Goal: Transaction & Acquisition: Purchase product/service

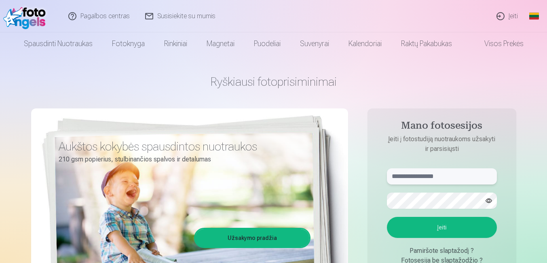
click at [446, 171] on input "text" at bounding box center [442, 176] width 110 height 16
type input "**********"
click at [387, 217] on button "Įeiti" at bounding box center [442, 227] width 110 height 21
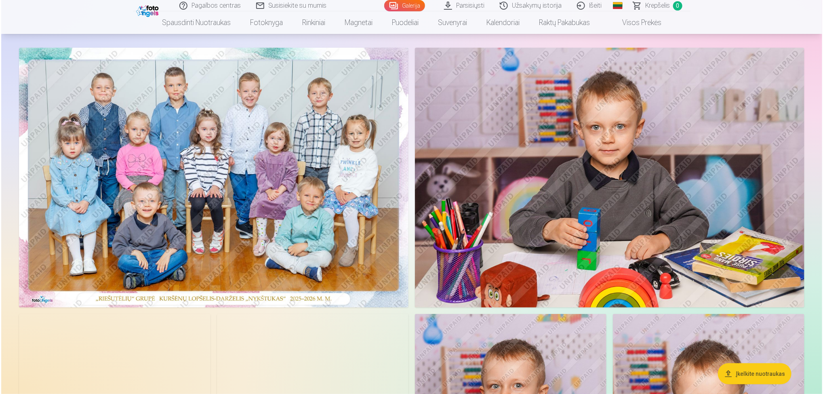
scroll to position [20, 0]
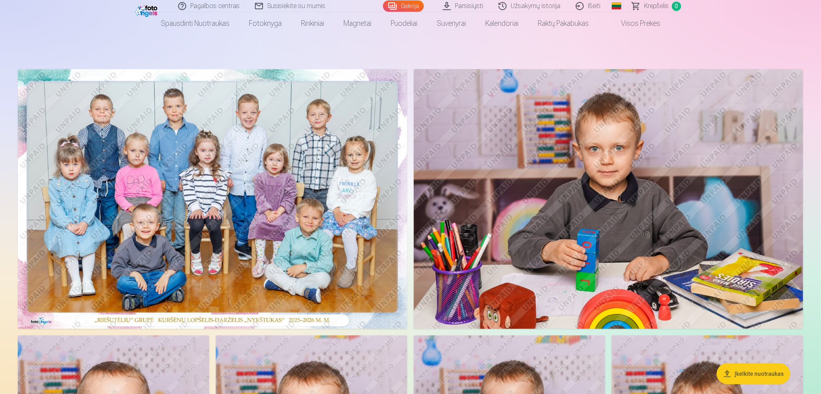
click at [159, 150] on img at bounding box center [213, 199] width 390 height 260
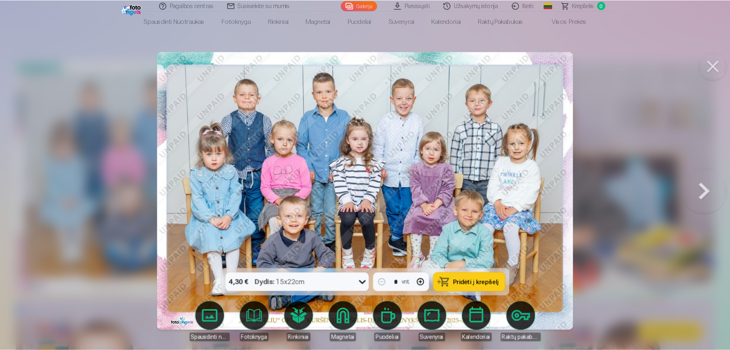
scroll to position [20, 0]
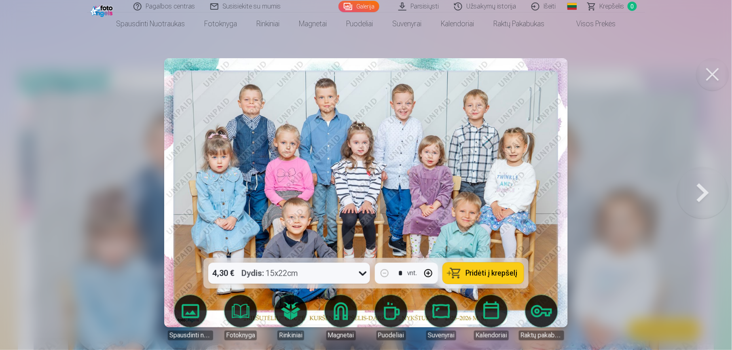
click at [361, 262] on icon at bounding box center [363, 274] width 8 height 4
click at [361, 262] on icon at bounding box center [362, 273] width 13 height 13
click at [508, 165] on img at bounding box center [365, 192] width 403 height 269
click at [546, 196] on button at bounding box center [703, 193] width 52 height 114
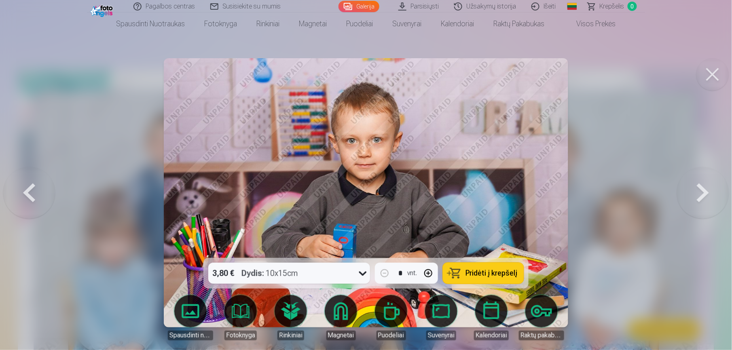
click at [546, 196] on button at bounding box center [703, 193] width 52 height 114
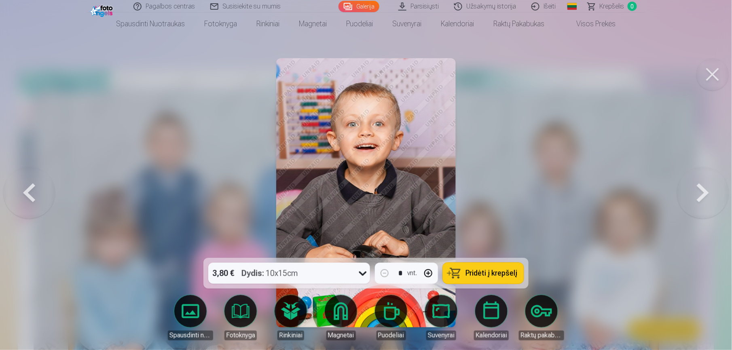
click at [546, 196] on button at bounding box center [703, 193] width 52 height 114
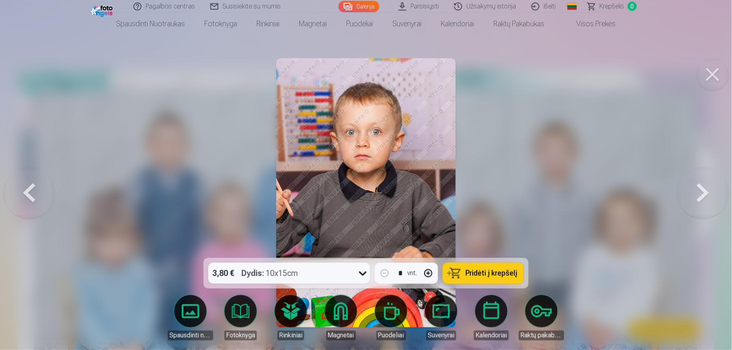
click at [546, 196] on button at bounding box center [703, 193] width 52 height 114
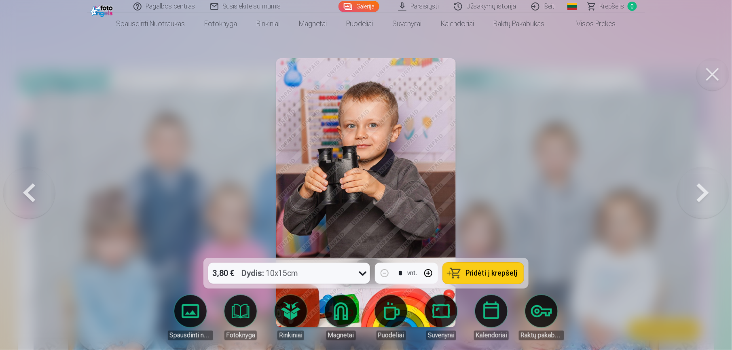
click at [37, 191] on button at bounding box center [29, 193] width 52 height 114
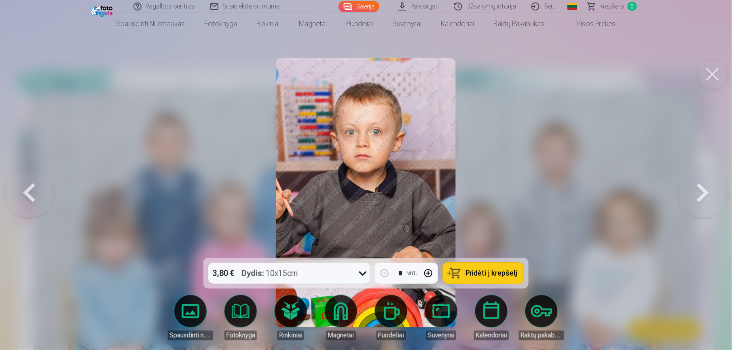
click at [37, 191] on button at bounding box center [29, 193] width 52 height 114
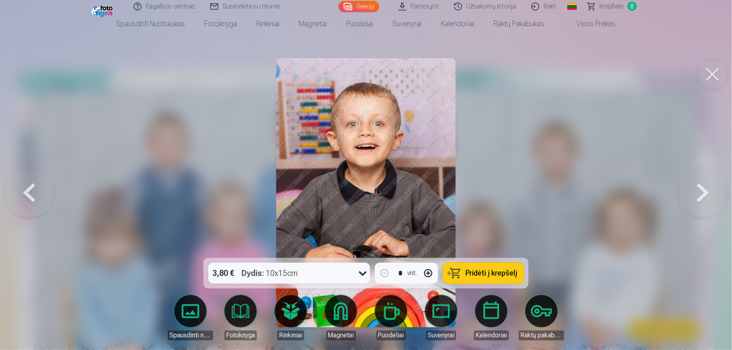
click at [445, 178] on img at bounding box center [365, 192] width 179 height 269
click at [546, 196] on button at bounding box center [703, 193] width 52 height 114
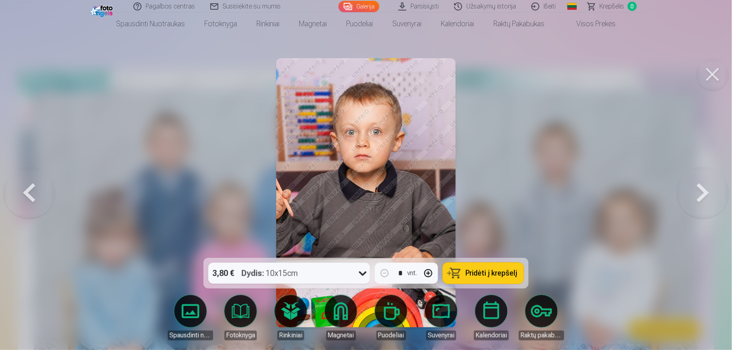
click at [546, 196] on button at bounding box center [703, 193] width 52 height 114
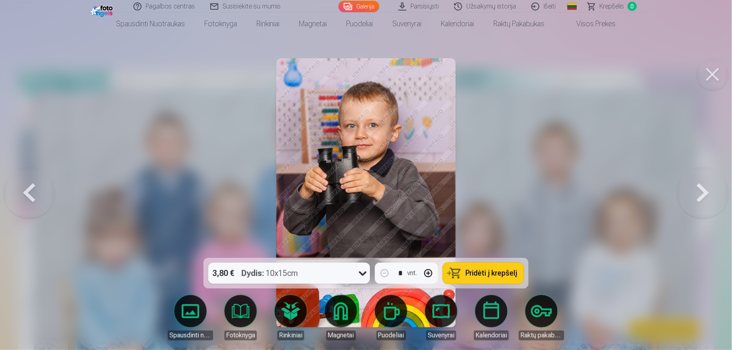
click at [546, 196] on button at bounding box center [703, 193] width 52 height 114
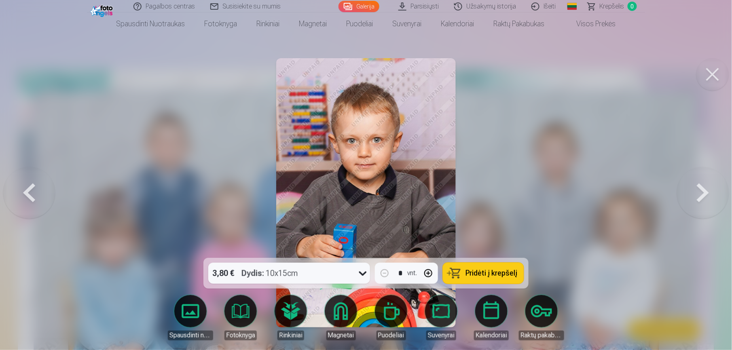
click at [546, 196] on button at bounding box center [703, 193] width 52 height 114
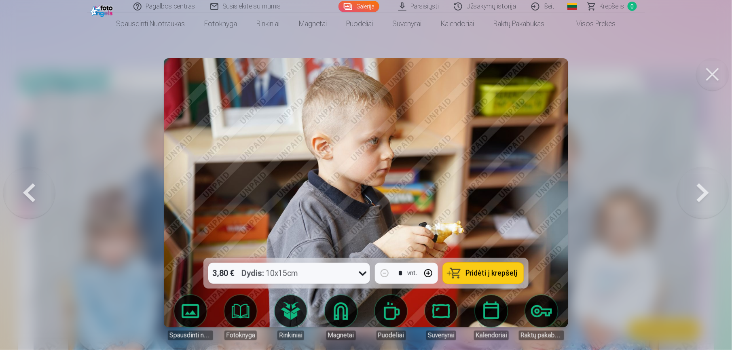
click at [546, 196] on button at bounding box center [703, 193] width 52 height 114
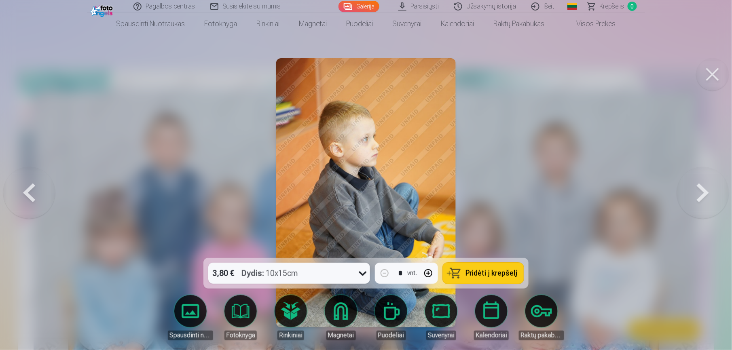
click at [546, 196] on button at bounding box center [703, 193] width 52 height 114
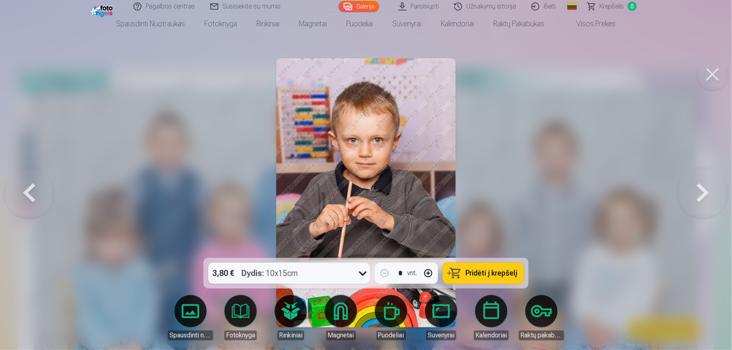
click at [546, 190] on button at bounding box center [703, 193] width 52 height 114
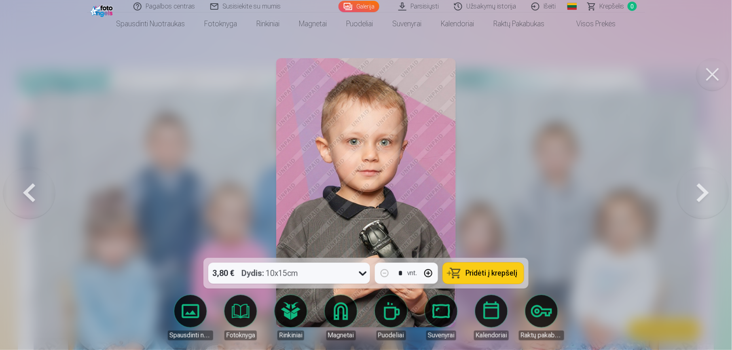
click at [546, 190] on button at bounding box center [703, 193] width 52 height 114
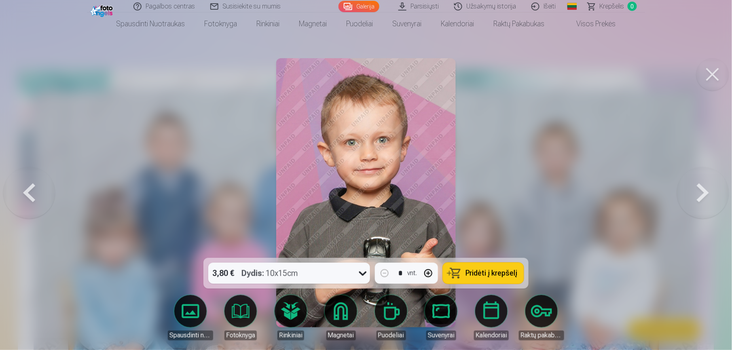
click at [546, 190] on button at bounding box center [703, 193] width 52 height 114
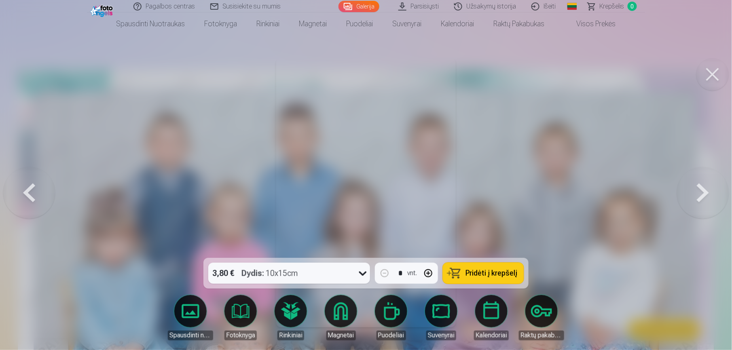
click at [546, 190] on button at bounding box center [703, 193] width 52 height 114
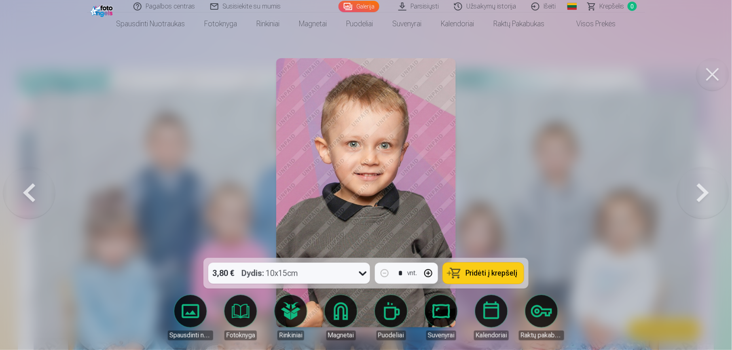
click at [546, 190] on button at bounding box center [703, 193] width 52 height 114
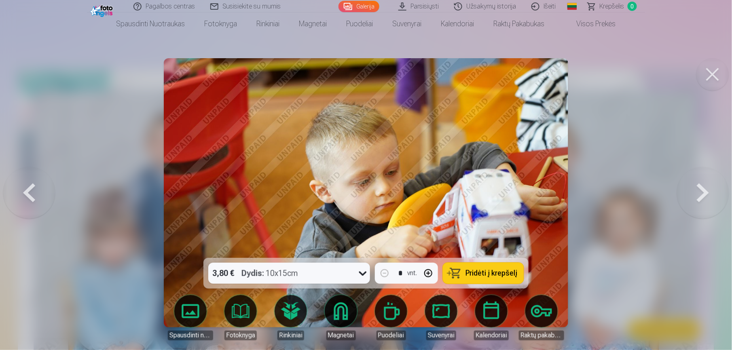
click at [546, 190] on button at bounding box center [703, 193] width 52 height 114
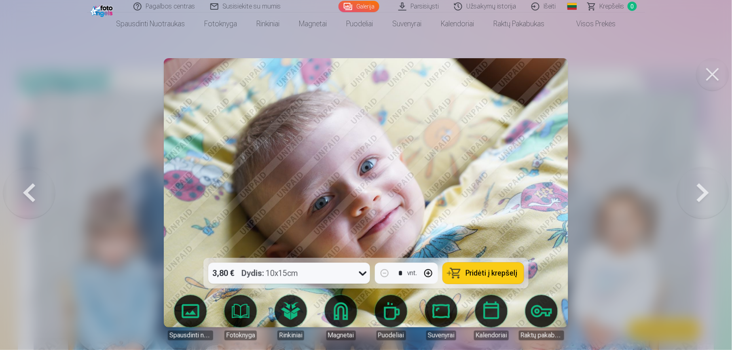
click at [546, 193] on button at bounding box center [703, 193] width 52 height 114
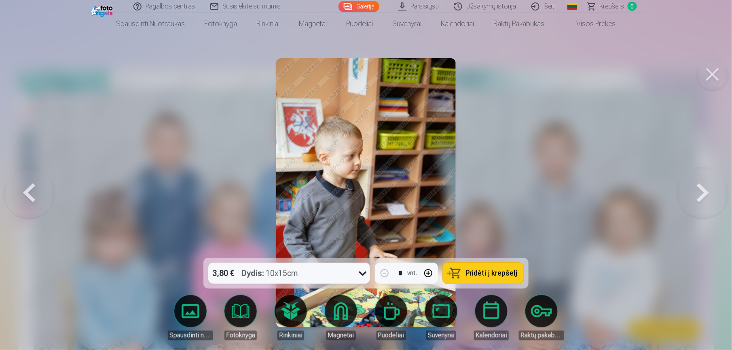
click at [23, 180] on button at bounding box center [29, 193] width 52 height 114
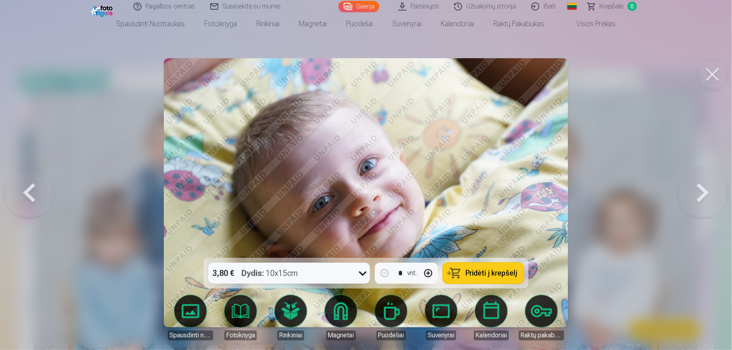
click at [546, 197] on button at bounding box center [703, 193] width 52 height 114
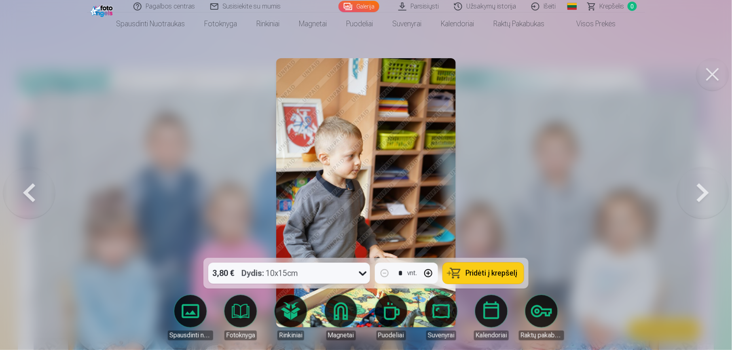
click at [546, 197] on button at bounding box center [703, 193] width 52 height 114
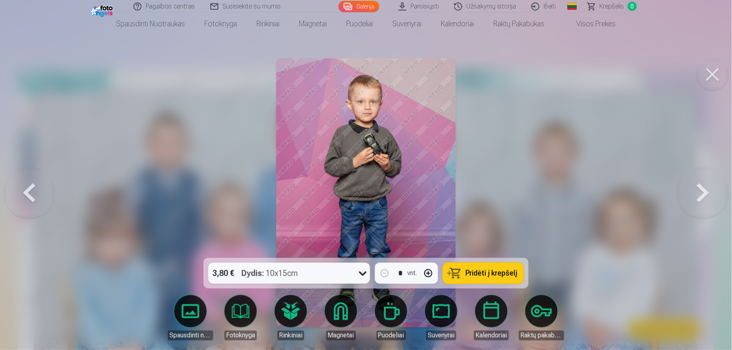
click at [546, 197] on button at bounding box center [703, 193] width 52 height 114
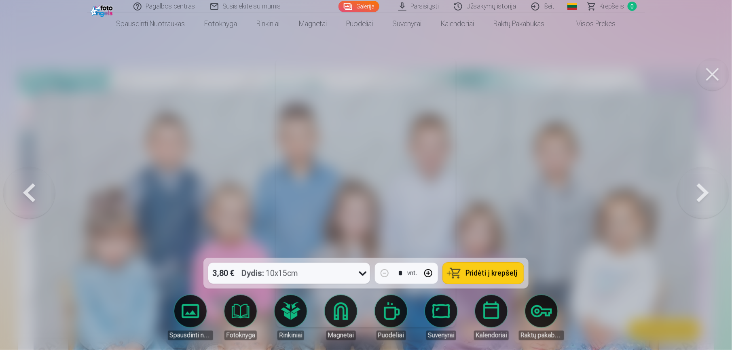
click at [546, 192] on button at bounding box center [703, 193] width 52 height 114
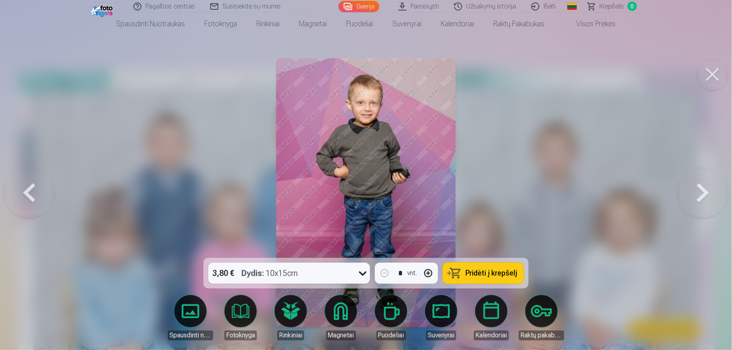
click at [546, 192] on button at bounding box center [703, 193] width 52 height 114
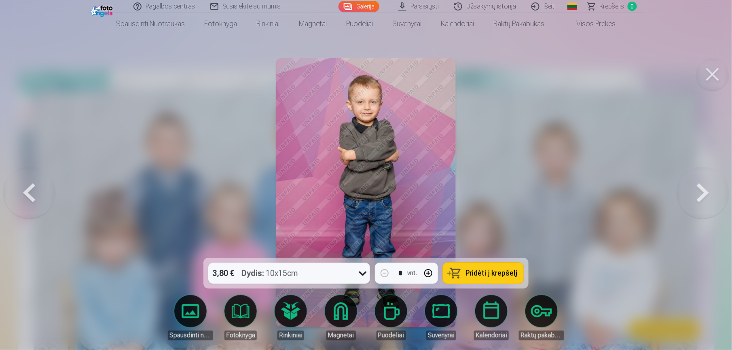
click at [546, 188] on button at bounding box center [703, 193] width 52 height 114
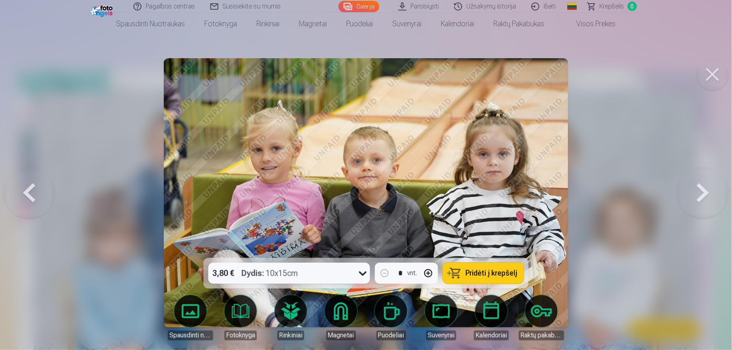
click at [546, 192] on button at bounding box center [703, 193] width 52 height 114
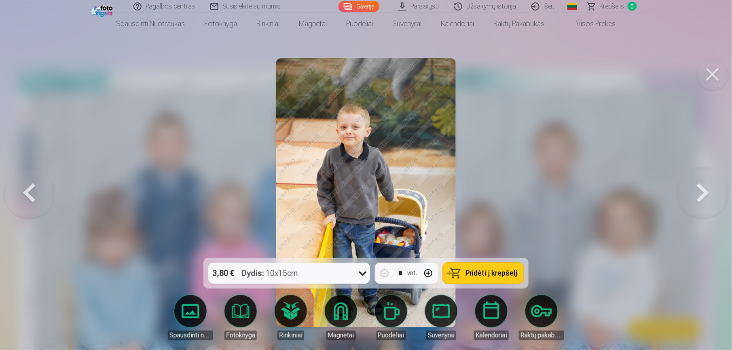
click at [546, 192] on button at bounding box center [703, 193] width 52 height 114
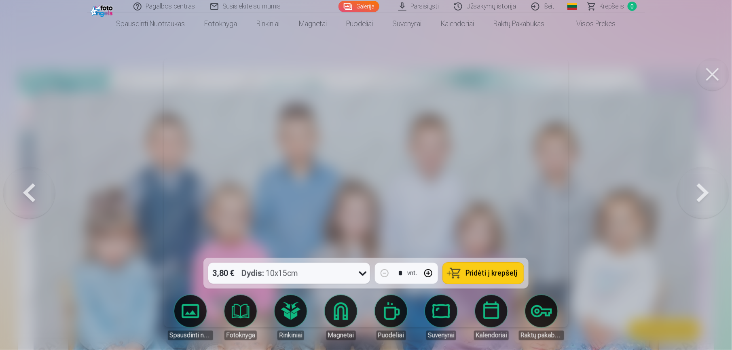
click at [546, 192] on button at bounding box center [703, 193] width 52 height 114
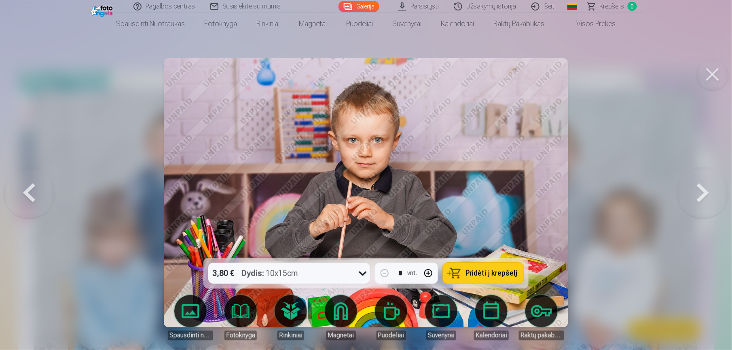
click at [546, 192] on button at bounding box center [703, 193] width 52 height 114
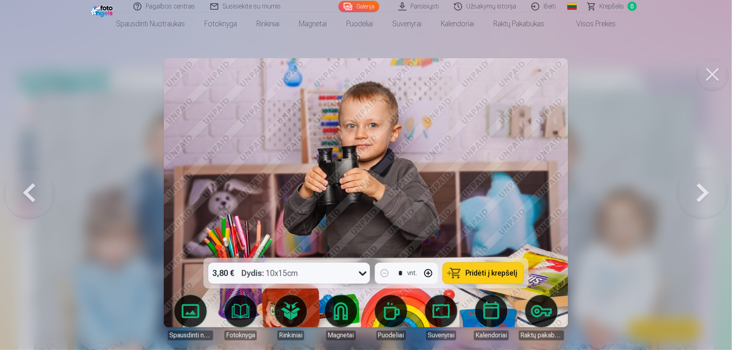
click at [546, 192] on button at bounding box center [703, 193] width 52 height 114
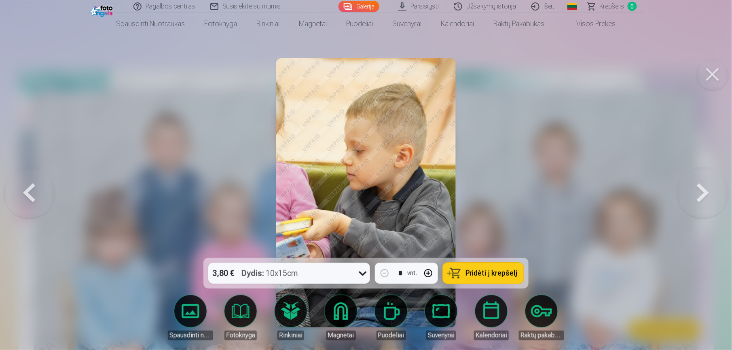
click at [546, 192] on button at bounding box center [703, 193] width 52 height 114
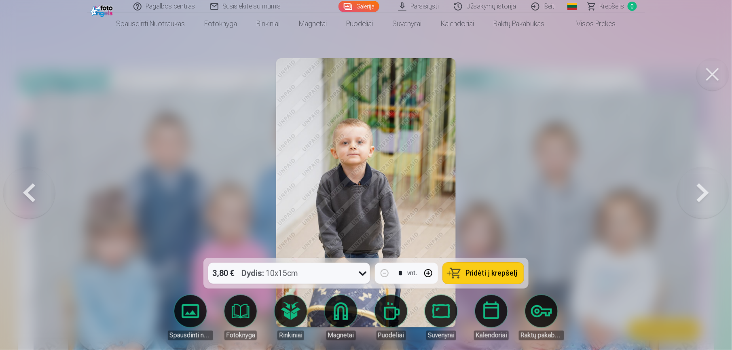
click at [546, 198] on button at bounding box center [703, 193] width 52 height 114
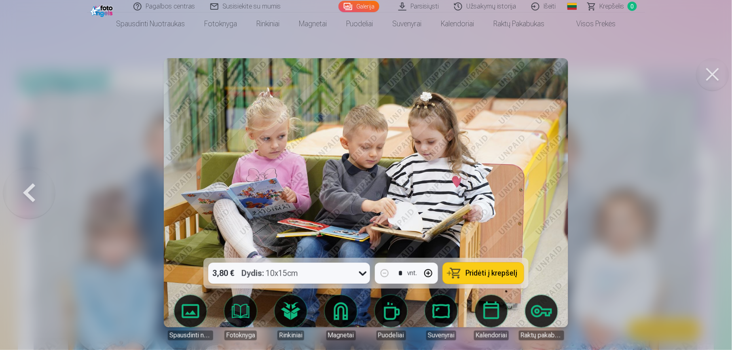
click at [60, 204] on div at bounding box center [366, 175] width 732 height 350
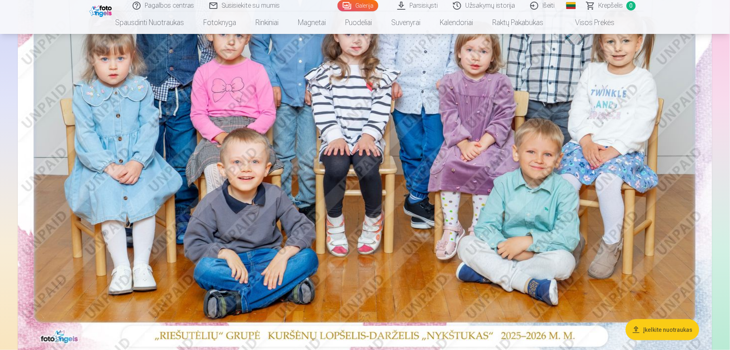
scroll to position [181, 0]
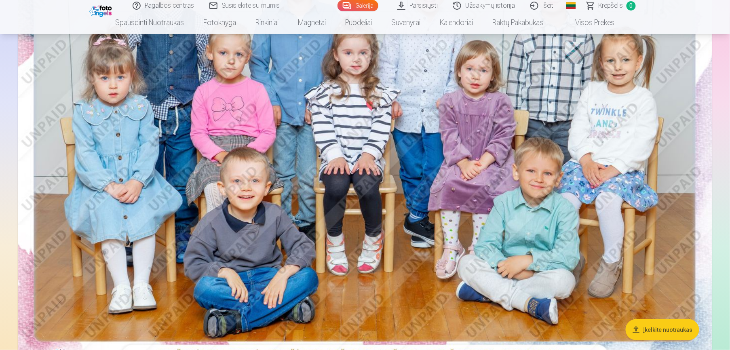
click at [417, 181] on img at bounding box center [365, 138] width 694 height 463
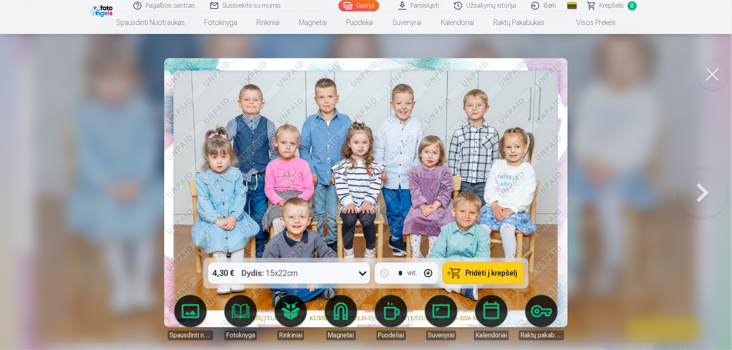
click at [546, 180] on div at bounding box center [366, 175] width 732 height 350
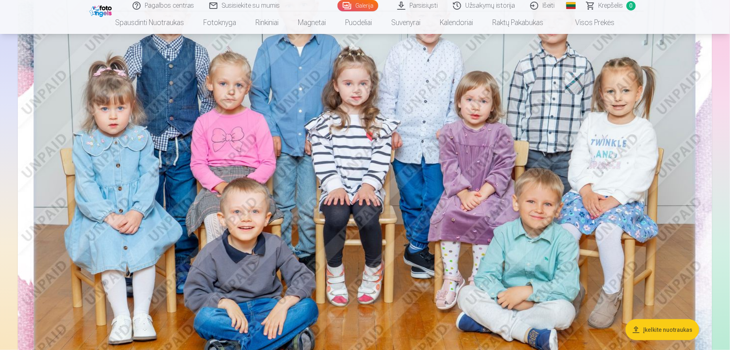
scroll to position [162, 0]
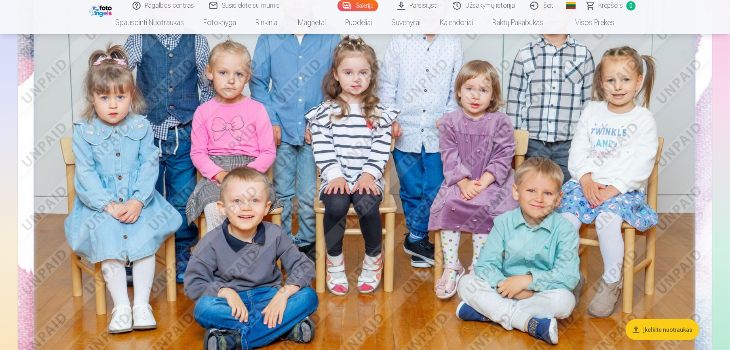
click at [438, 143] on img at bounding box center [365, 158] width 694 height 463
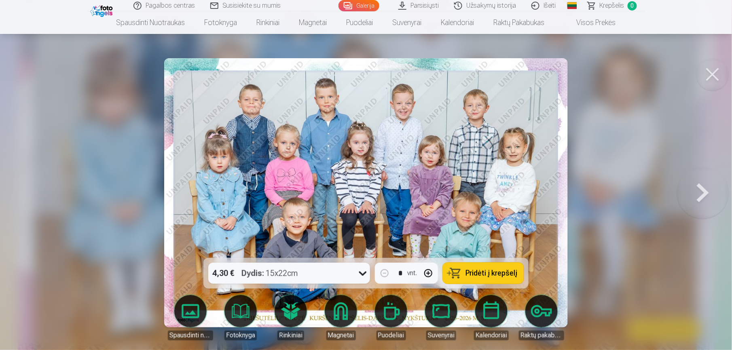
click at [427, 160] on img at bounding box center [365, 192] width 403 height 269
click at [546, 194] on button at bounding box center [703, 193] width 52 height 114
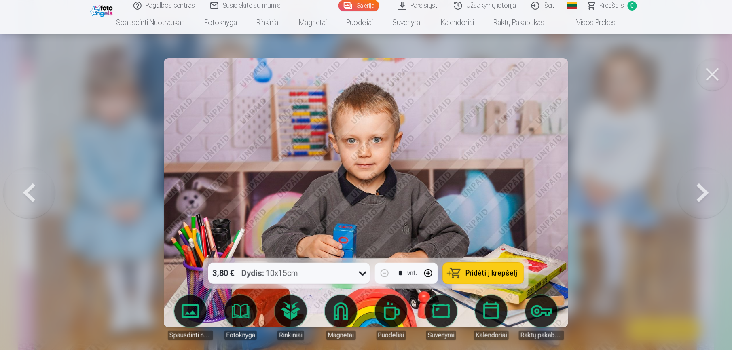
click at [546, 194] on button at bounding box center [703, 193] width 52 height 114
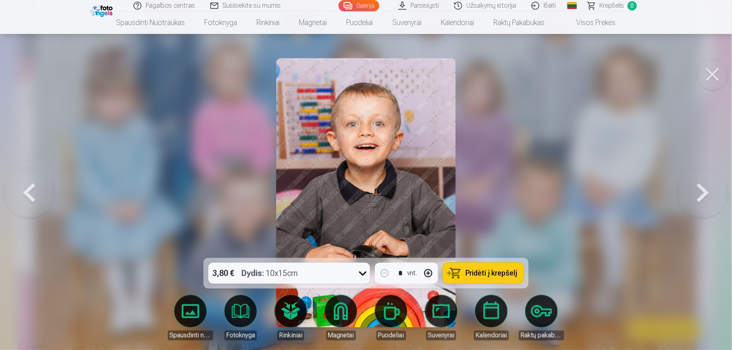
click at [546, 193] on button at bounding box center [703, 193] width 52 height 114
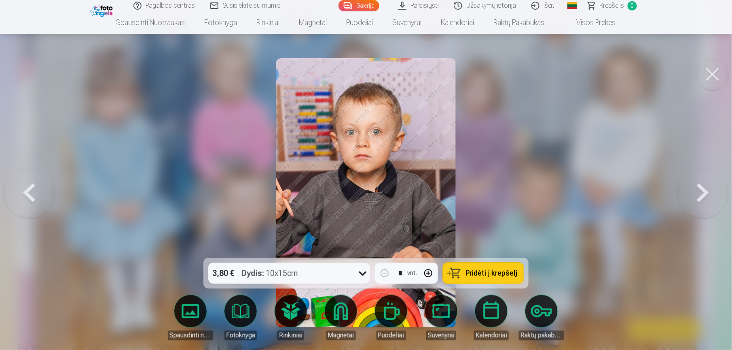
click at [546, 193] on button at bounding box center [703, 193] width 52 height 114
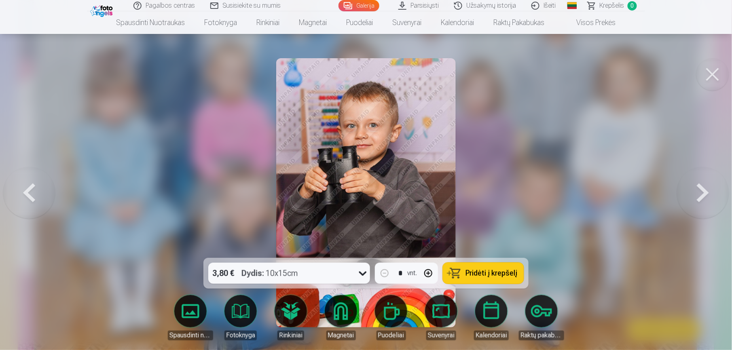
click at [546, 193] on button at bounding box center [703, 193] width 52 height 114
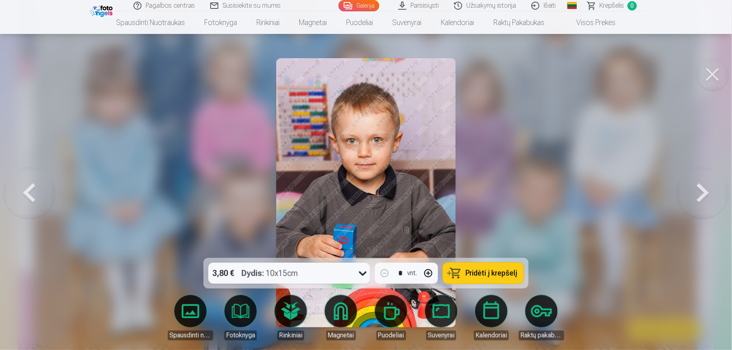
click at [546, 193] on button at bounding box center [703, 193] width 52 height 114
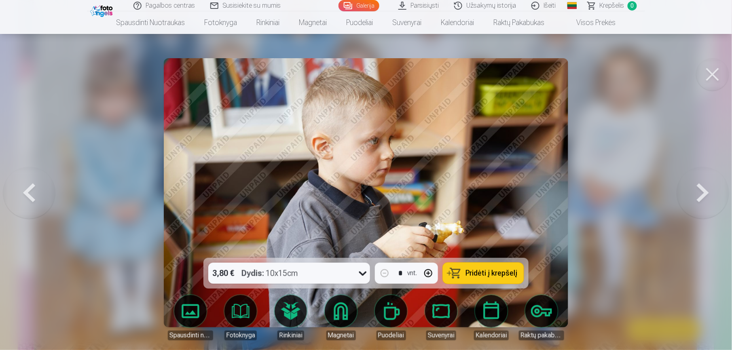
click at [546, 193] on button at bounding box center [703, 193] width 52 height 114
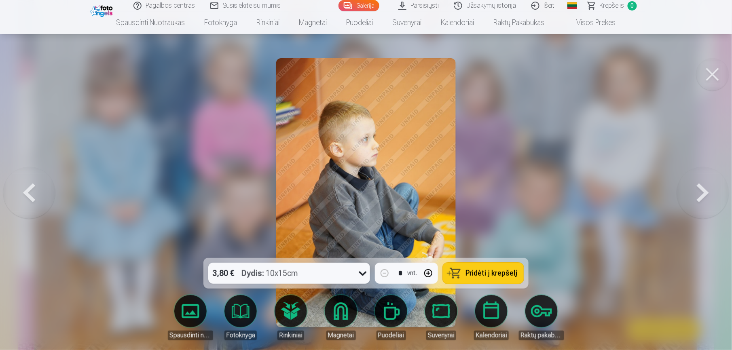
click at [546, 193] on button at bounding box center [703, 193] width 52 height 114
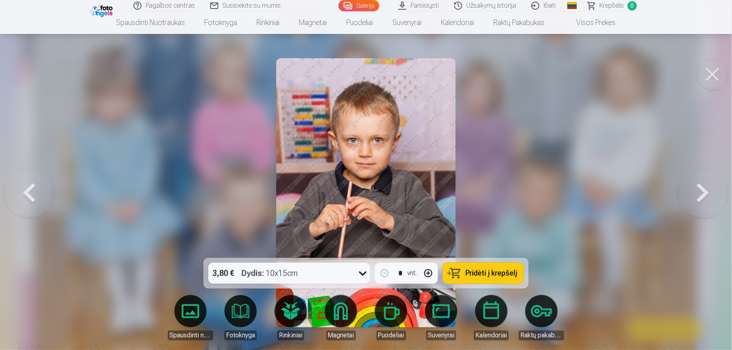
click at [546, 193] on button at bounding box center [703, 193] width 52 height 114
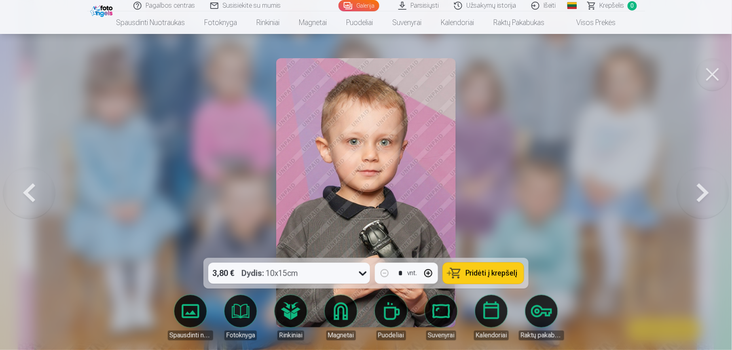
click at [329, 193] on img at bounding box center [365, 192] width 179 height 269
click at [546, 192] on button at bounding box center [703, 193] width 52 height 114
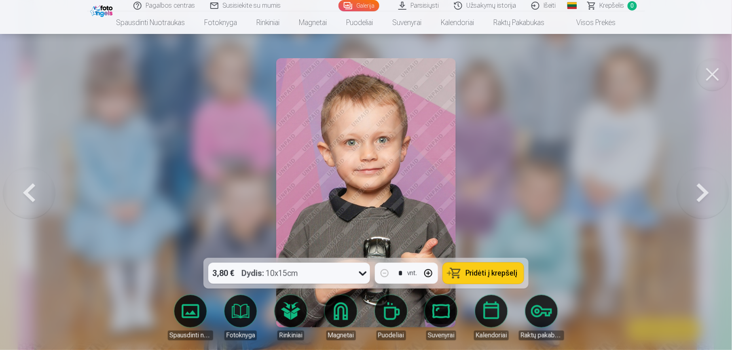
click at [546, 192] on button at bounding box center [703, 193] width 52 height 114
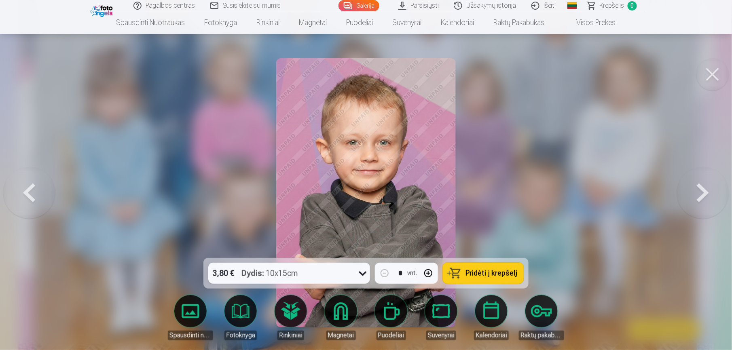
click at [36, 197] on button at bounding box center [29, 193] width 52 height 114
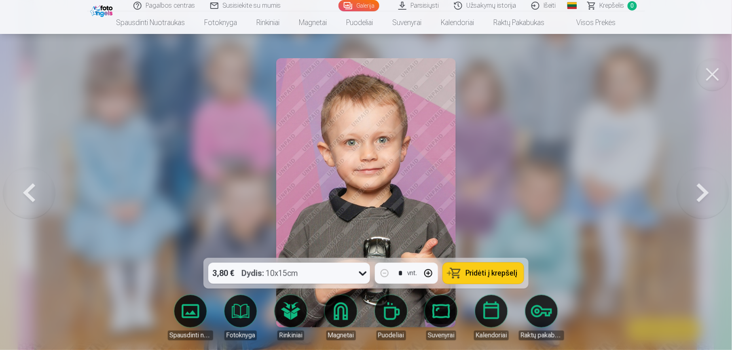
click at [546, 202] on button at bounding box center [703, 193] width 52 height 114
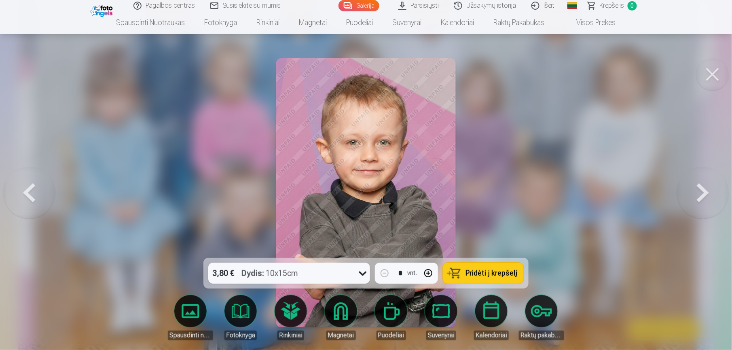
click at [546, 202] on button at bounding box center [703, 193] width 52 height 114
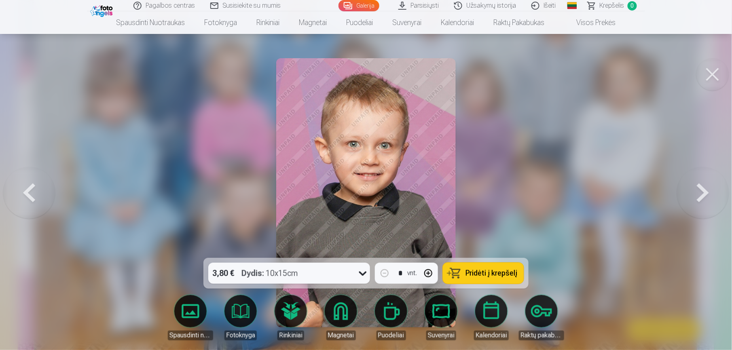
click at [546, 202] on button at bounding box center [703, 193] width 52 height 114
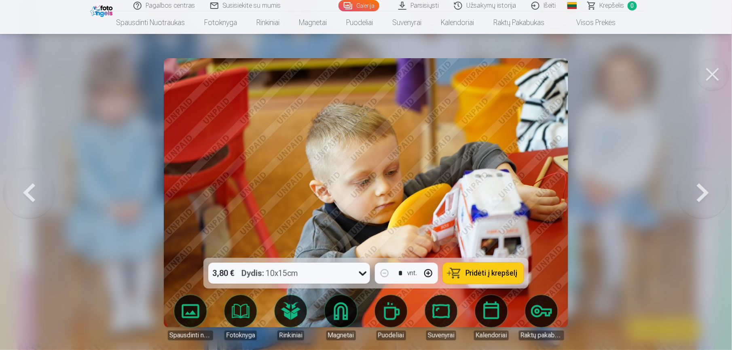
click at [546, 202] on button at bounding box center [703, 193] width 52 height 114
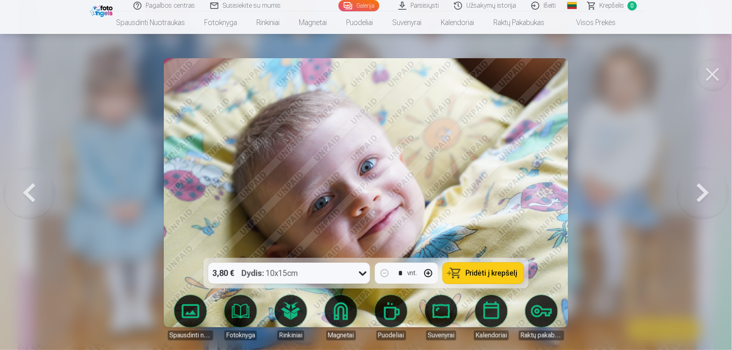
click at [546, 202] on button at bounding box center [703, 193] width 52 height 114
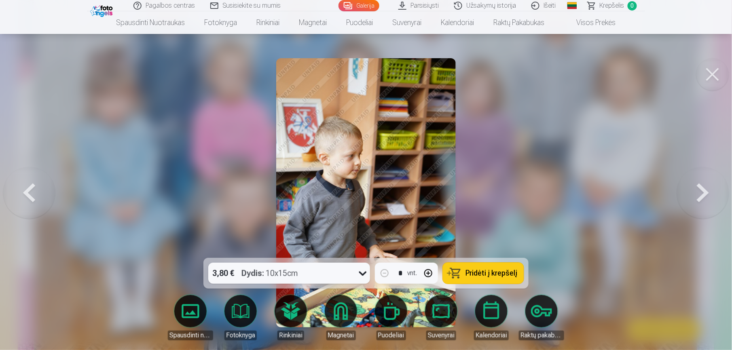
click at [546, 202] on button at bounding box center [703, 193] width 52 height 114
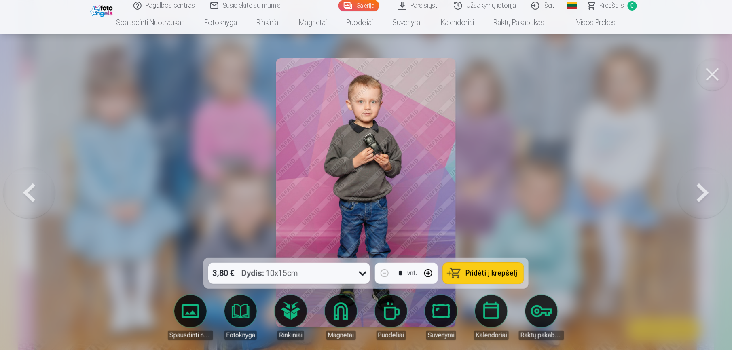
click at [546, 202] on button at bounding box center [703, 193] width 52 height 114
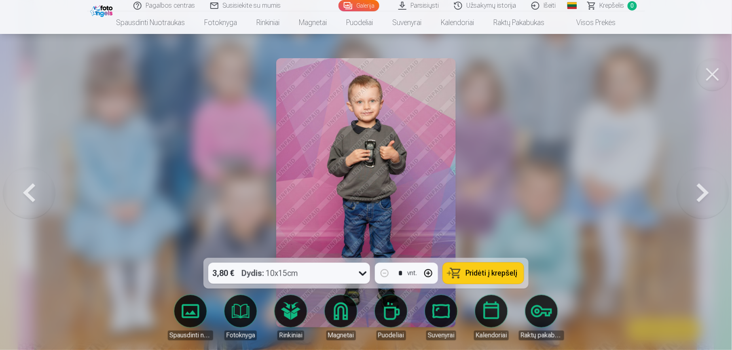
click at [546, 202] on button at bounding box center [703, 193] width 52 height 114
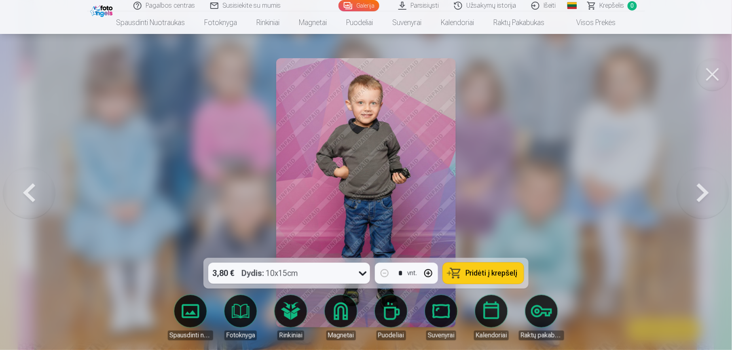
click at [546, 202] on button at bounding box center [703, 193] width 52 height 114
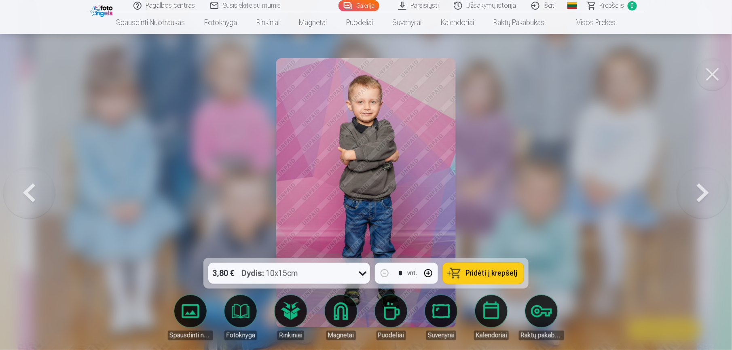
click at [546, 199] on button at bounding box center [703, 193] width 52 height 114
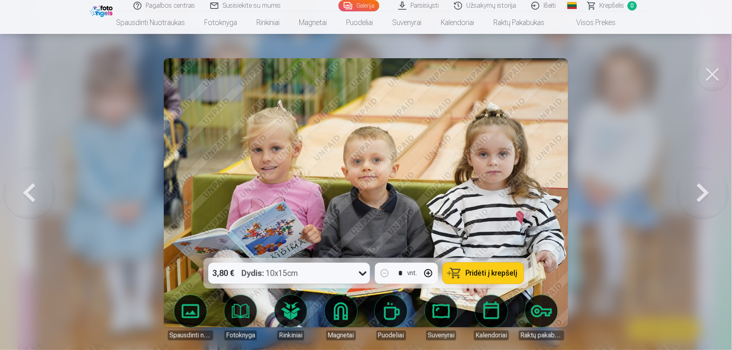
click at [546, 199] on button at bounding box center [703, 193] width 52 height 114
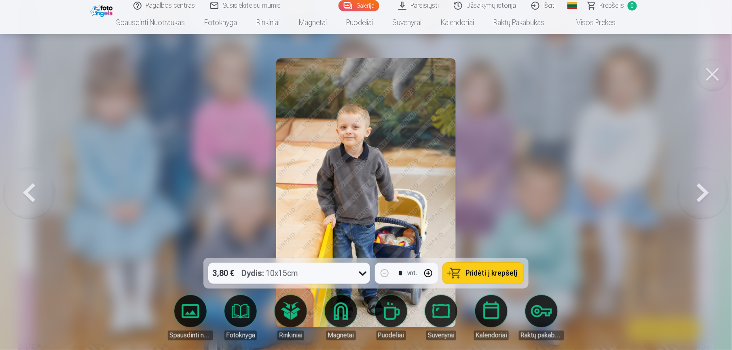
click at [546, 202] on button at bounding box center [703, 193] width 52 height 114
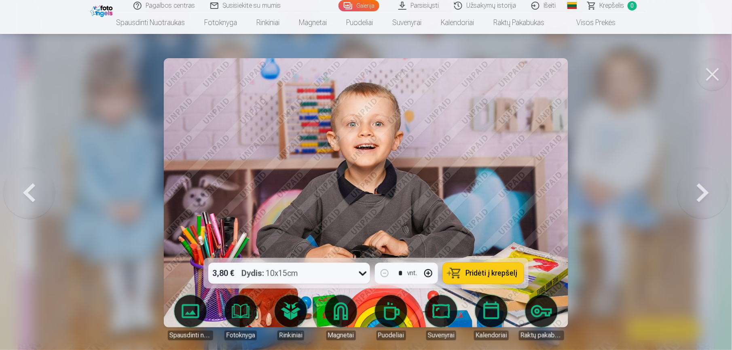
click at [546, 202] on button at bounding box center [703, 193] width 52 height 114
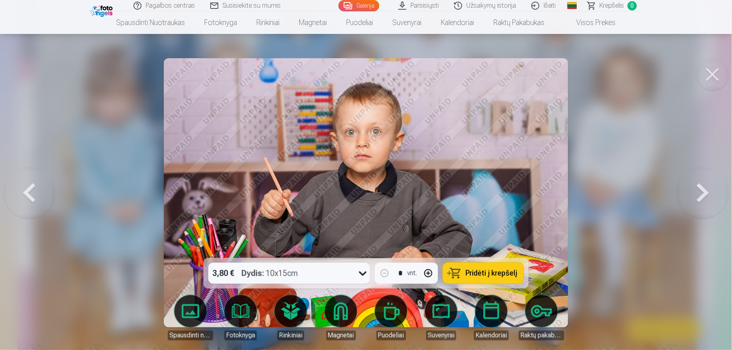
click at [33, 196] on button at bounding box center [29, 193] width 52 height 114
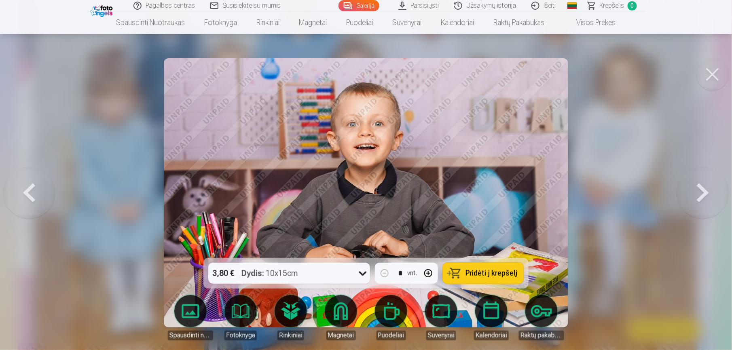
click at [38, 196] on button at bounding box center [29, 193] width 52 height 114
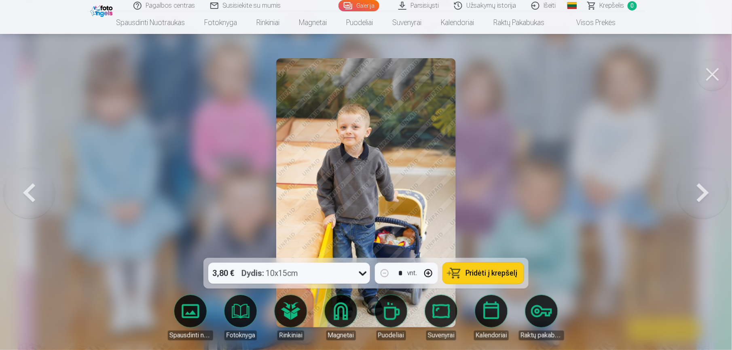
click at [546, 196] on button at bounding box center [703, 193] width 52 height 114
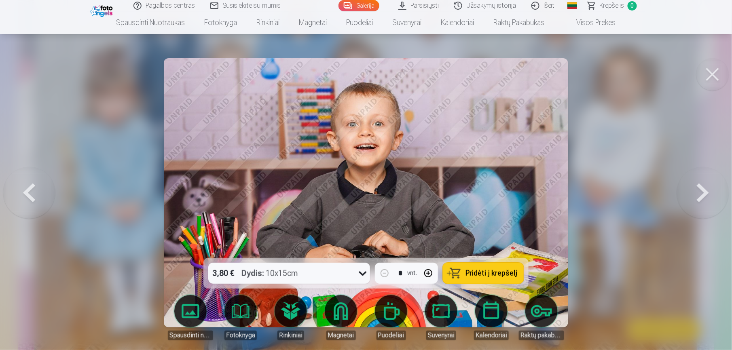
click at [546, 196] on button at bounding box center [703, 193] width 52 height 114
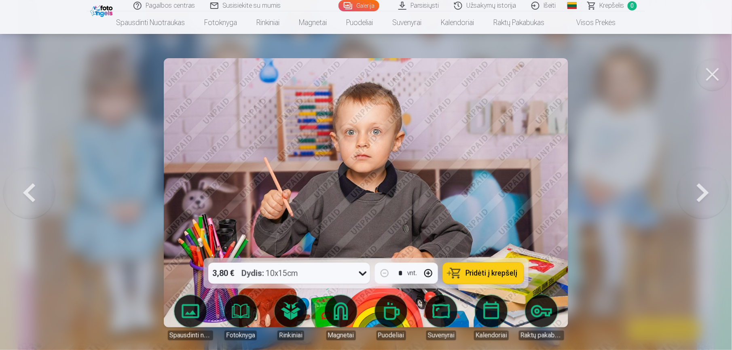
click at [546, 196] on button at bounding box center [703, 193] width 52 height 114
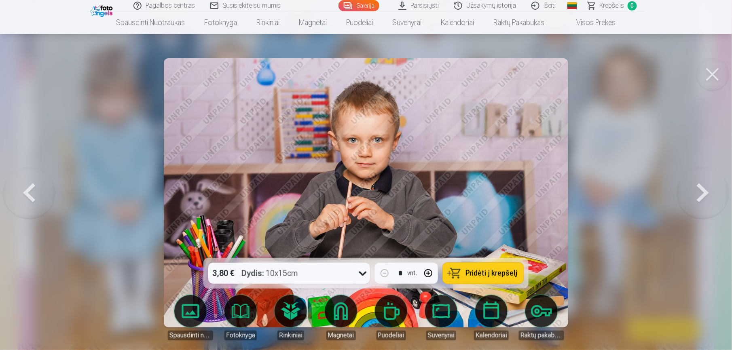
click at [546, 196] on button at bounding box center [703, 193] width 52 height 114
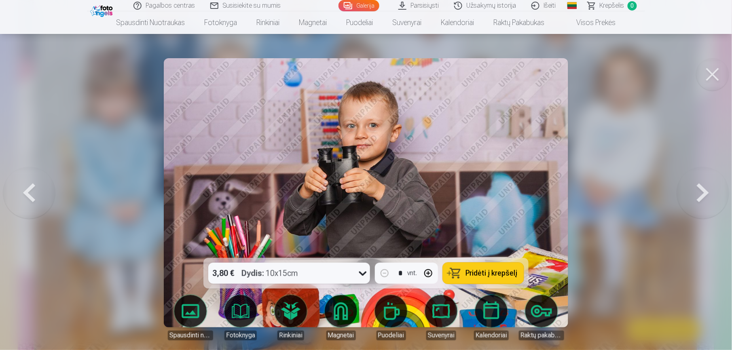
click at [546, 196] on button at bounding box center [703, 193] width 52 height 114
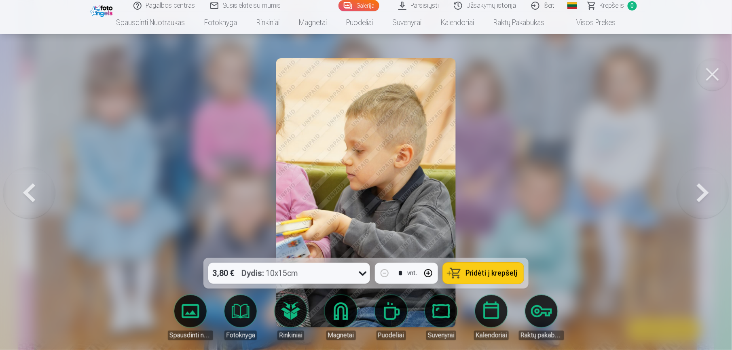
click at [546, 196] on button at bounding box center [703, 193] width 52 height 114
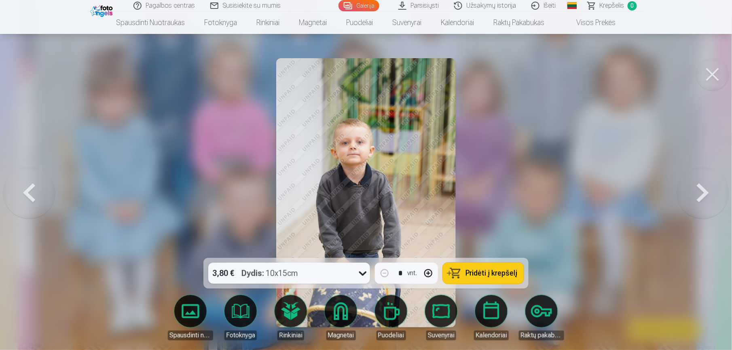
click at [546, 196] on button at bounding box center [703, 193] width 52 height 114
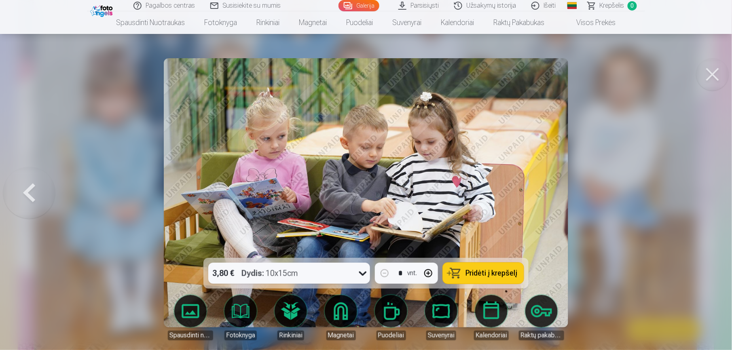
click at [542, 195] on img at bounding box center [366, 192] width 404 height 269
click at [34, 197] on button at bounding box center [29, 193] width 52 height 114
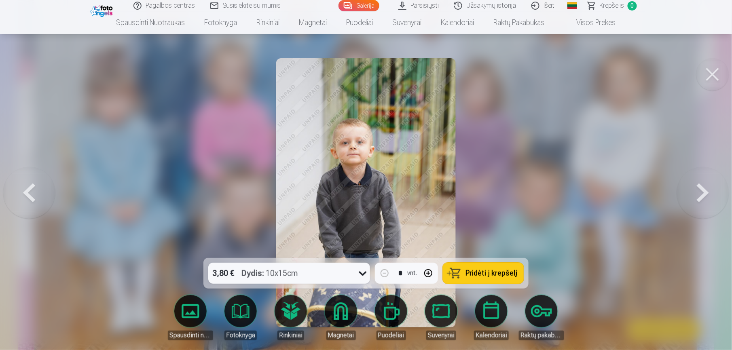
click at [34, 197] on button at bounding box center [29, 193] width 52 height 114
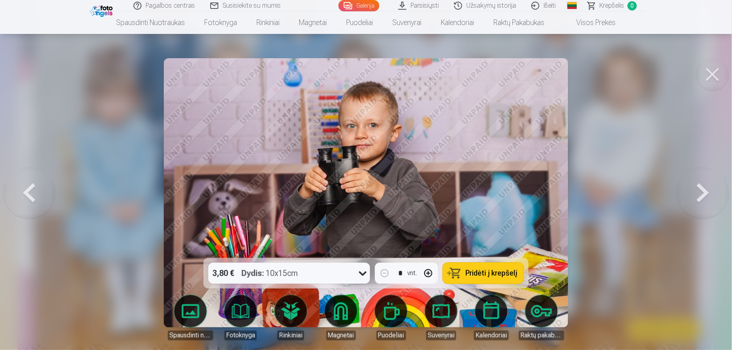
click at [34, 197] on button at bounding box center [29, 193] width 52 height 114
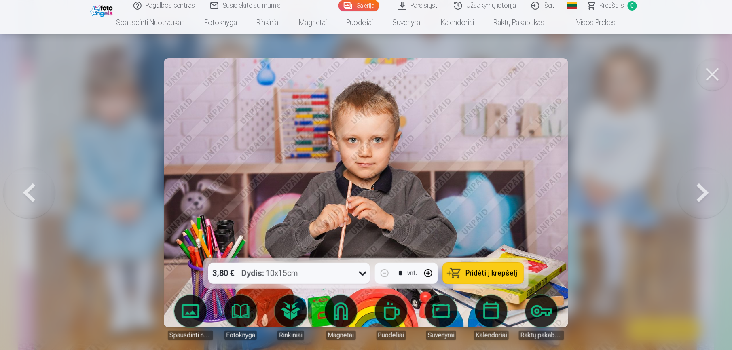
click at [34, 197] on button at bounding box center [29, 193] width 52 height 114
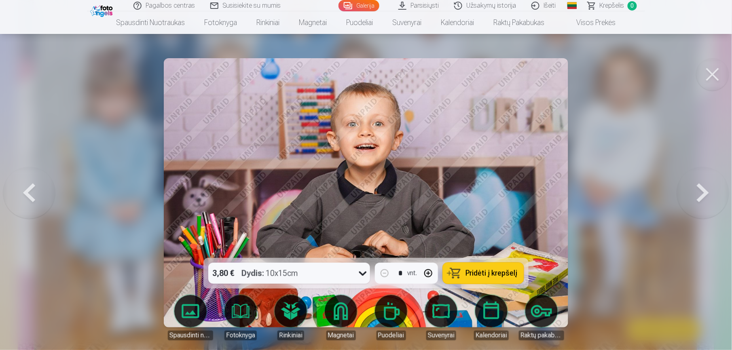
click at [34, 197] on button at bounding box center [29, 193] width 52 height 114
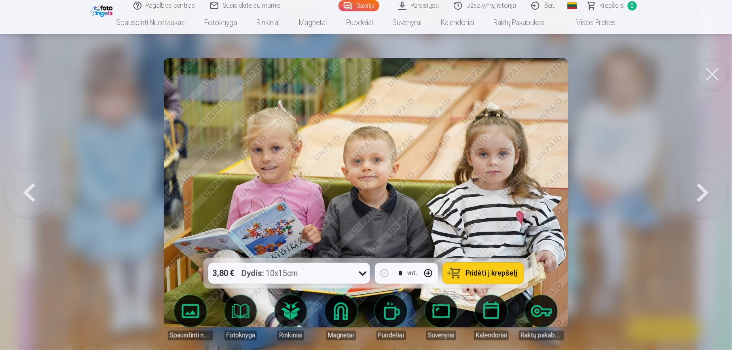
click at [34, 197] on button at bounding box center [29, 193] width 52 height 114
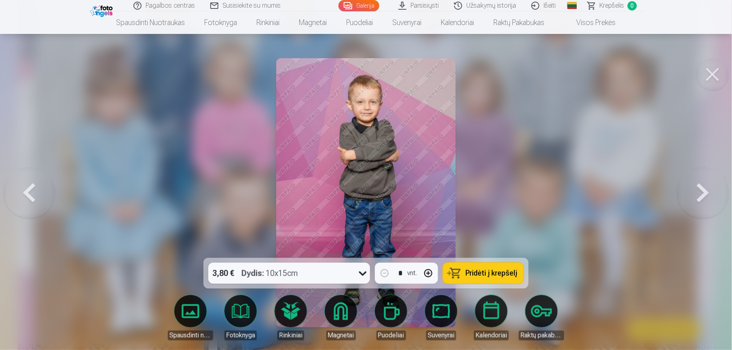
click at [34, 197] on button at bounding box center [29, 193] width 52 height 114
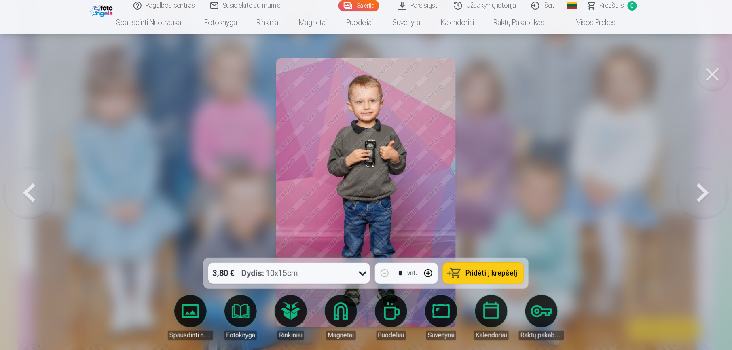
click at [34, 197] on button at bounding box center [29, 193] width 52 height 114
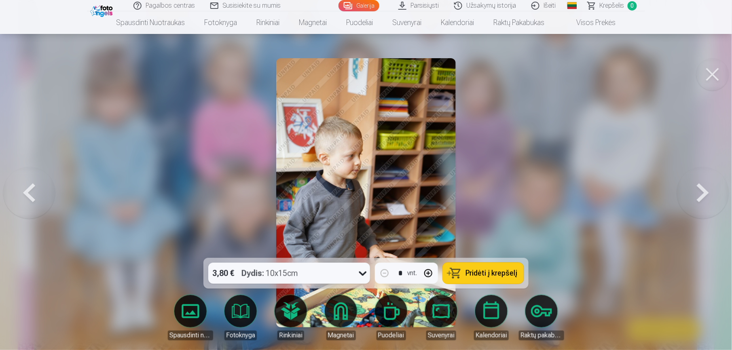
click at [34, 197] on button at bounding box center [29, 193] width 52 height 114
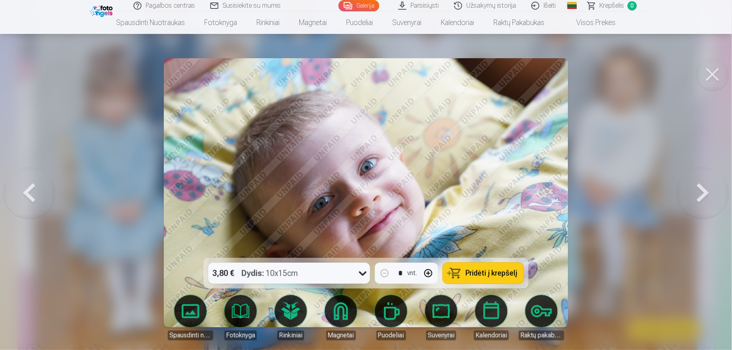
click at [34, 197] on button at bounding box center [29, 193] width 52 height 114
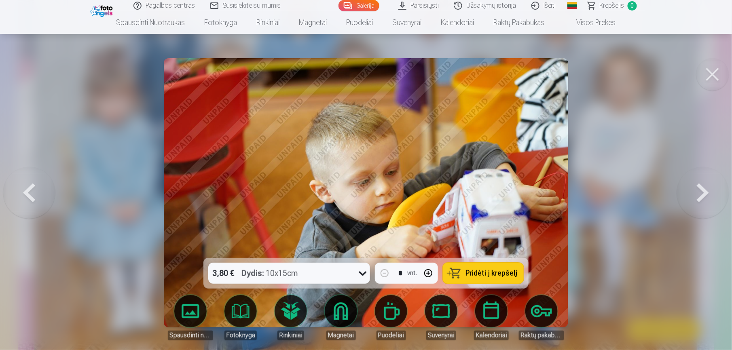
click at [34, 197] on button at bounding box center [29, 193] width 52 height 114
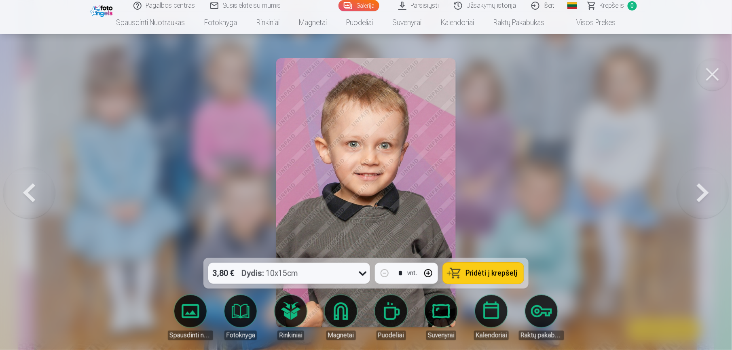
click at [34, 197] on button at bounding box center [29, 193] width 52 height 114
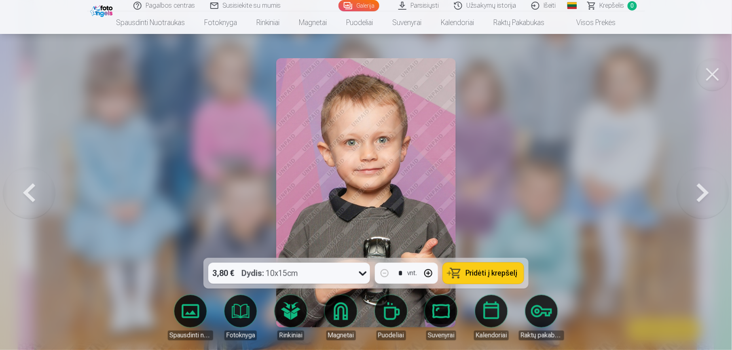
click at [34, 197] on button at bounding box center [29, 193] width 52 height 114
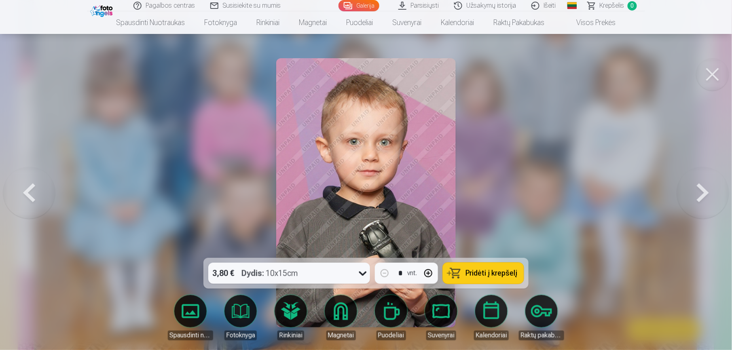
click at [34, 197] on button at bounding box center [29, 193] width 52 height 114
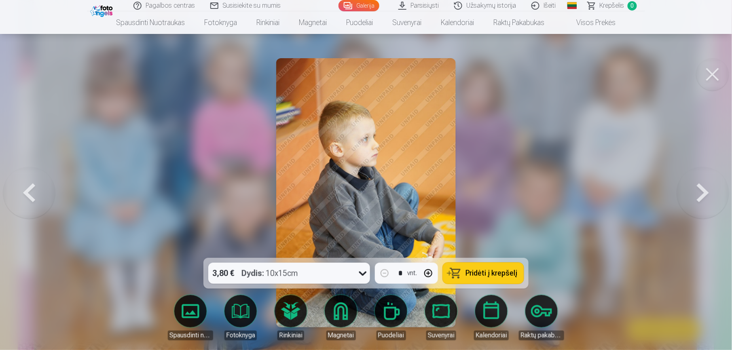
click at [34, 197] on button at bounding box center [29, 193] width 52 height 114
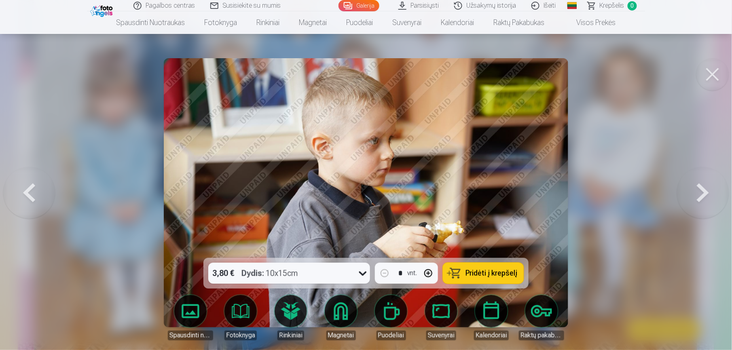
click at [34, 197] on button at bounding box center [29, 193] width 52 height 114
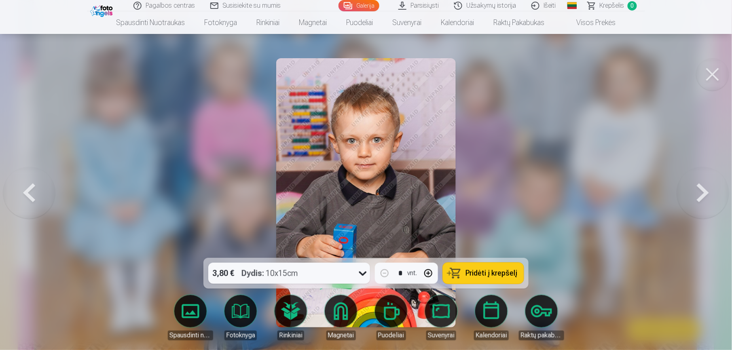
click at [34, 197] on button at bounding box center [29, 193] width 52 height 114
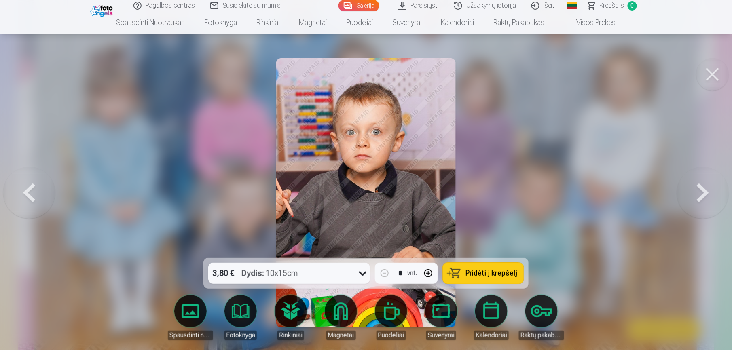
click at [34, 197] on button at bounding box center [29, 193] width 52 height 114
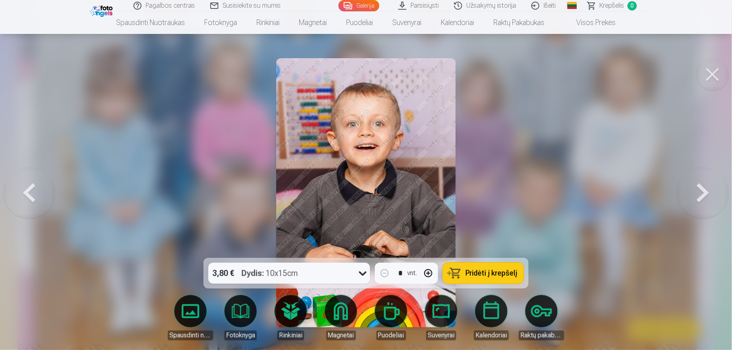
click at [34, 197] on button at bounding box center [29, 193] width 52 height 114
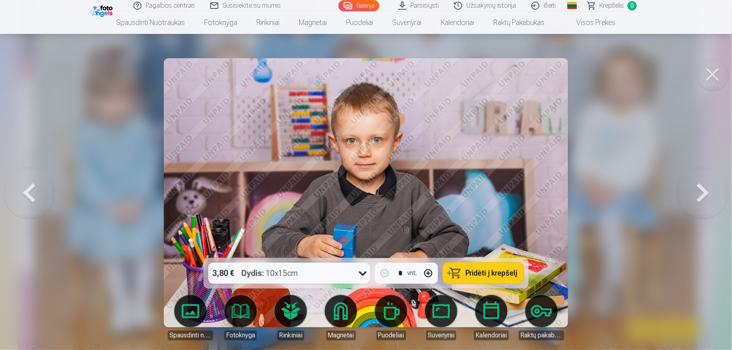
click at [34, 197] on button at bounding box center [29, 193] width 52 height 114
click at [34, 197] on div at bounding box center [366, 175] width 732 height 350
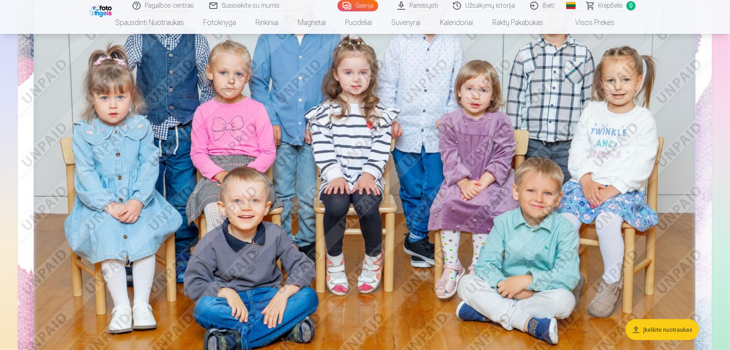
click at [546, 194] on img at bounding box center [365, 158] width 694 height 463
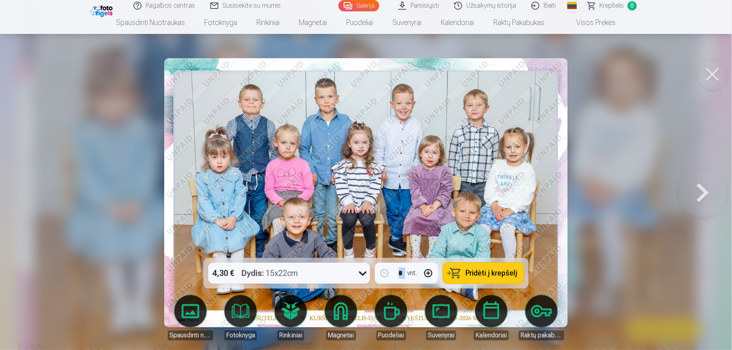
click at [546, 203] on button at bounding box center [703, 193] width 52 height 114
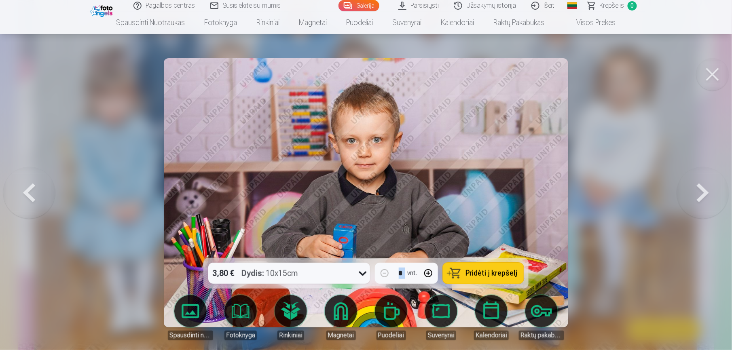
click at [312, 262] on div "3,80 € Dydis : 10x15cm" at bounding box center [281, 273] width 146 height 21
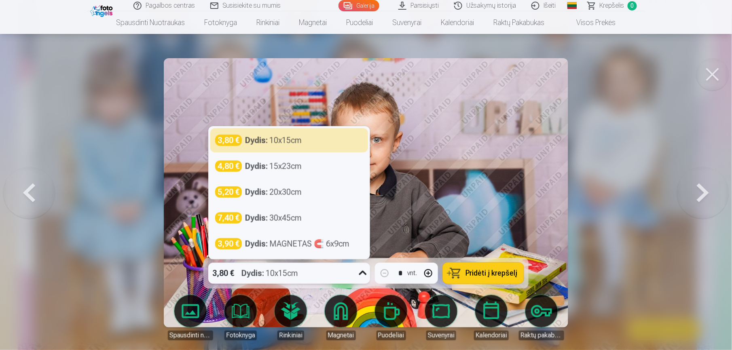
click at [312, 262] on div "3,80 € Dydis : 10x15cm" at bounding box center [281, 273] width 146 height 21
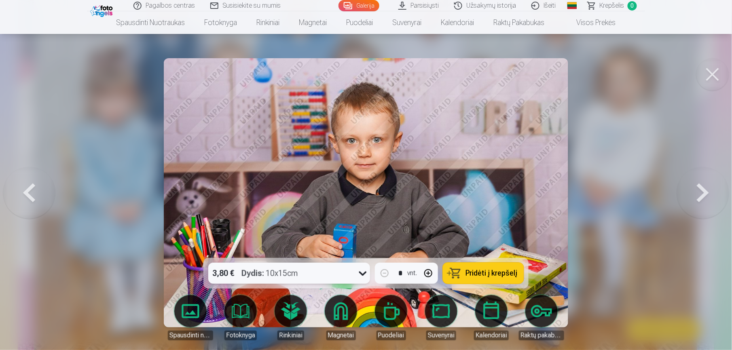
click at [546, 183] on button at bounding box center [703, 193] width 52 height 114
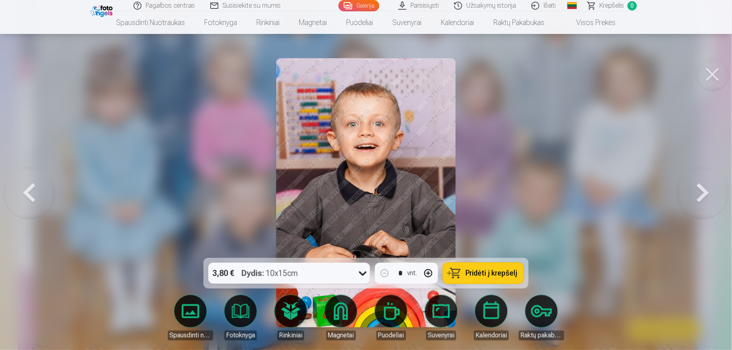
click at [546, 183] on button at bounding box center [703, 193] width 52 height 114
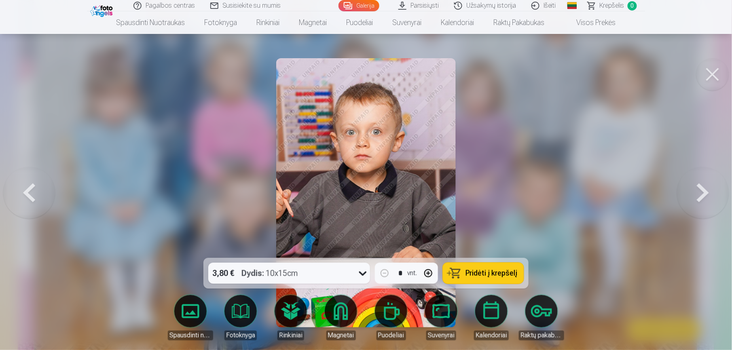
click at [25, 197] on button at bounding box center [29, 193] width 52 height 114
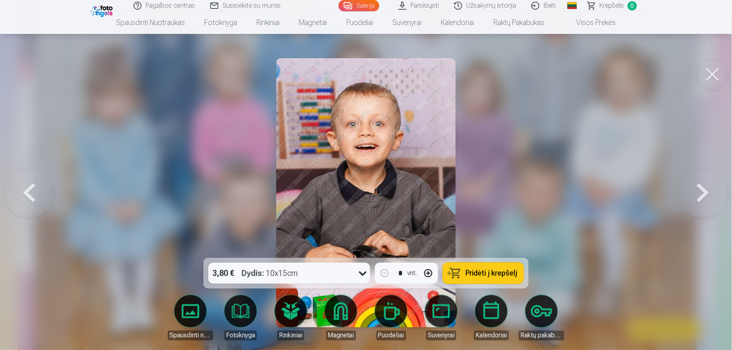
click at [28, 201] on button at bounding box center [29, 193] width 52 height 114
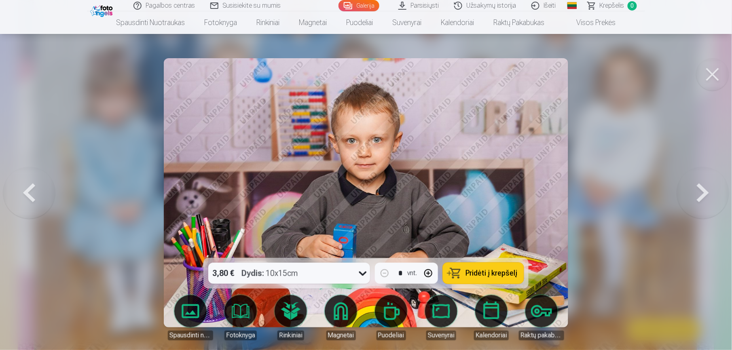
click at [28, 201] on button at bounding box center [29, 193] width 52 height 114
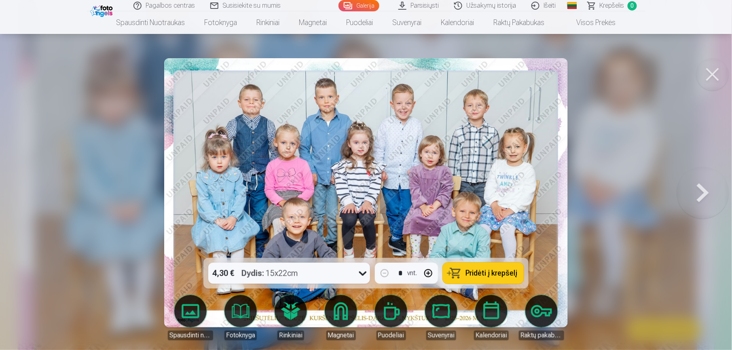
click at [511, 128] on img at bounding box center [365, 192] width 403 height 269
click at [390, 228] on img at bounding box center [365, 192] width 403 height 269
click at [546, 192] on button at bounding box center [703, 193] width 52 height 114
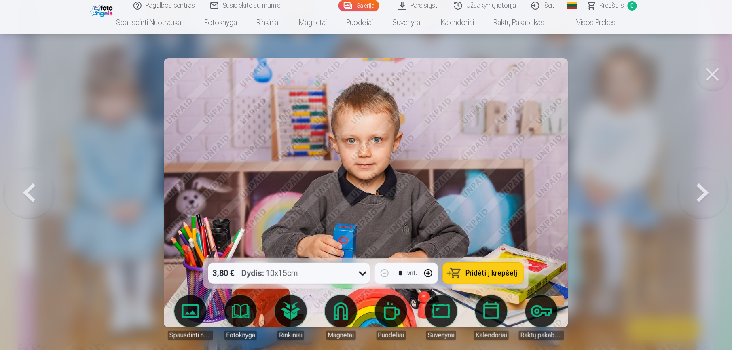
click at [40, 179] on button at bounding box center [29, 193] width 52 height 114
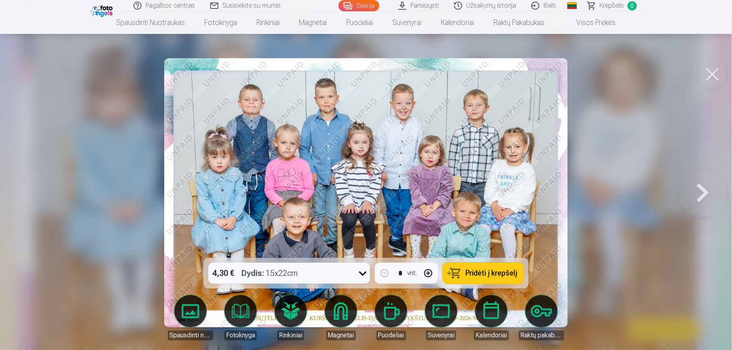
click at [546, 206] on button at bounding box center [703, 193] width 52 height 114
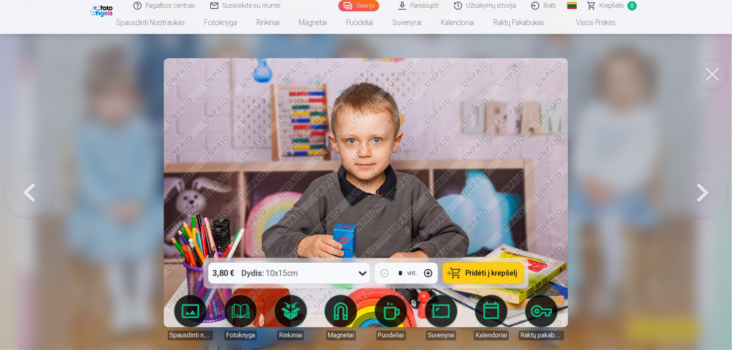
click at [546, 206] on button at bounding box center [703, 193] width 52 height 114
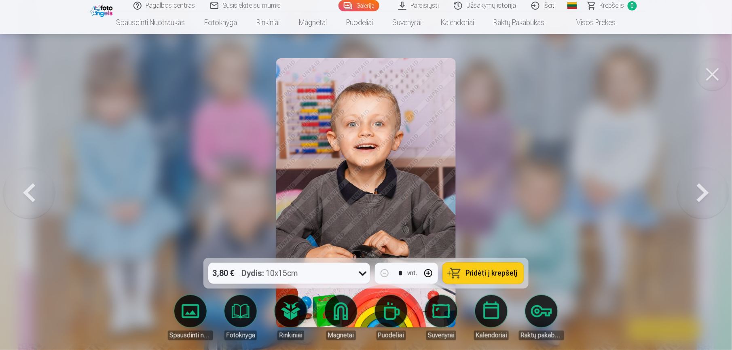
click at [546, 205] on button at bounding box center [703, 193] width 52 height 114
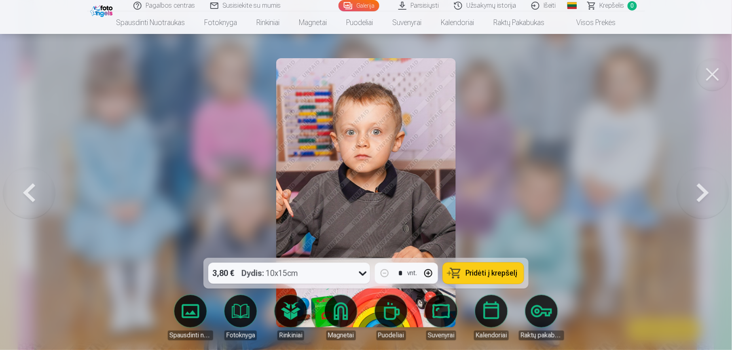
click at [546, 205] on button at bounding box center [703, 193] width 52 height 114
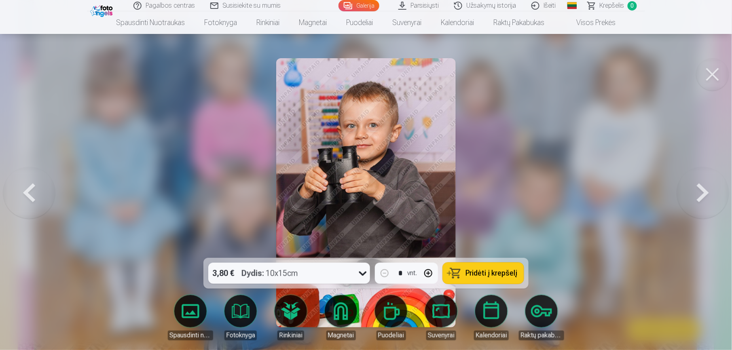
click at [546, 205] on button at bounding box center [703, 193] width 52 height 114
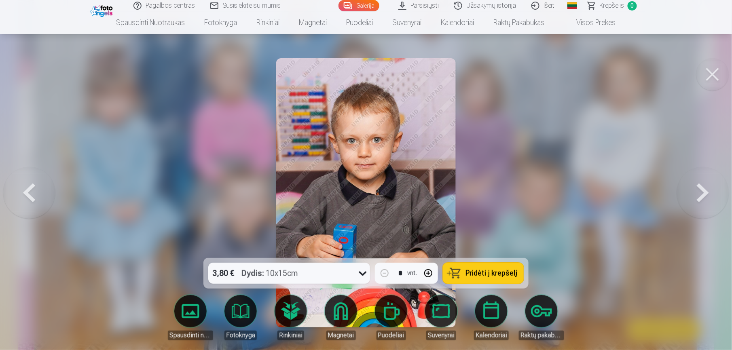
click at [546, 205] on button at bounding box center [703, 193] width 52 height 114
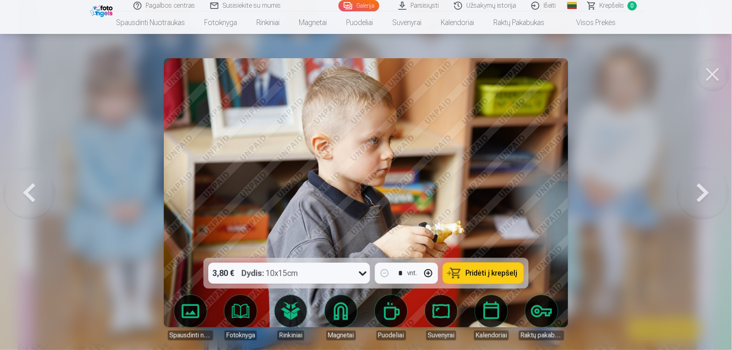
click at [546, 205] on button at bounding box center [703, 193] width 52 height 114
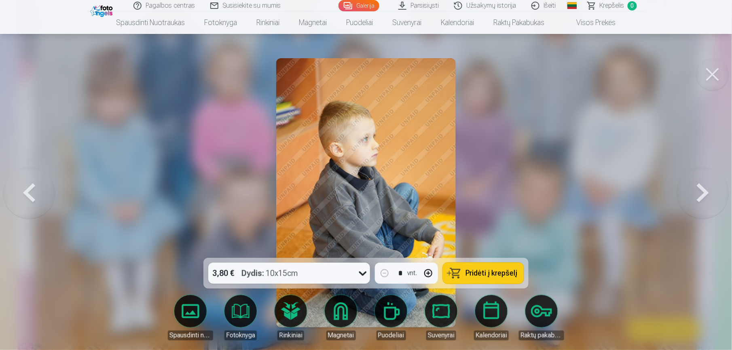
click at [546, 205] on button at bounding box center [703, 193] width 52 height 114
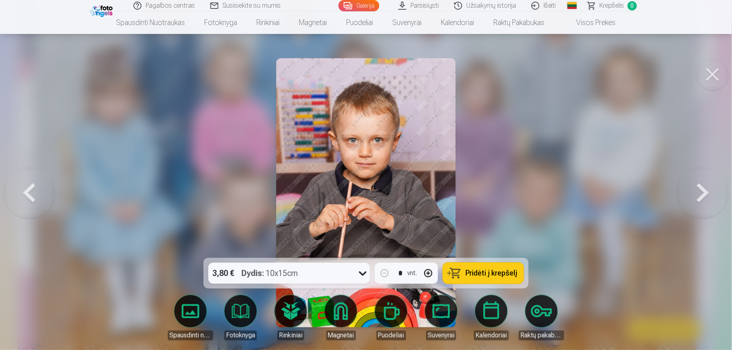
click at [546, 205] on button at bounding box center [703, 193] width 52 height 114
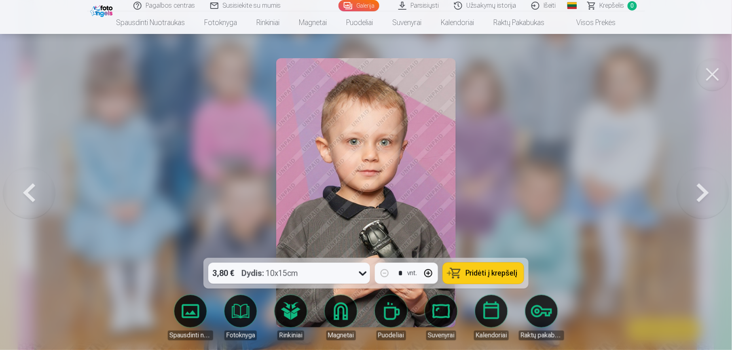
click at [546, 205] on button at bounding box center [703, 193] width 52 height 114
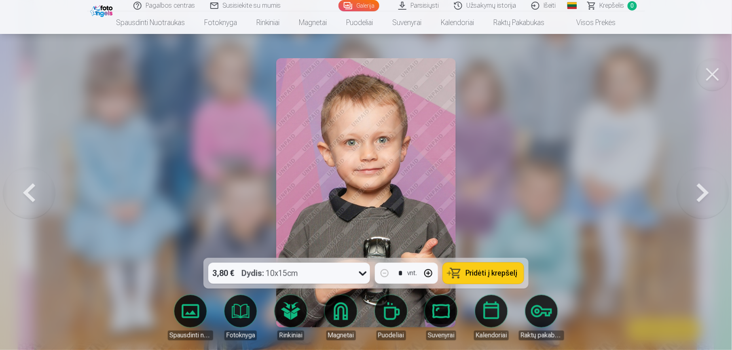
click at [546, 205] on button at bounding box center [703, 193] width 52 height 114
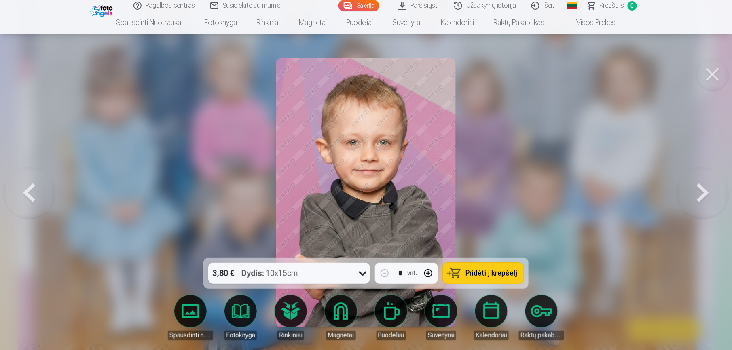
click at [546, 196] on button at bounding box center [703, 193] width 52 height 114
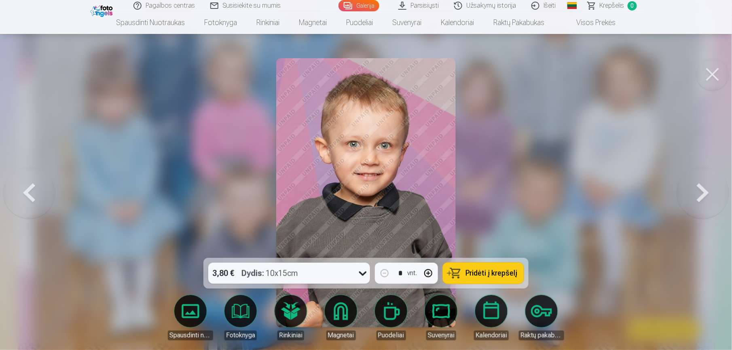
click at [546, 196] on button at bounding box center [703, 193] width 52 height 114
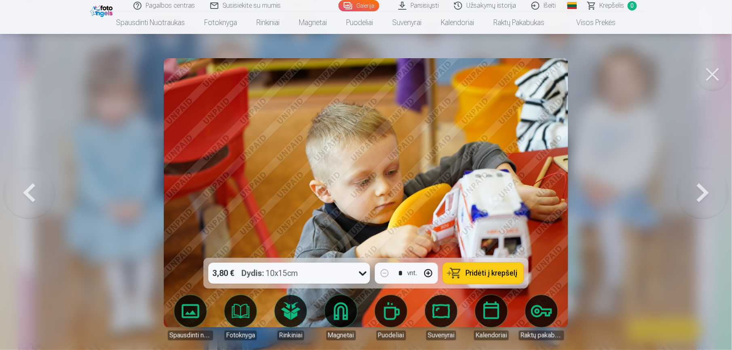
click at [546, 196] on button at bounding box center [703, 193] width 52 height 114
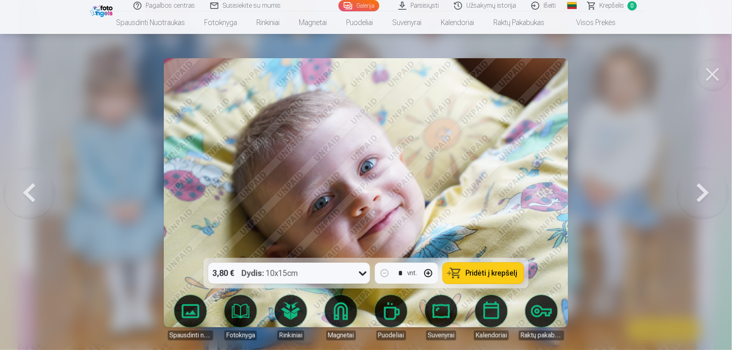
click at [546, 196] on button at bounding box center [703, 193] width 52 height 114
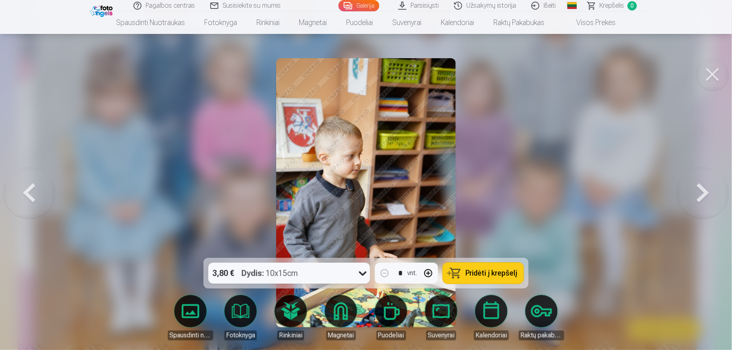
click at [546, 196] on button at bounding box center [703, 193] width 52 height 114
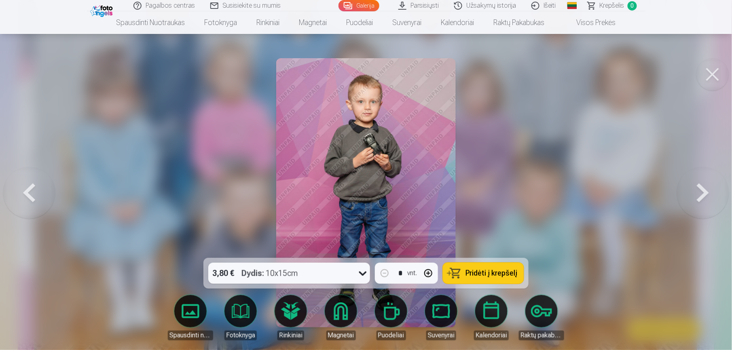
click at [546, 196] on button at bounding box center [703, 193] width 52 height 114
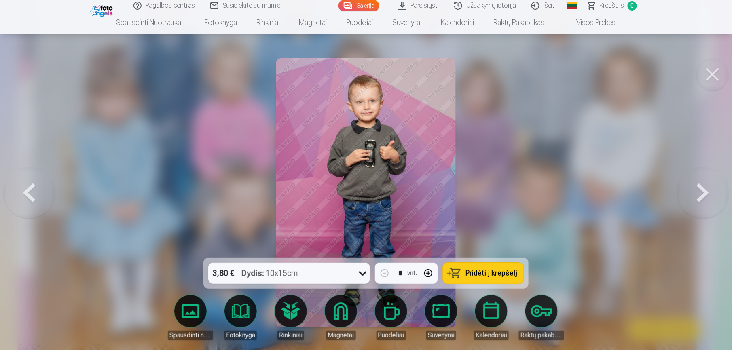
click at [546, 196] on button at bounding box center [703, 193] width 52 height 114
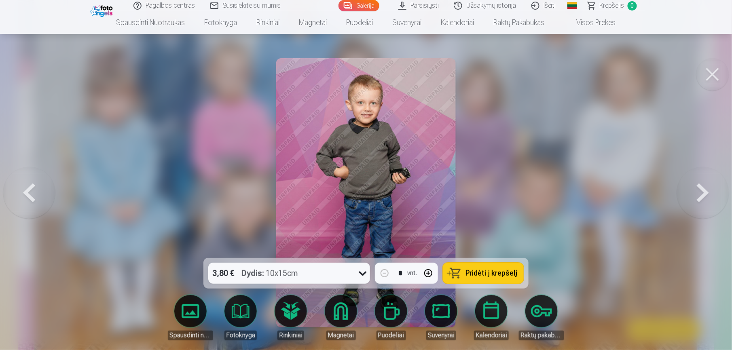
click at [546, 196] on button at bounding box center [703, 193] width 52 height 114
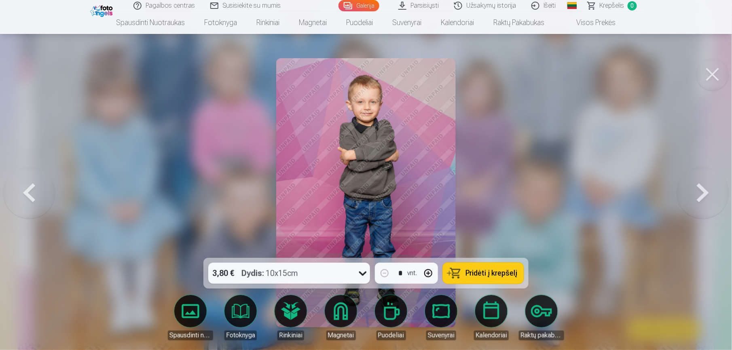
click at [22, 194] on button at bounding box center [29, 193] width 52 height 114
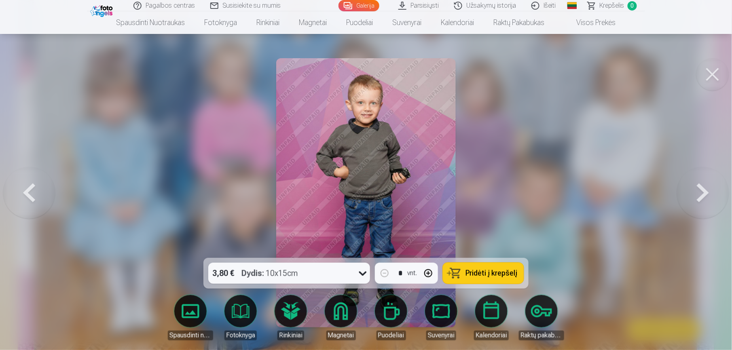
click at [22, 194] on button at bounding box center [29, 193] width 52 height 114
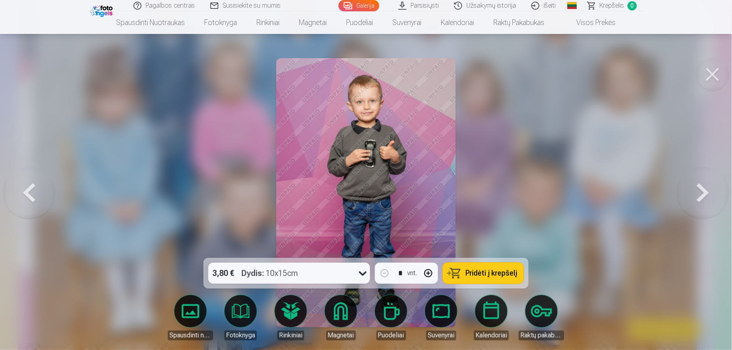
click at [546, 194] on button at bounding box center [703, 193] width 52 height 114
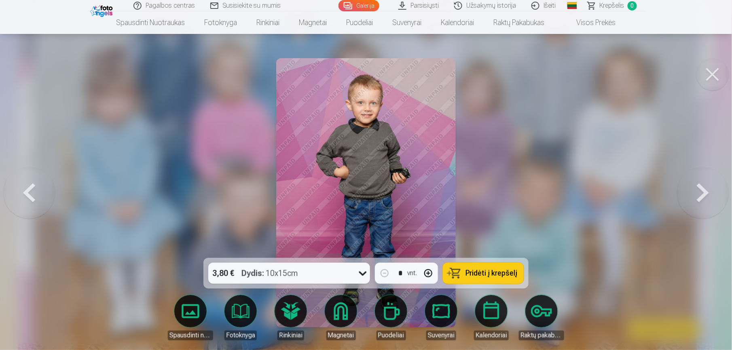
click at [546, 194] on button at bounding box center [703, 193] width 52 height 114
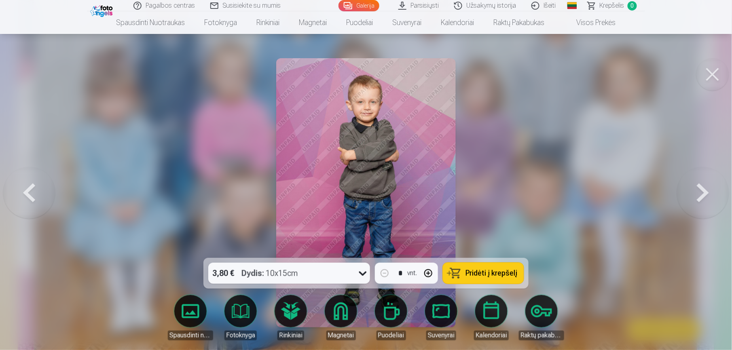
click at [546, 194] on button at bounding box center [703, 193] width 52 height 114
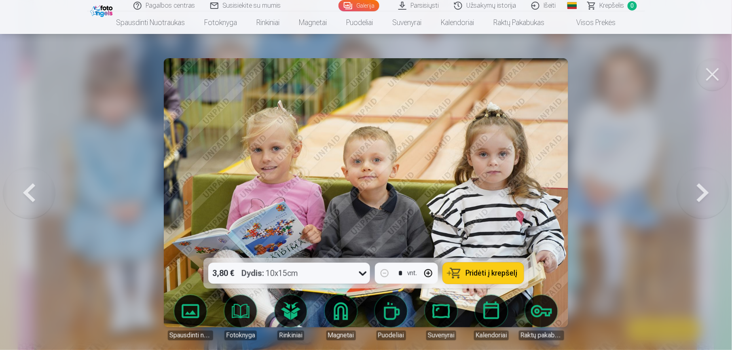
click at [546, 196] on button at bounding box center [703, 193] width 52 height 114
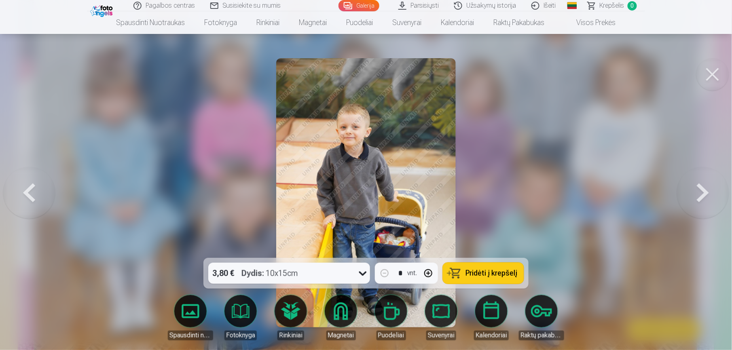
click at [546, 196] on button at bounding box center [703, 193] width 52 height 114
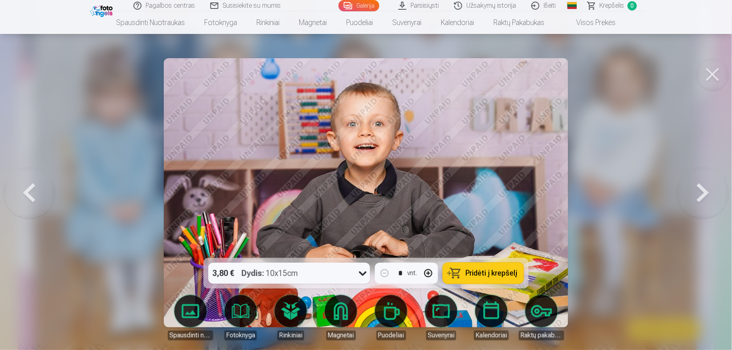
click at [546, 196] on button at bounding box center [703, 193] width 52 height 114
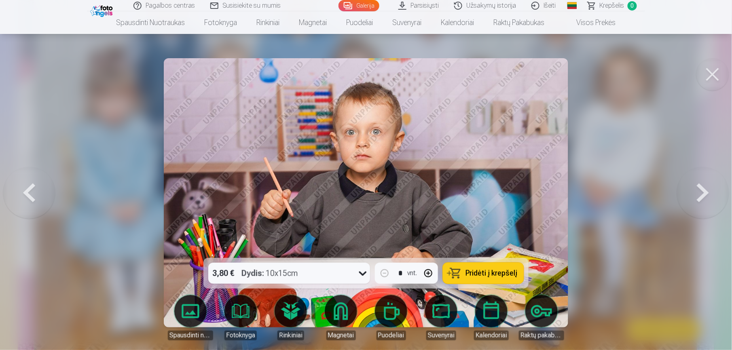
click at [546, 196] on button at bounding box center [703, 193] width 52 height 114
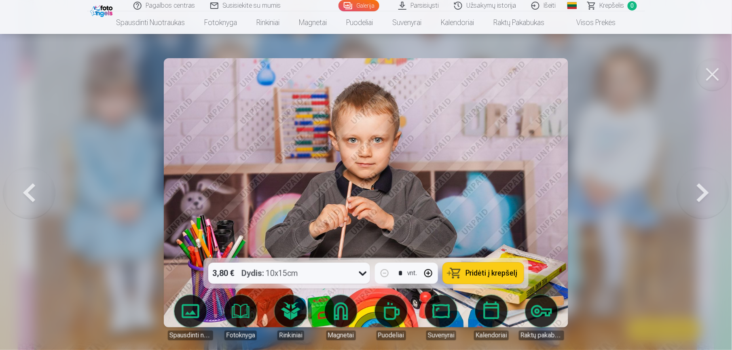
click at [31, 193] on button at bounding box center [29, 193] width 52 height 114
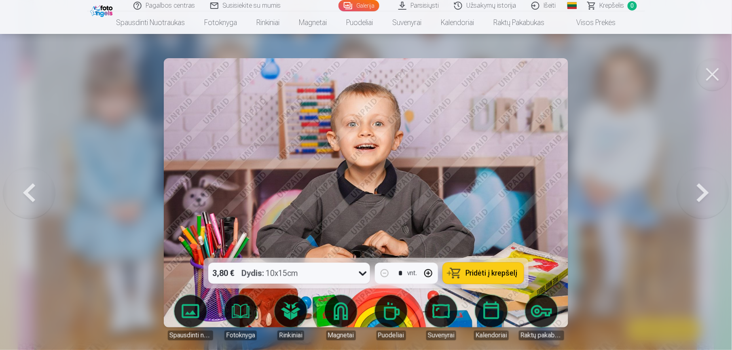
click at [31, 192] on button at bounding box center [29, 193] width 52 height 114
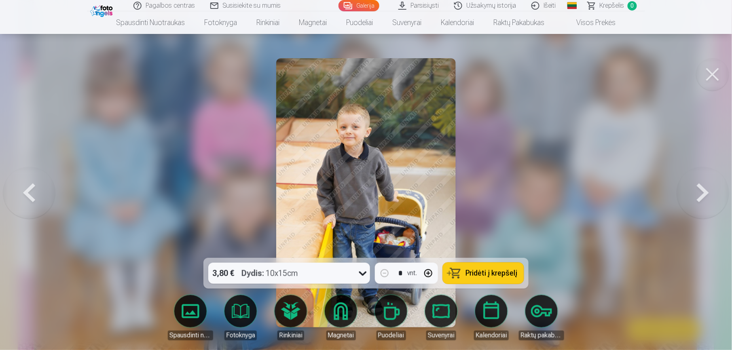
click at [546, 181] on button at bounding box center [703, 193] width 52 height 114
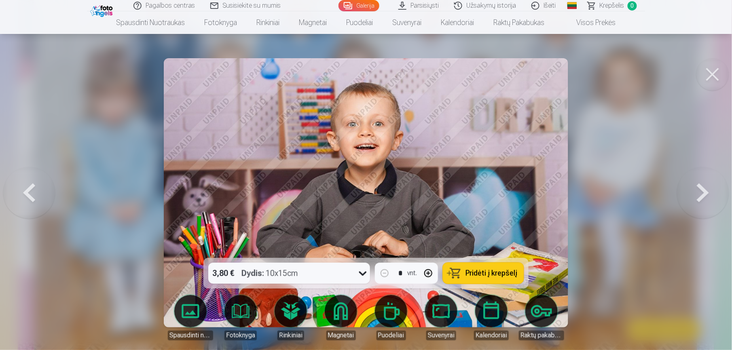
click at [466, 262] on button "Pridėti į krepšelį" at bounding box center [483, 273] width 81 height 21
click at [264, 262] on strong "Dydis :" at bounding box center [252, 273] width 23 height 11
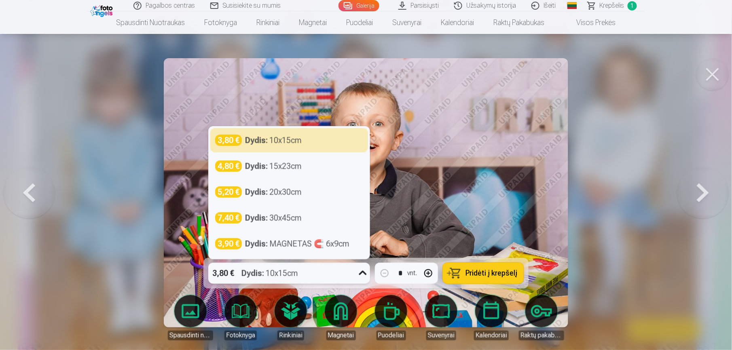
click at [264, 262] on strong "Dydis :" at bounding box center [252, 273] width 23 height 11
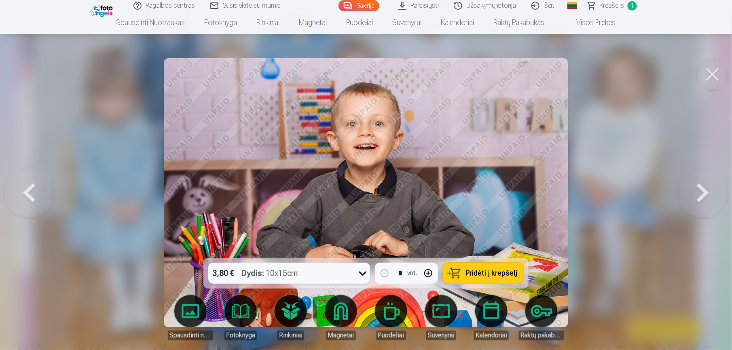
click at [28, 184] on button at bounding box center [29, 193] width 52 height 114
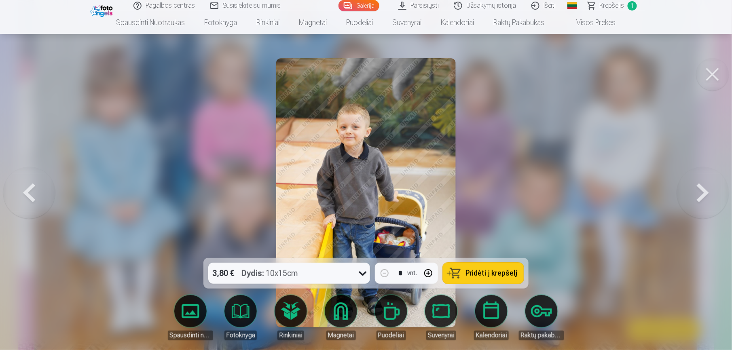
click at [28, 184] on button at bounding box center [29, 193] width 52 height 114
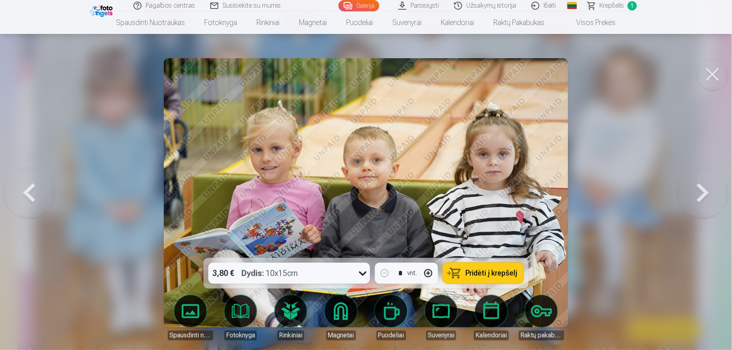
click at [546, 185] on button at bounding box center [703, 193] width 52 height 114
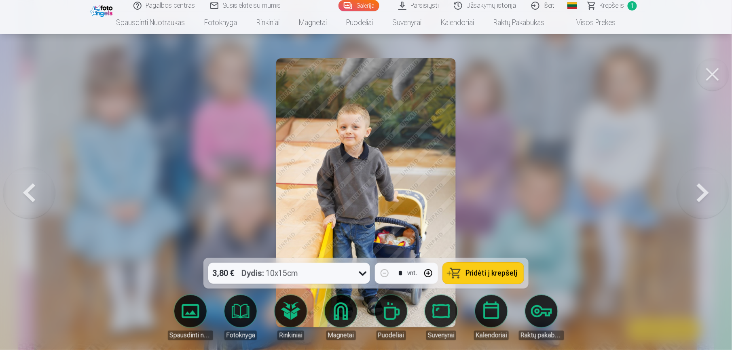
click at [546, 185] on button at bounding box center [703, 193] width 52 height 114
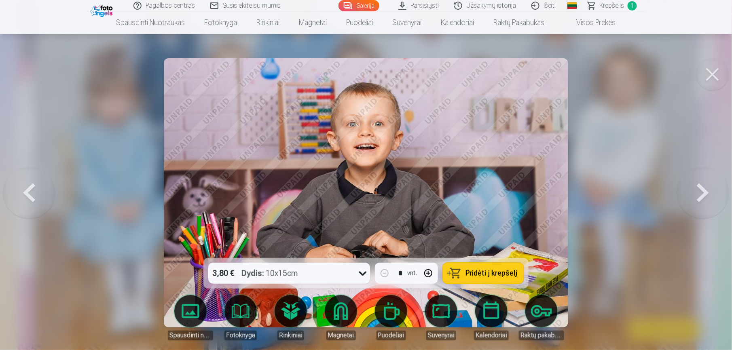
click at [546, 185] on button at bounding box center [703, 193] width 52 height 114
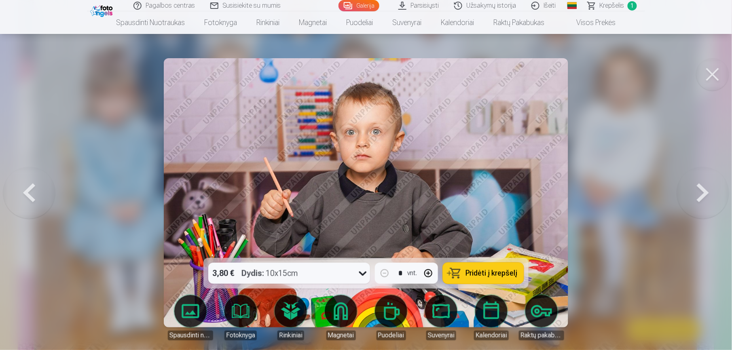
click at [546, 185] on button at bounding box center [703, 193] width 52 height 114
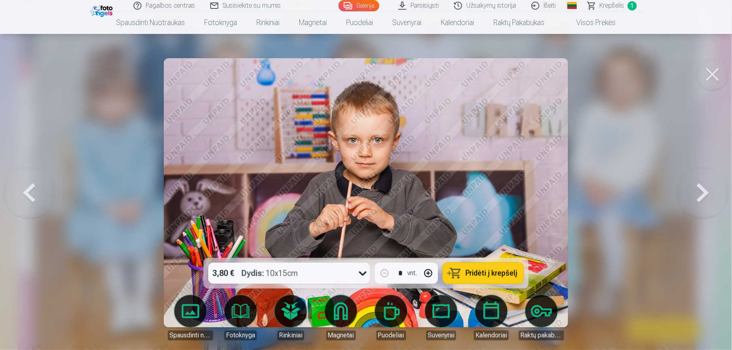
click at [546, 185] on button at bounding box center [703, 193] width 52 height 114
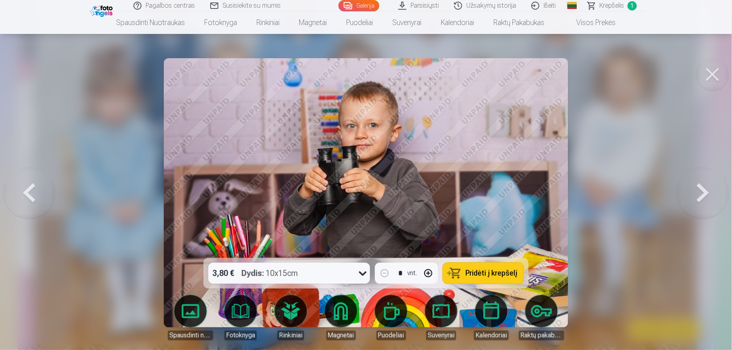
click at [546, 185] on button at bounding box center [703, 193] width 52 height 114
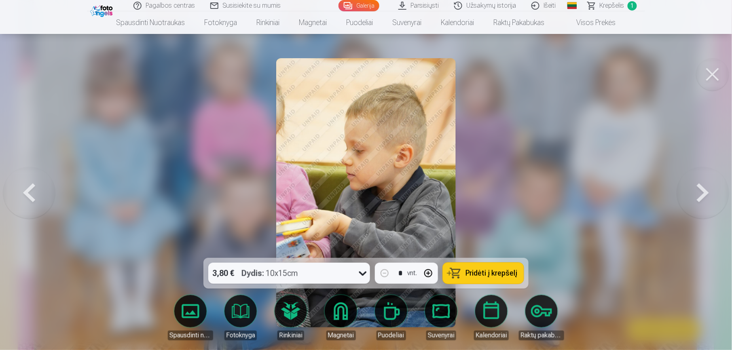
click at [546, 185] on button at bounding box center [703, 193] width 52 height 114
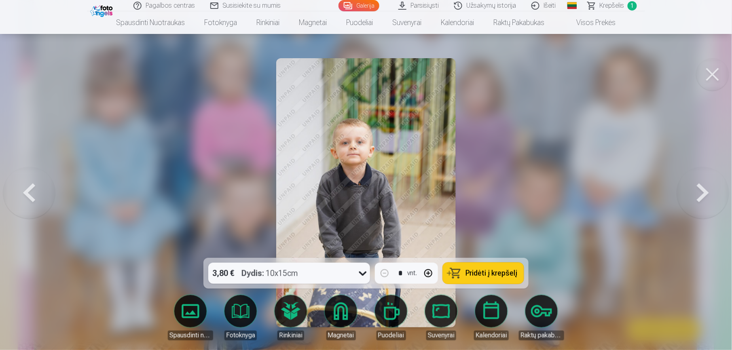
click at [546, 185] on button at bounding box center [703, 193] width 52 height 114
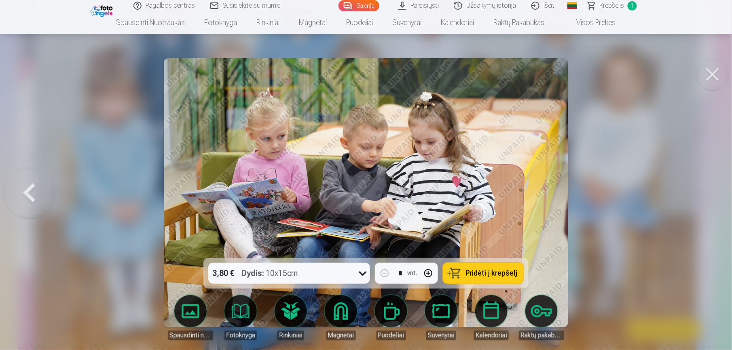
click at [546, 185] on div at bounding box center [366, 175] width 732 height 350
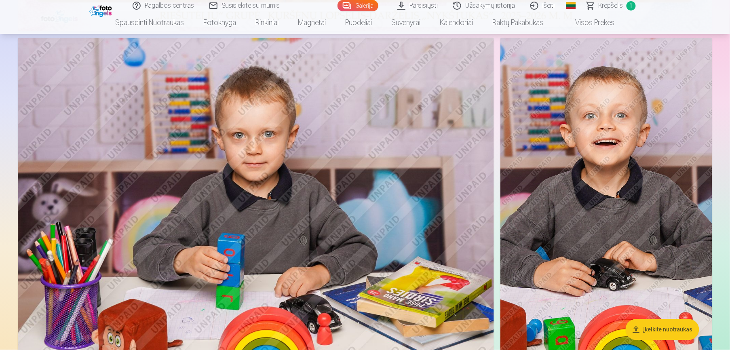
scroll to position [539, 0]
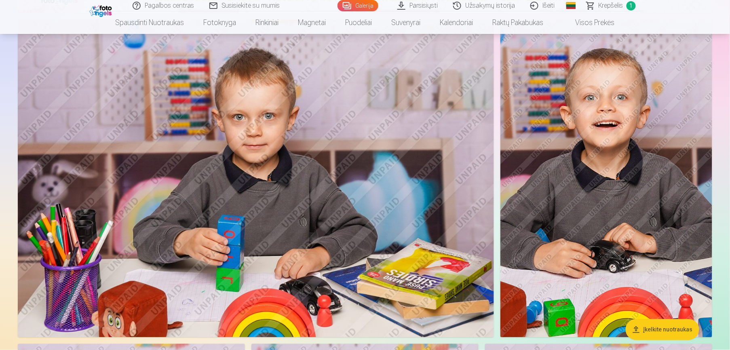
click at [263, 238] on img at bounding box center [256, 178] width 476 height 317
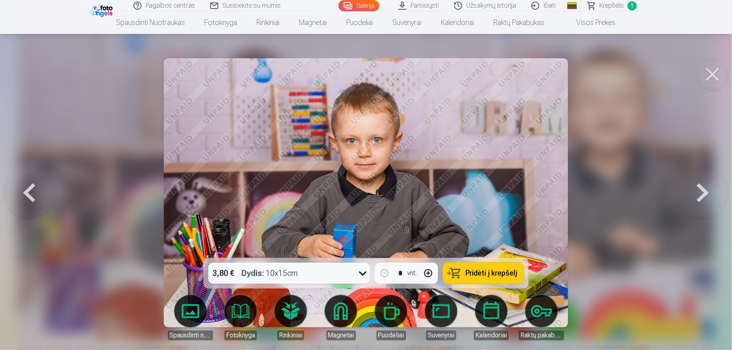
click at [498, 262] on span "Pridėti į krepšelį" at bounding box center [491, 273] width 52 height 7
click at [546, 199] on button at bounding box center [703, 193] width 52 height 114
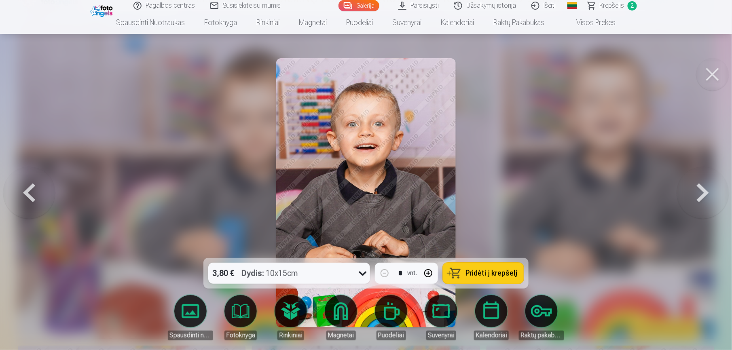
click at [546, 199] on button at bounding box center [703, 193] width 52 height 114
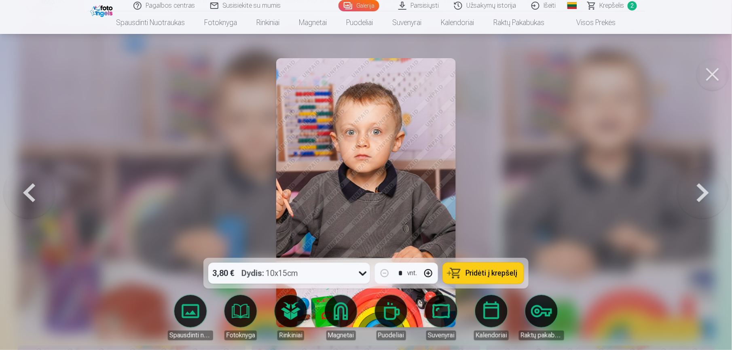
click at [546, 199] on button at bounding box center [703, 193] width 52 height 114
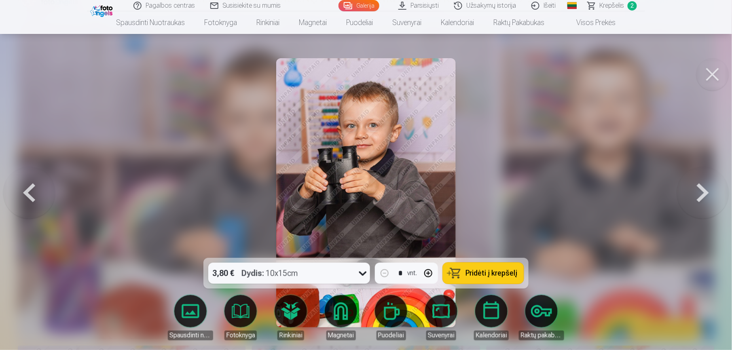
click at [546, 199] on button at bounding box center [703, 193] width 52 height 114
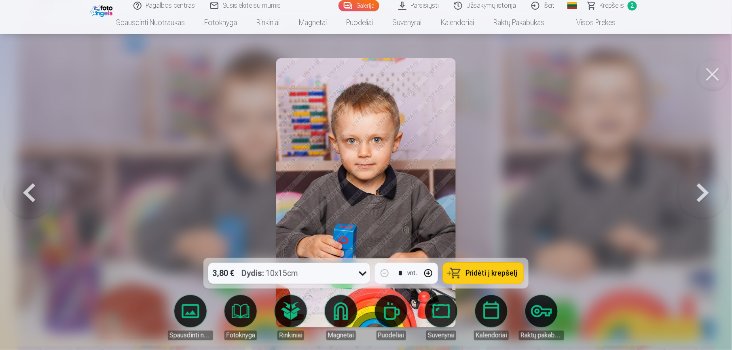
click at [546, 199] on button at bounding box center [703, 193] width 52 height 114
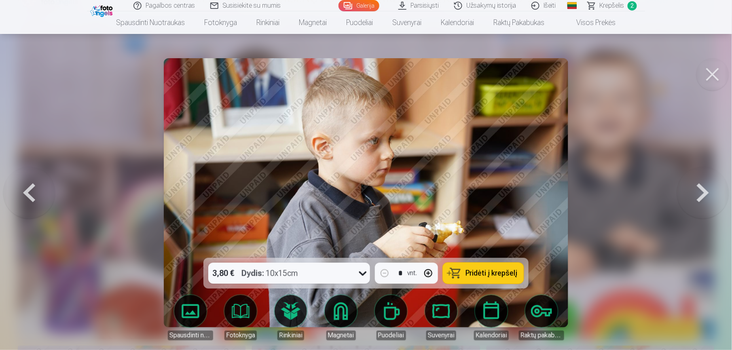
click at [546, 199] on button at bounding box center [703, 193] width 52 height 114
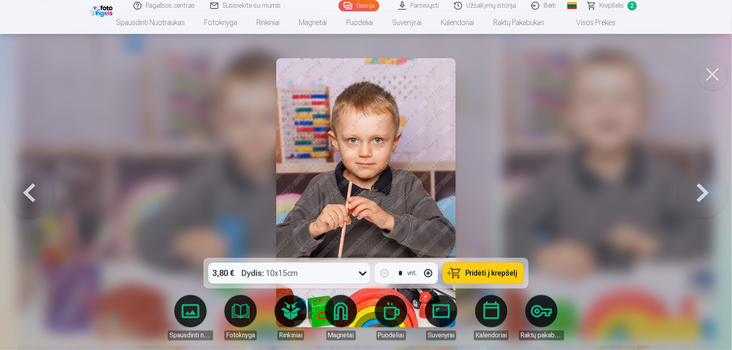
click at [546, 199] on button at bounding box center [703, 193] width 52 height 114
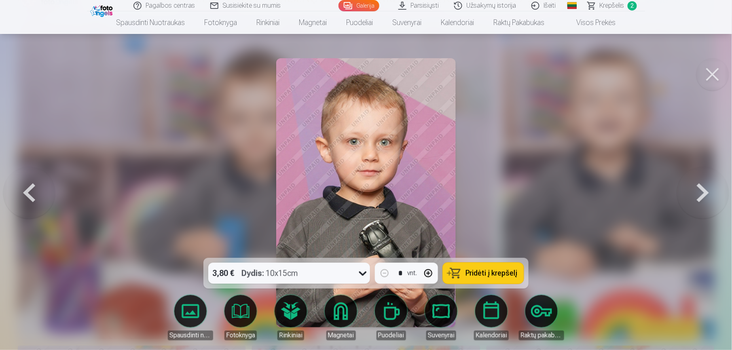
click at [546, 199] on button at bounding box center [703, 193] width 52 height 114
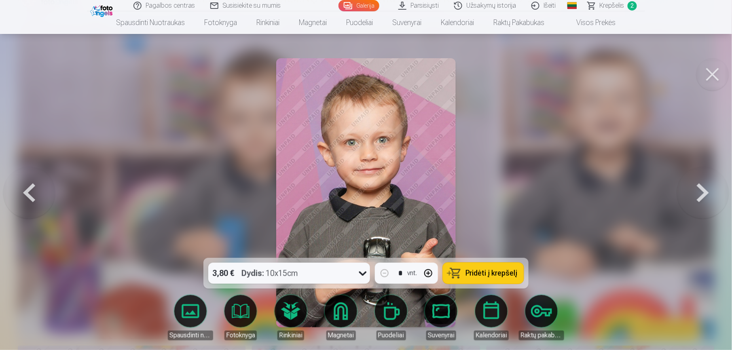
click at [546, 199] on button at bounding box center [703, 193] width 52 height 114
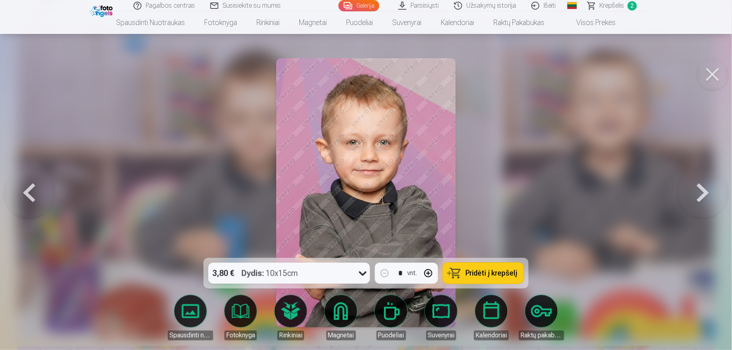
click at [546, 199] on button at bounding box center [703, 193] width 52 height 114
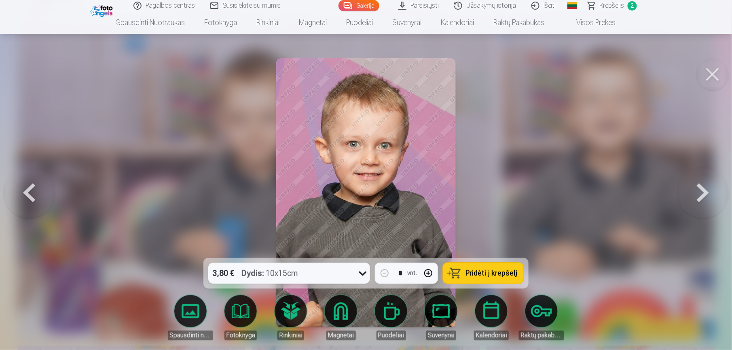
click at [546, 199] on button at bounding box center [703, 193] width 52 height 114
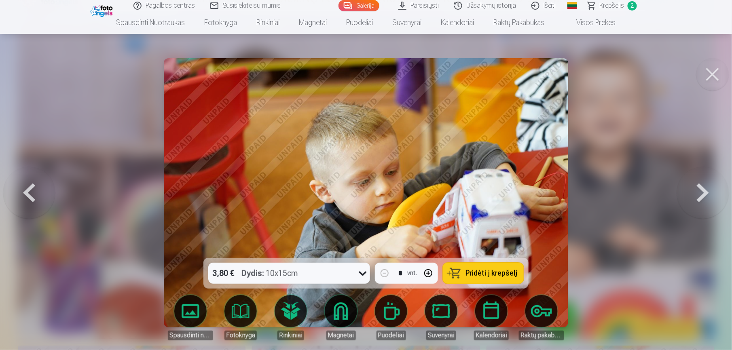
click at [546, 199] on button at bounding box center [703, 193] width 52 height 114
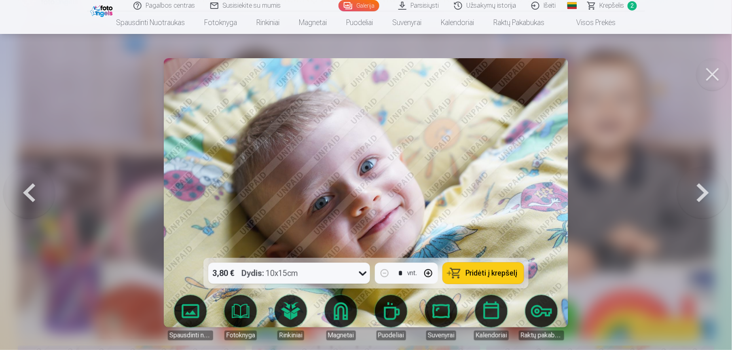
click at [546, 199] on button at bounding box center [703, 193] width 52 height 114
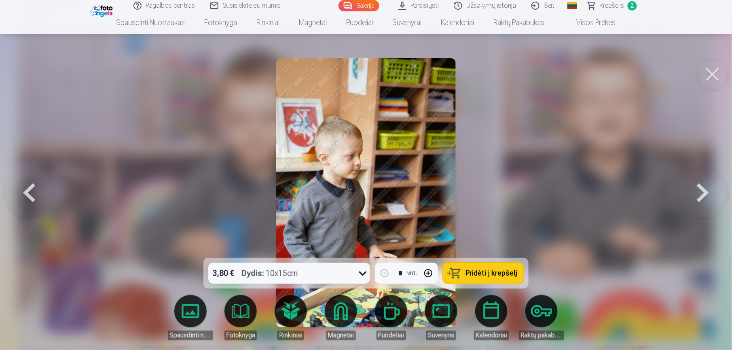
click at [546, 199] on button at bounding box center [703, 193] width 52 height 114
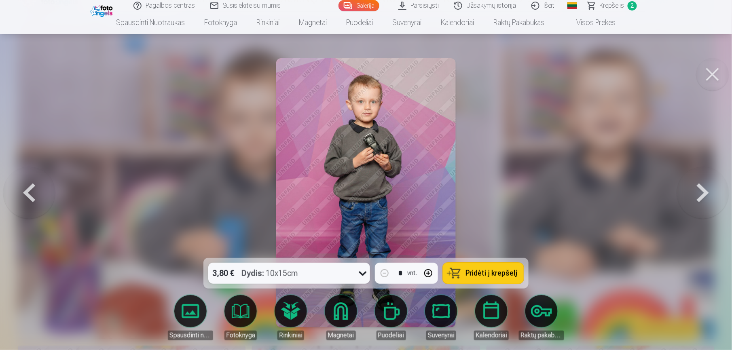
click at [546, 199] on button at bounding box center [703, 193] width 52 height 114
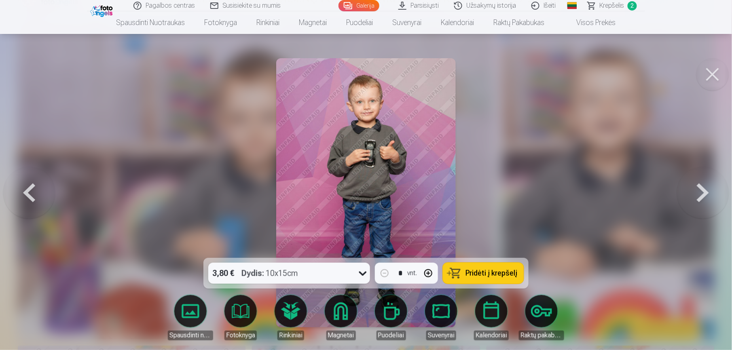
click at [546, 199] on button at bounding box center [703, 193] width 52 height 114
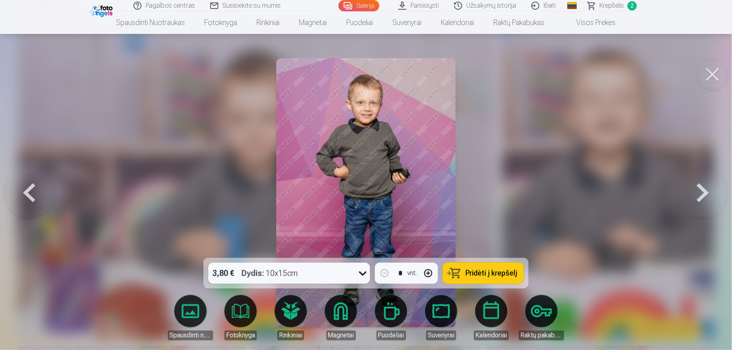
click at [546, 199] on button at bounding box center [703, 193] width 52 height 114
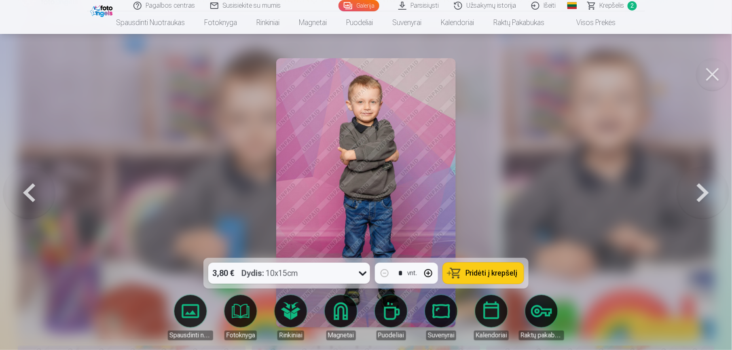
click at [499, 262] on span "Pridėti į krepšelį" at bounding box center [491, 273] width 52 height 7
click at [546, 191] on button at bounding box center [703, 193] width 52 height 114
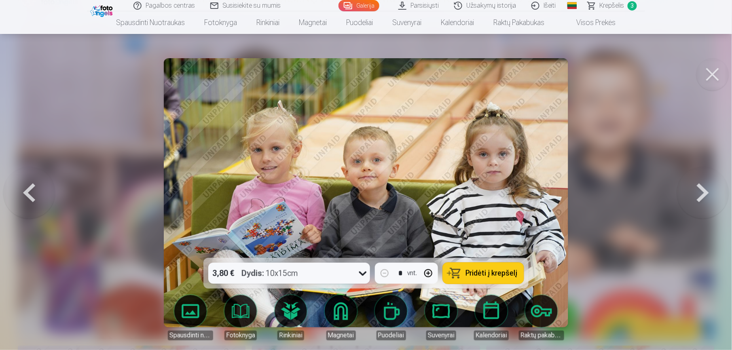
click at [546, 191] on button at bounding box center [703, 193] width 52 height 114
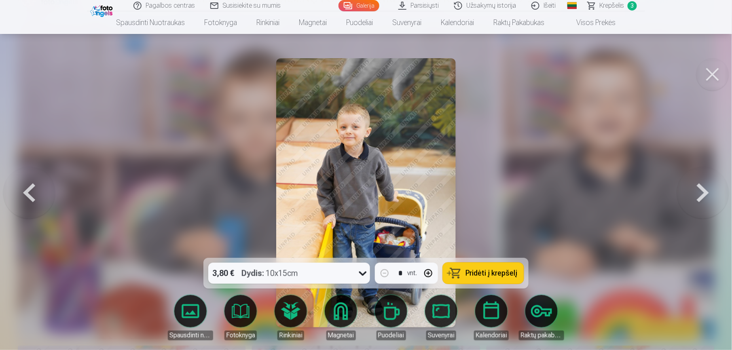
click at [37, 181] on button at bounding box center [29, 193] width 52 height 114
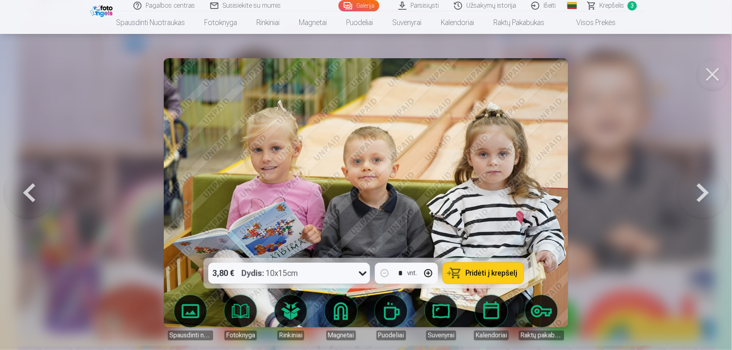
click at [546, 190] on button at bounding box center [703, 193] width 52 height 114
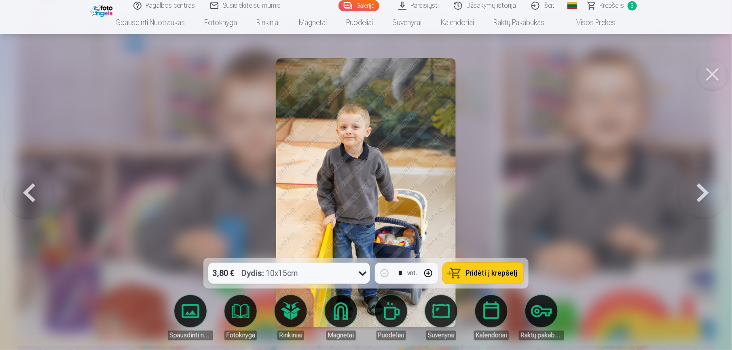
click at [546, 190] on button at bounding box center [703, 193] width 52 height 114
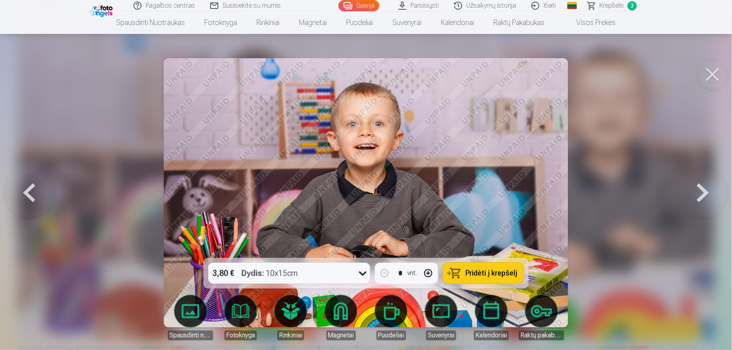
click at [546, 190] on button at bounding box center [703, 193] width 52 height 114
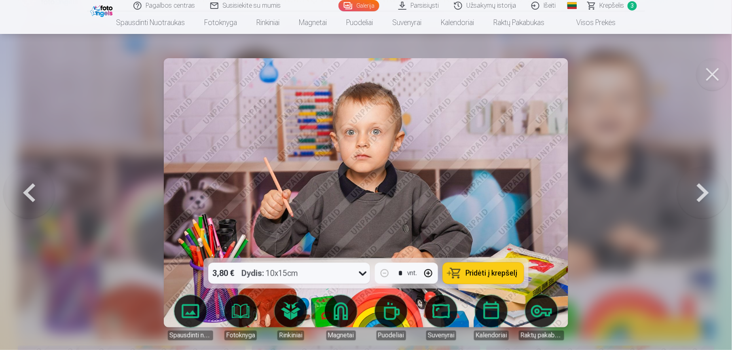
click at [546, 190] on button at bounding box center [703, 193] width 52 height 114
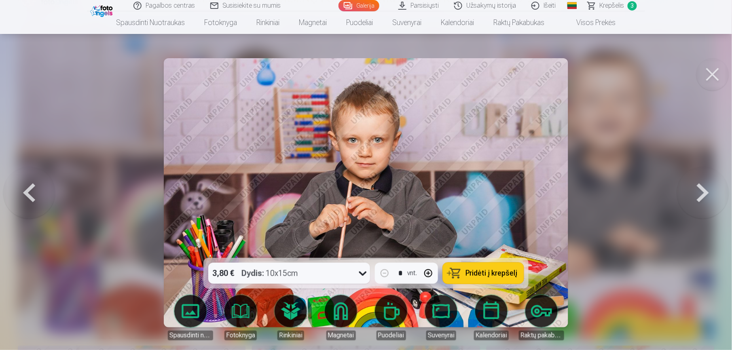
click at [546, 190] on button at bounding box center [703, 193] width 52 height 114
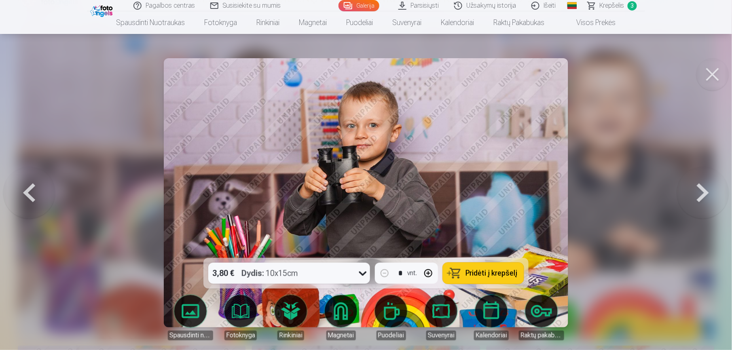
click at [546, 190] on button at bounding box center [703, 193] width 52 height 114
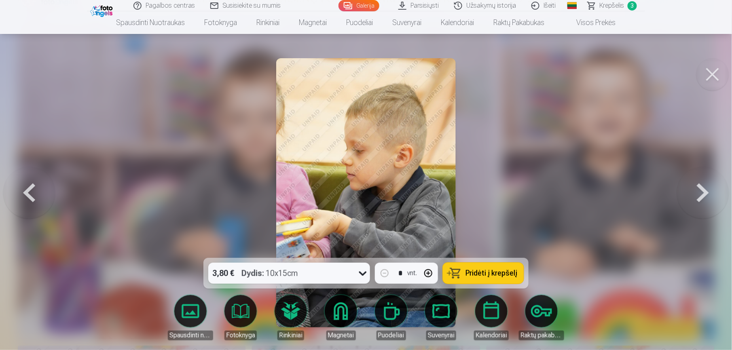
click at [546, 190] on button at bounding box center [703, 193] width 52 height 114
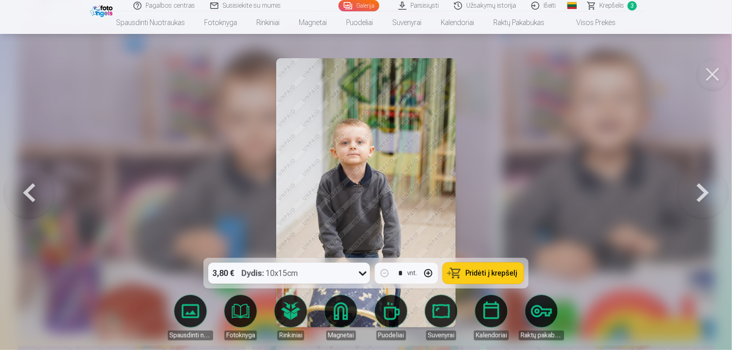
click at [546, 190] on button at bounding box center [703, 193] width 52 height 114
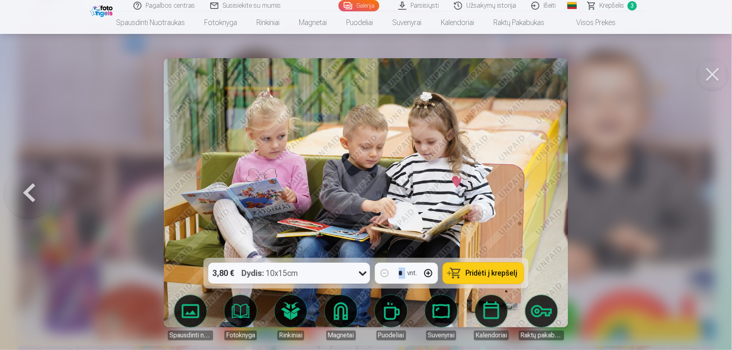
click at [546, 190] on div at bounding box center [366, 175] width 732 height 350
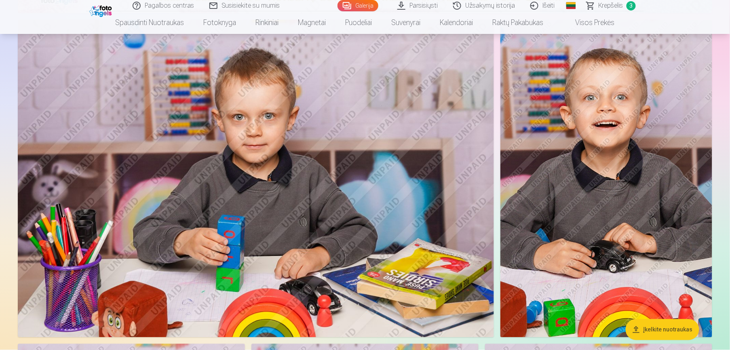
click at [546, 204] on img at bounding box center [606, 179] width 212 height 318
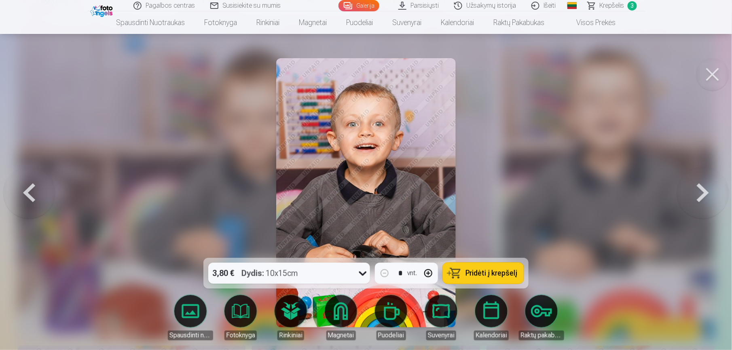
click at [546, 186] on button at bounding box center [703, 193] width 52 height 114
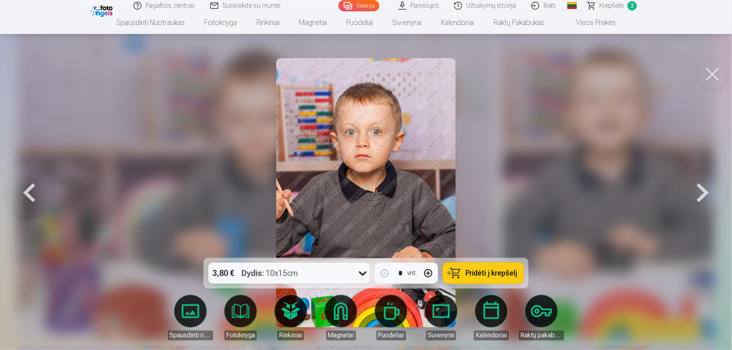
click at [546, 186] on button at bounding box center [703, 193] width 52 height 114
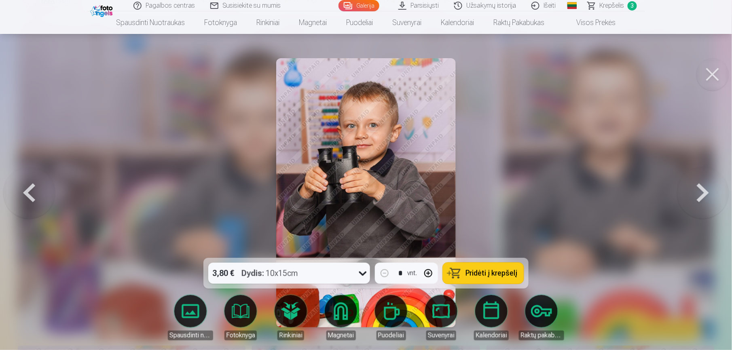
click at [546, 186] on button at bounding box center [703, 193] width 52 height 114
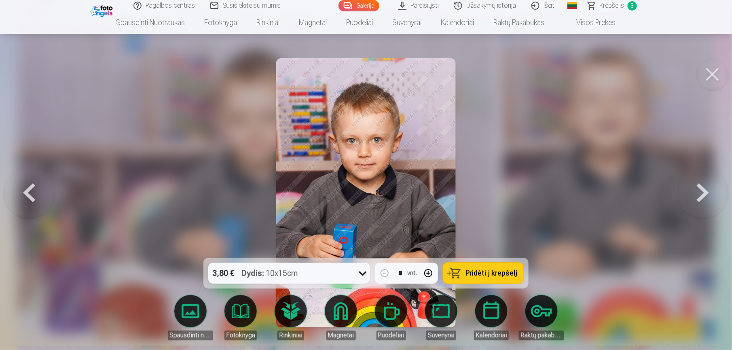
click at [546, 186] on button at bounding box center [703, 193] width 52 height 114
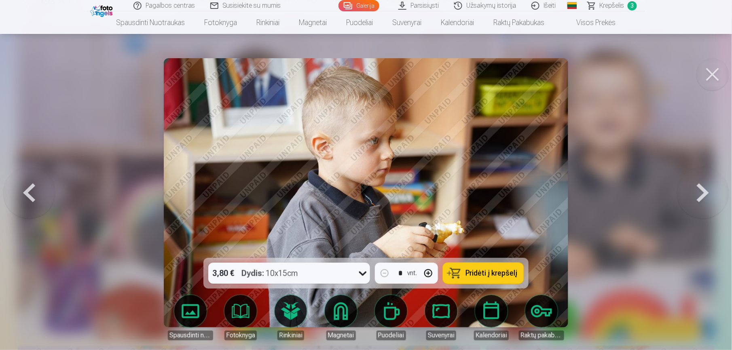
click at [546, 186] on button at bounding box center [703, 193] width 52 height 114
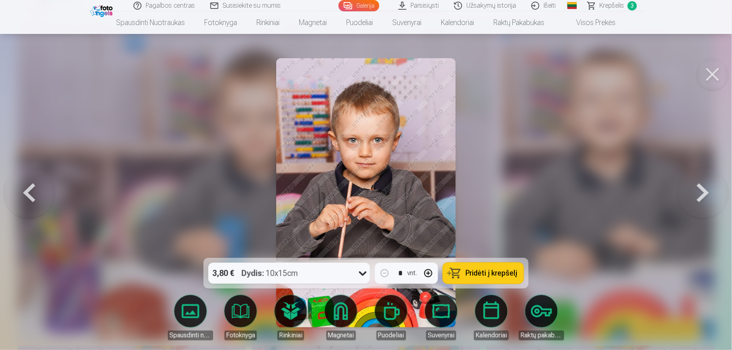
click at [546, 186] on button at bounding box center [703, 193] width 52 height 114
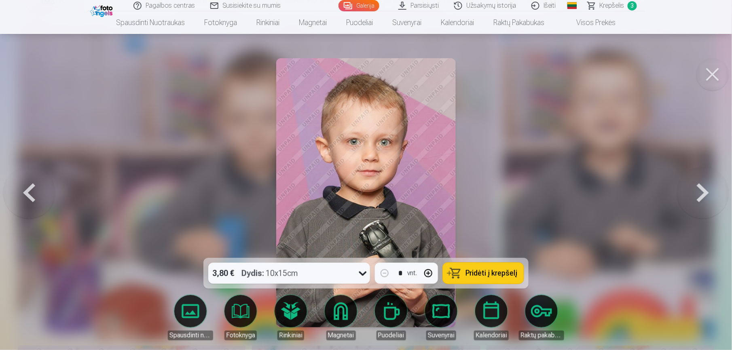
click at [546, 186] on button at bounding box center [703, 193] width 52 height 114
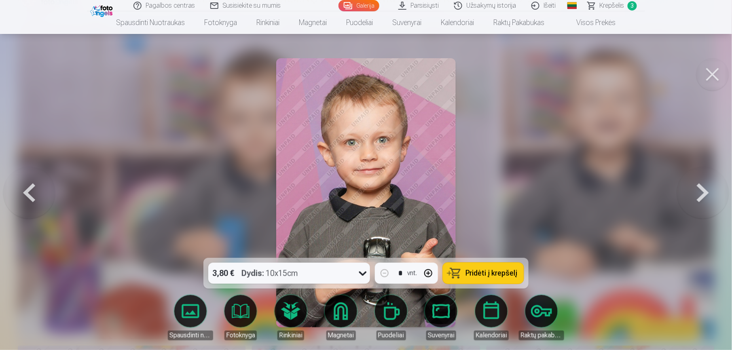
click at [546, 186] on button at bounding box center [703, 193] width 52 height 114
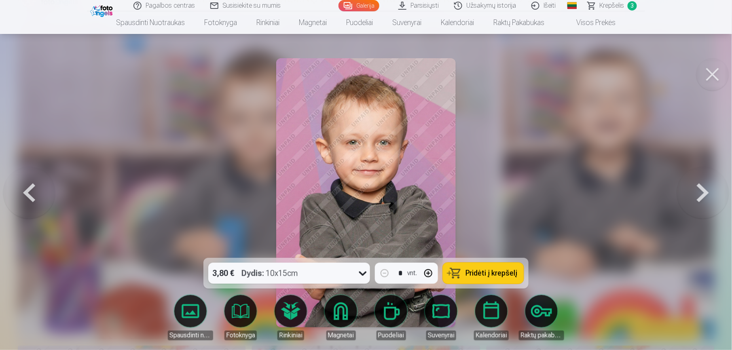
click at [546, 186] on button at bounding box center [703, 193] width 52 height 114
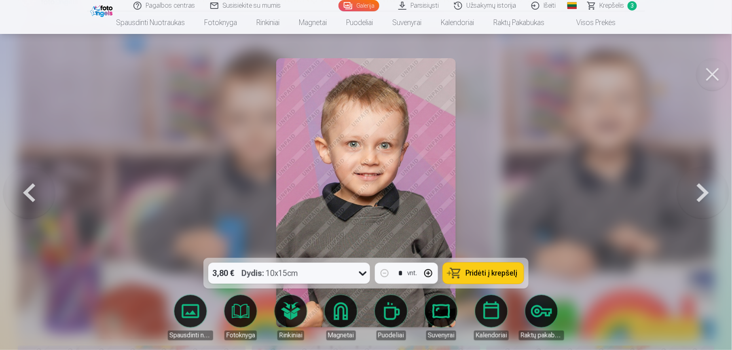
click at [546, 186] on button at bounding box center [703, 193] width 52 height 114
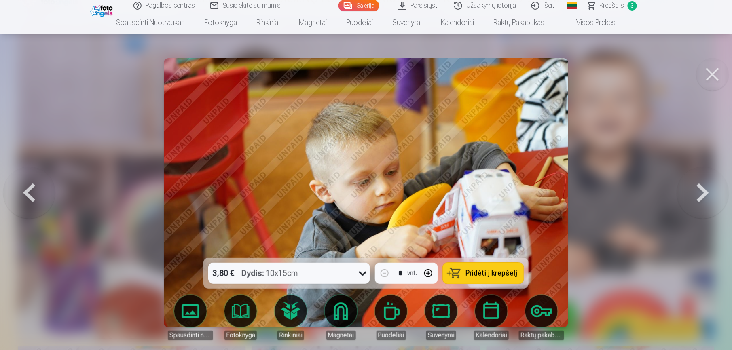
click at [546, 186] on button at bounding box center [703, 193] width 52 height 114
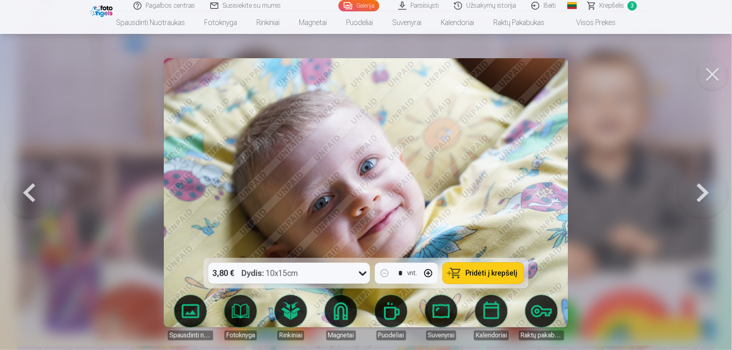
click at [546, 186] on button at bounding box center [703, 193] width 52 height 114
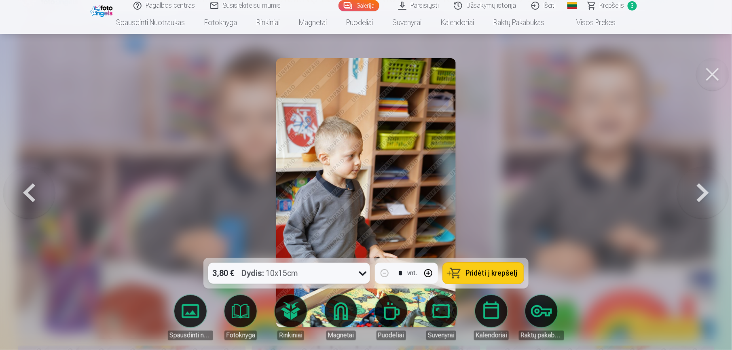
click at [546, 186] on button at bounding box center [703, 193] width 52 height 114
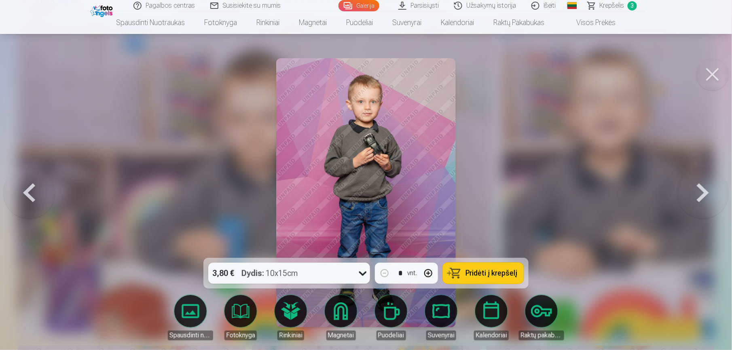
click at [546, 186] on button at bounding box center [703, 193] width 52 height 114
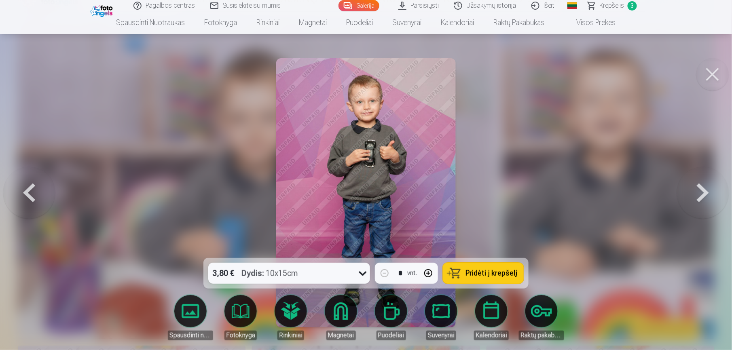
click at [546, 186] on button at bounding box center [703, 193] width 52 height 114
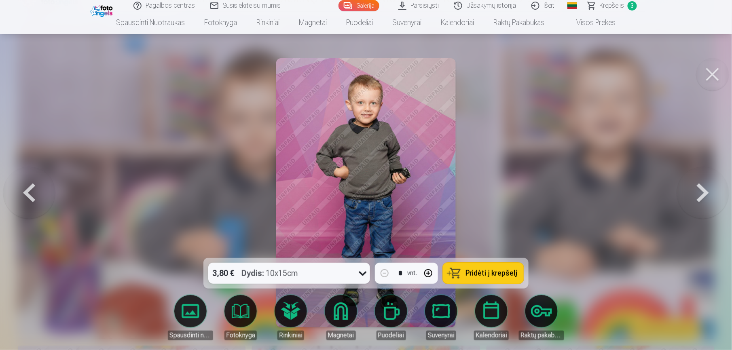
click at [546, 186] on button at bounding box center [703, 193] width 52 height 114
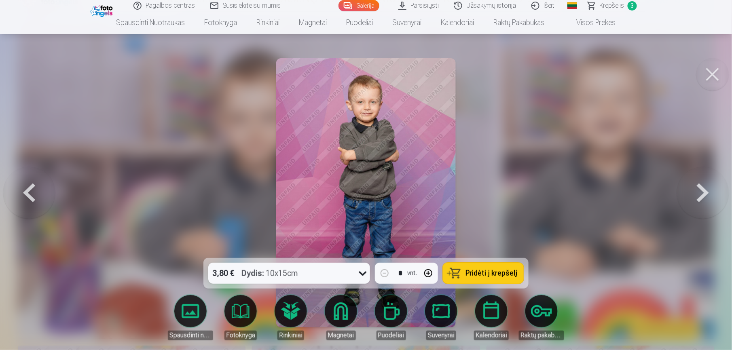
click at [546, 186] on button at bounding box center [703, 193] width 52 height 114
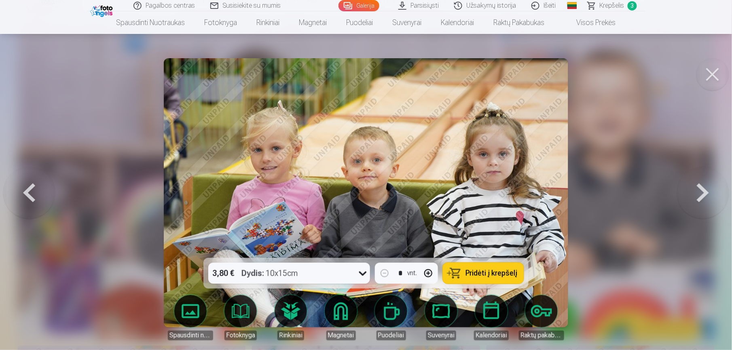
click at [546, 186] on button at bounding box center [703, 193] width 52 height 114
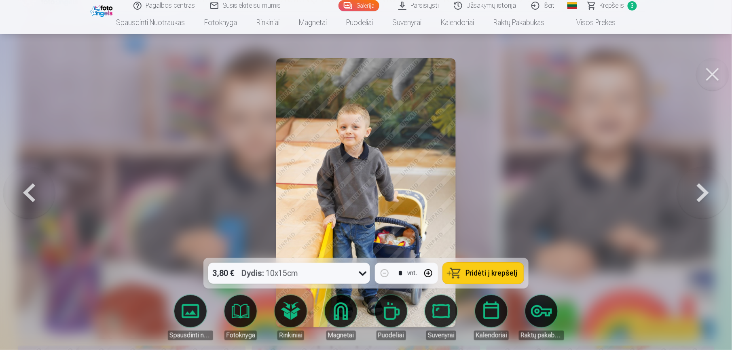
click at [546, 186] on button at bounding box center [703, 193] width 52 height 114
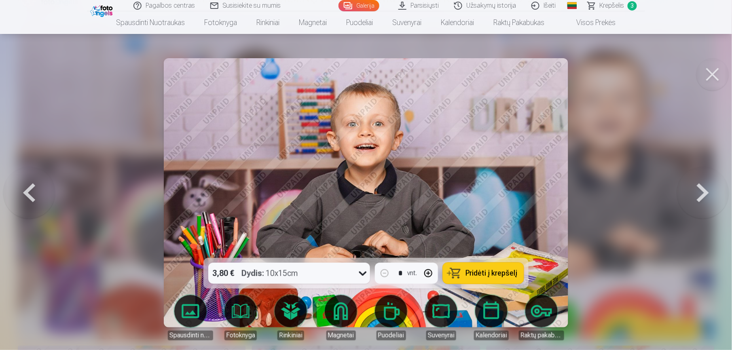
click at [546, 186] on button at bounding box center [703, 193] width 52 height 114
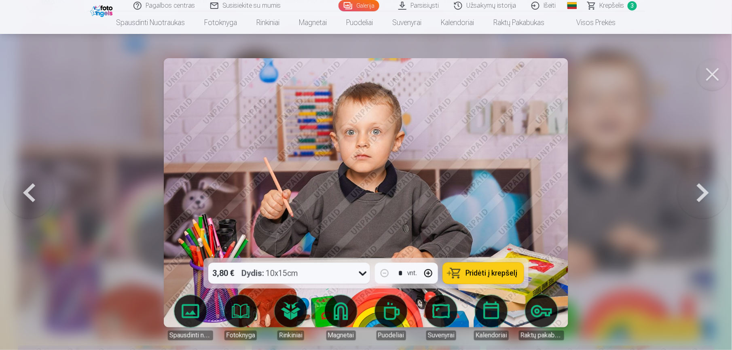
click at [546, 186] on button at bounding box center [703, 193] width 52 height 114
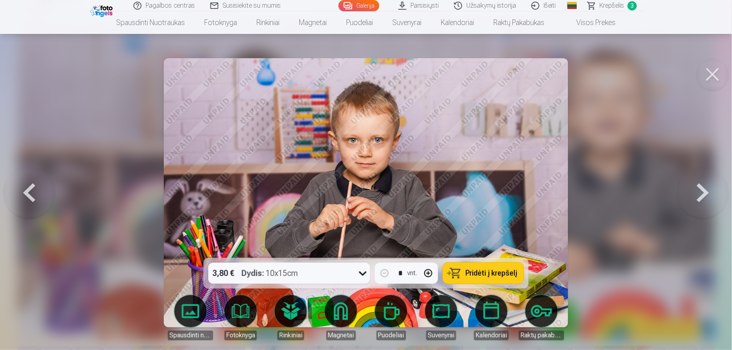
click at [546, 186] on button at bounding box center [703, 193] width 52 height 114
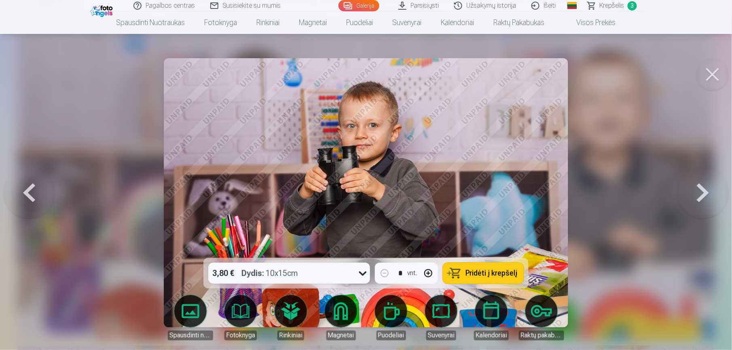
click at [546, 186] on button at bounding box center [703, 193] width 52 height 114
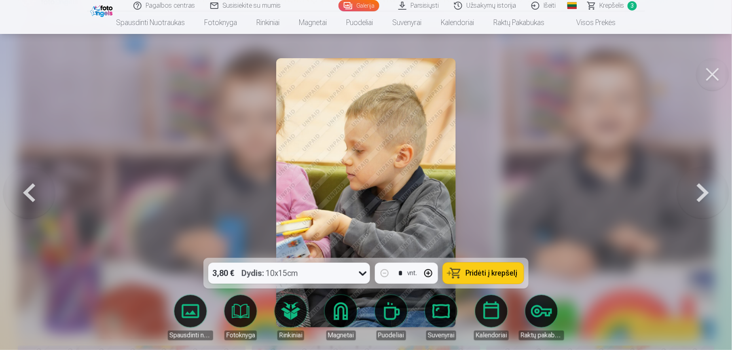
click at [546, 186] on button at bounding box center [703, 193] width 52 height 114
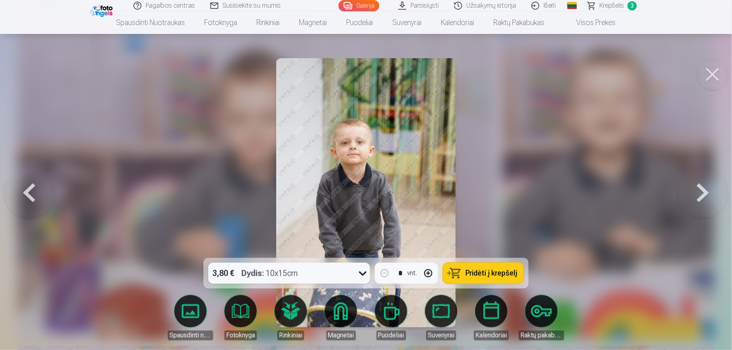
click at [546, 186] on button at bounding box center [703, 193] width 52 height 114
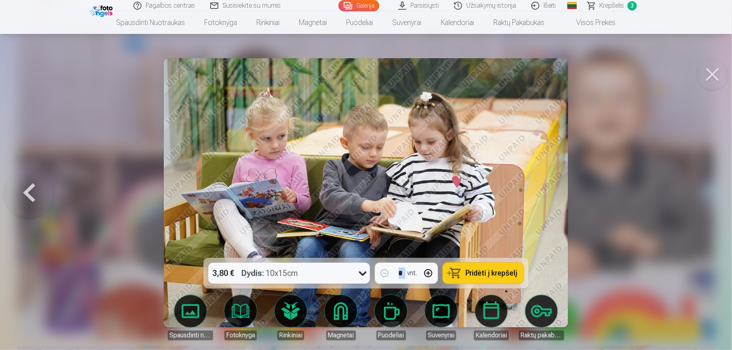
click at [546, 186] on div at bounding box center [366, 175] width 732 height 350
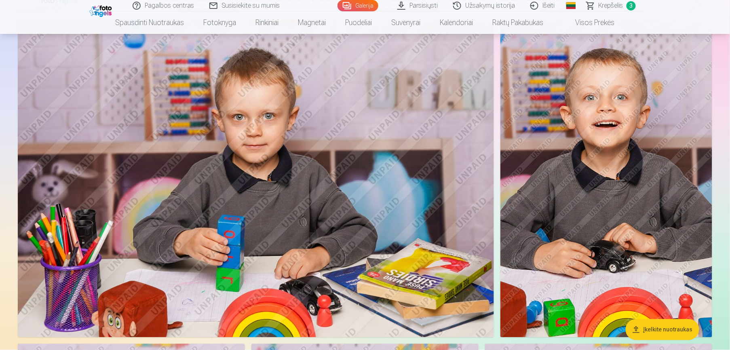
click at [52, 173] on img at bounding box center [256, 178] width 476 height 317
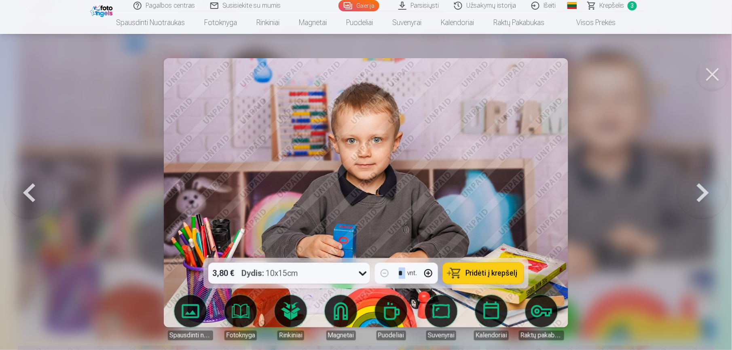
click at [32, 178] on button at bounding box center [29, 193] width 52 height 114
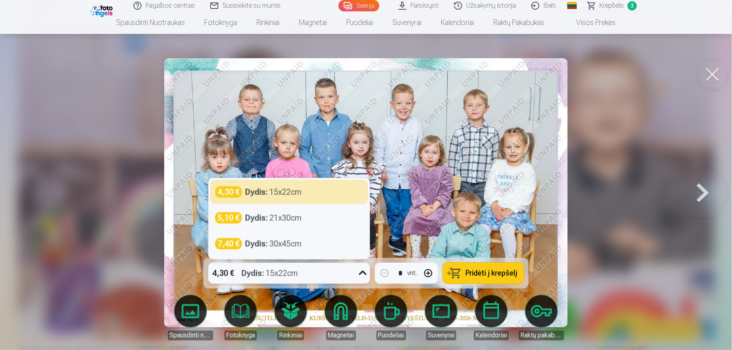
click at [347, 262] on div "4,30 € Dydis : 15x22cm" at bounding box center [281, 273] width 146 height 21
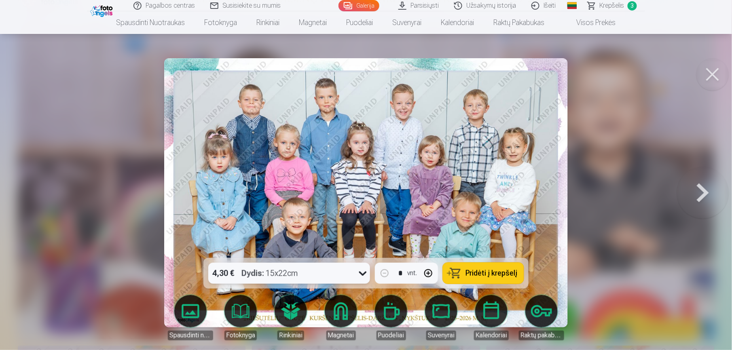
click at [347, 262] on div "4,30 € Dydis : 15x22cm" at bounding box center [281, 273] width 146 height 21
click at [491, 262] on span "Pridėti į krepšelį" at bounding box center [491, 273] width 52 height 7
click at [546, 178] on button at bounding box center [703, 193] width 52 height 114
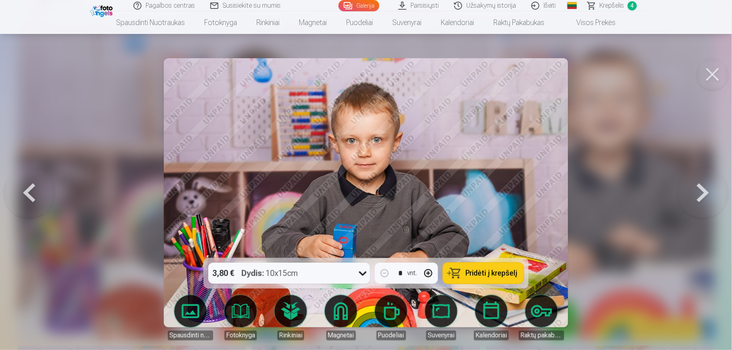
click at [546, 178] on button at bounding box center [703, 193] width 52 height 114
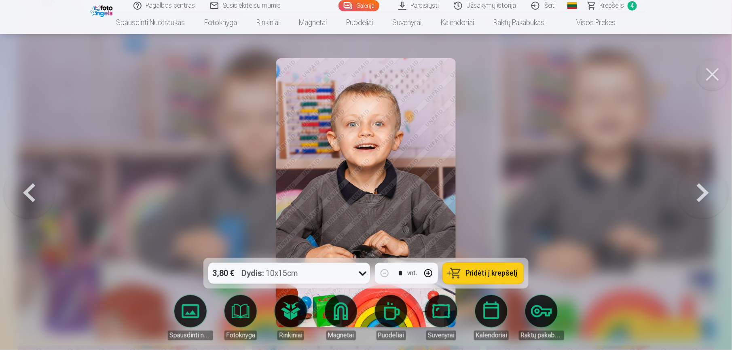
click at [546, 178] on button at bounding box center [703, 193] width 52 height 114
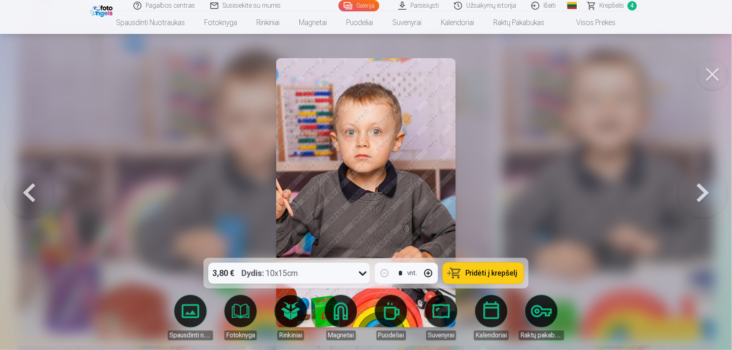
click at [546, 178] on button at bounding box center [703, 193] width 52 height 114
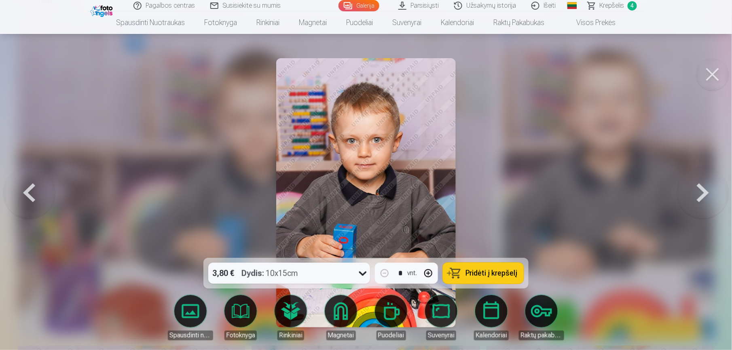
click at [546, 178] on button at bounding box center [703, 193] width 52 height 114
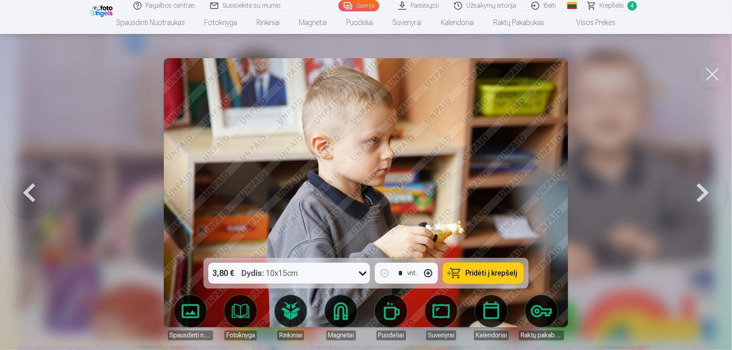
click at [546, 178] on button at bounding box center [703, 193] width 52 height 114
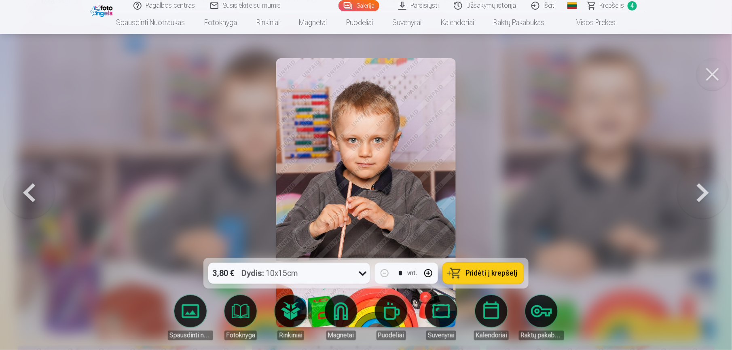
click at [546, 178] on button at bounding box center [703, 193] width 52 height 114
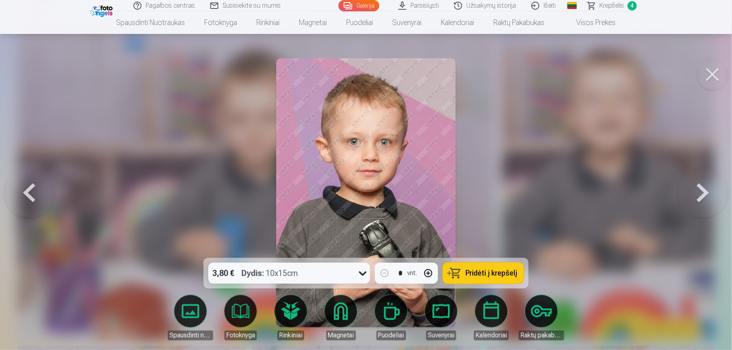
click at [546, 178] on button at bounding box center [703, 193] width 52 height 114
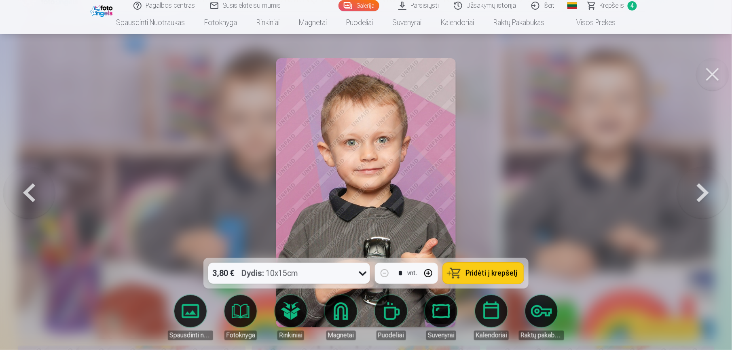
click at [546, 178] on button at bounding box center [703, 193] width 52 height 114
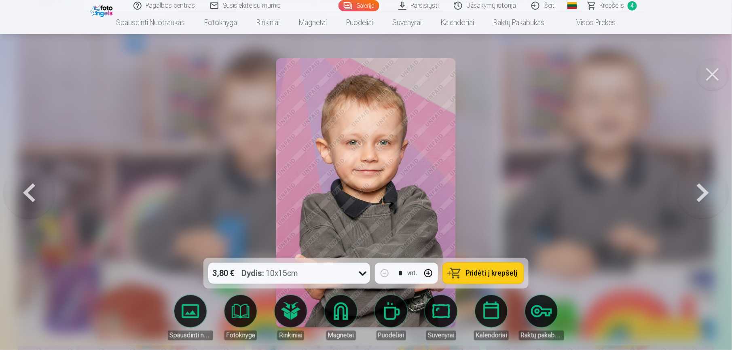
click at [546, 178] on button at bounding box center [703, 193] width 52 height 114
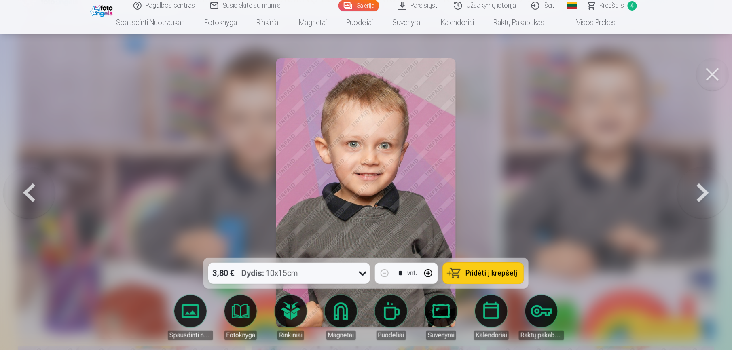
click at [546, 178] on button at bounding box center [703, 193] width 52 height 114
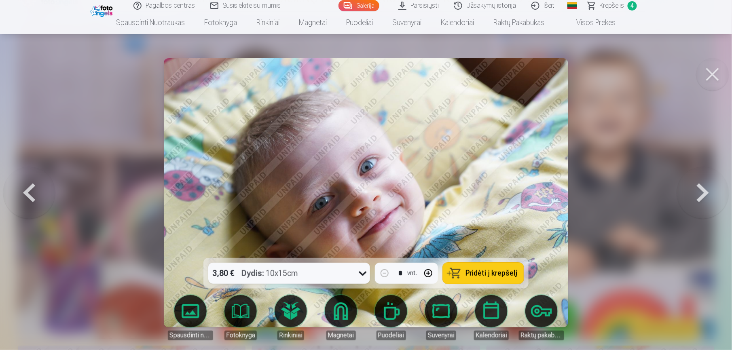
click at [546, 178] on button at bounding box center [703, 193] width 52 height 114
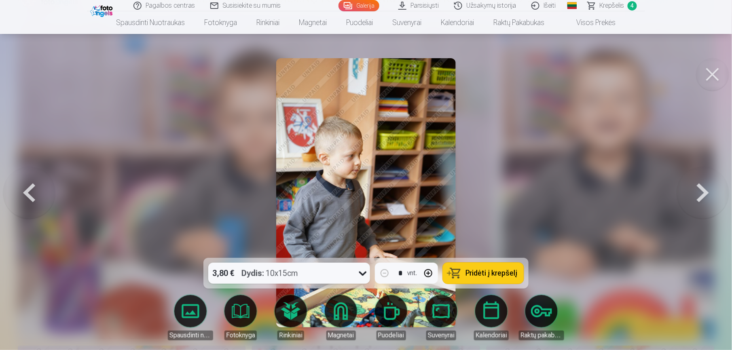
click at [546, 178] on button at bounding box center [703, 193] width 52 height 114
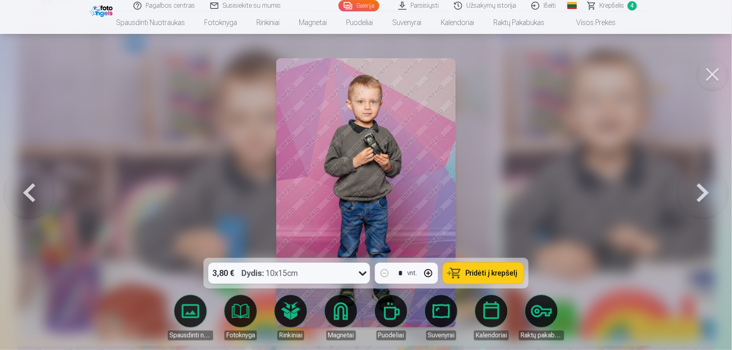
click at [546, 178] on button at bounding box center [703, 193] width 52 height 114
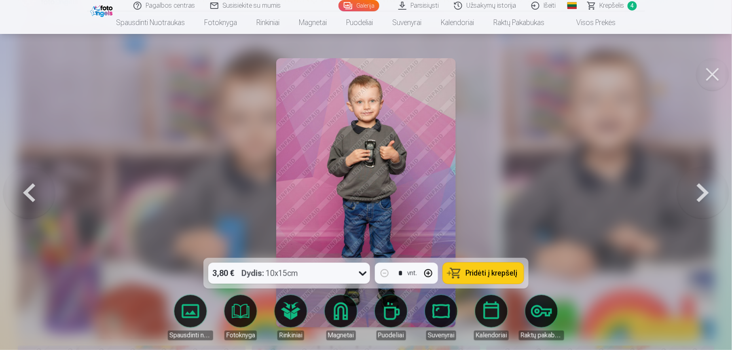
click at [546, 178] on button at bounding box center [703, 193] width 52 height 114
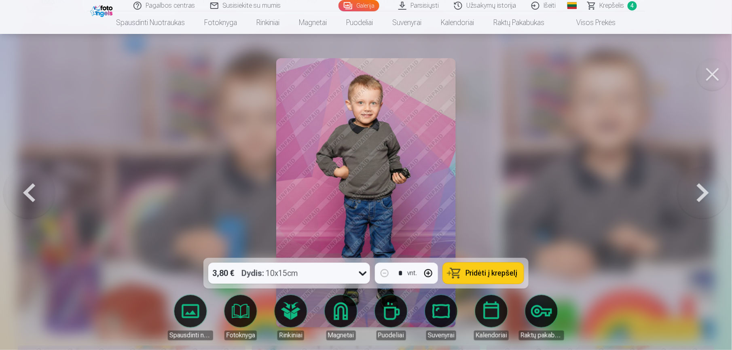
click at [546, 178] on button at bounding box center [703, 193] width 52 height 114
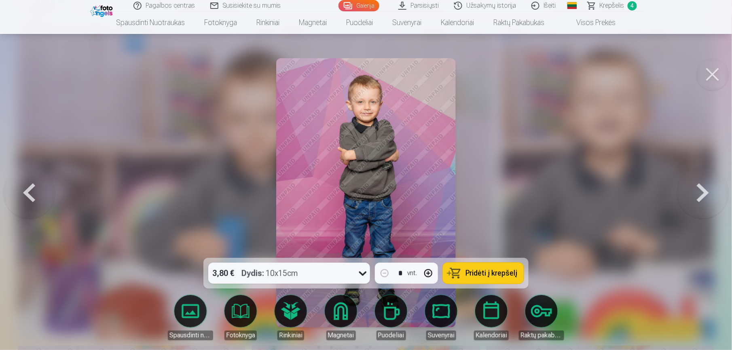
click at [546, 178] on button at bounding box center [703, 193] width 52 height 114
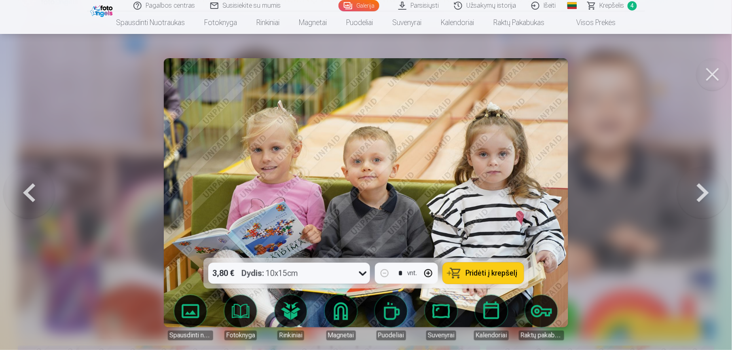
click at [546, 178] on button at bounding box center [703, 193] width 52 height 114
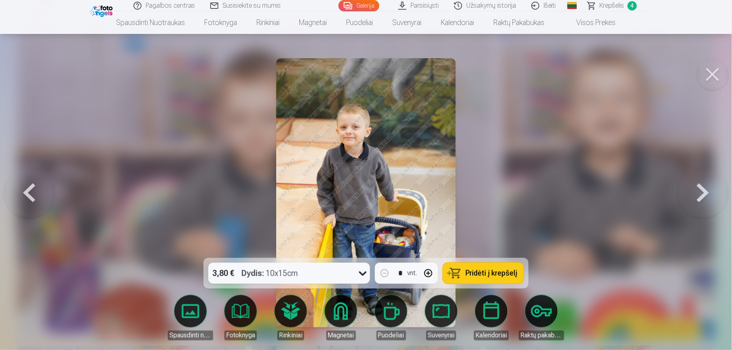
click at [546, 178] on button at bounding box center [703, 193] width 52 height 114
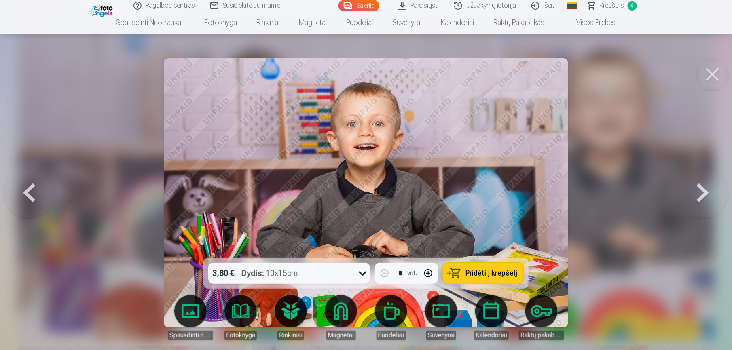
click at [546, 178] on button at bounding box center [703, 193] width 52 height 114
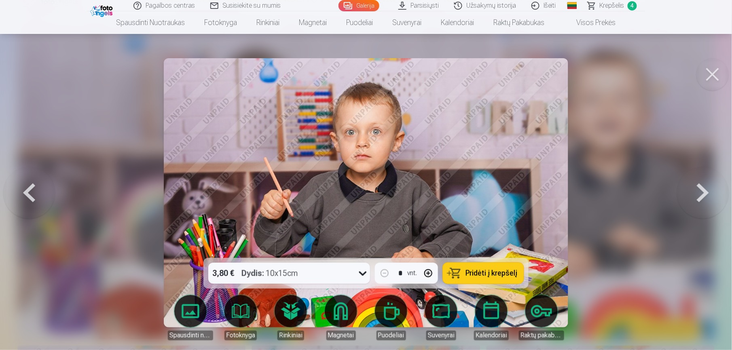
click at [546, 178] on button at bounding box center [703, 193] width 52 height 114
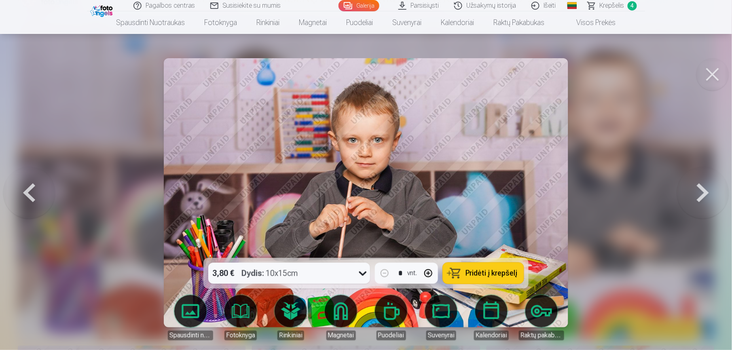
click at [546, 178] on button at bounding box center [703, 193] width 52 height 114
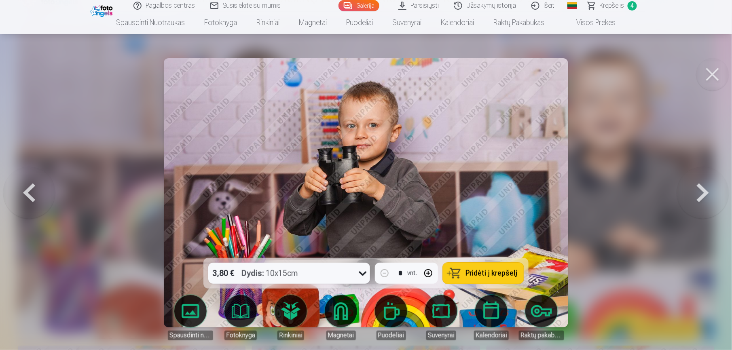
click at [546, 178] on button at bounding box center [703, 193] width 52 height 114
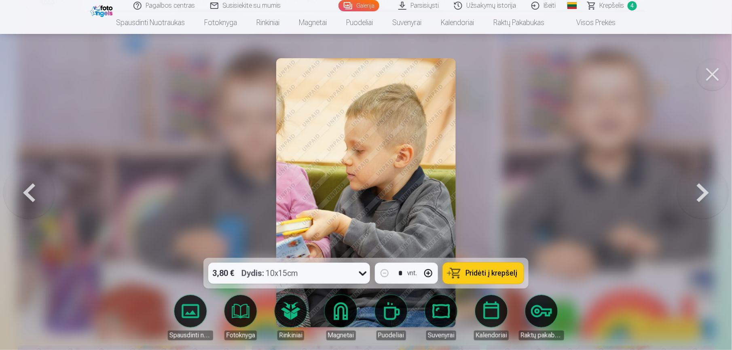
click at [546, 178] on button at bounding box center [703, 193] width 52 height 114
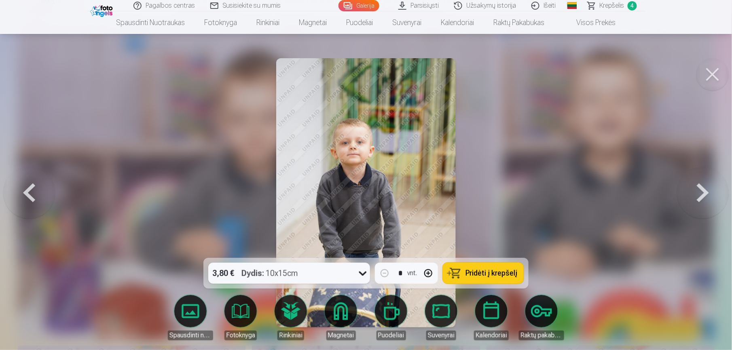
click at [546, 178] on button at bounding box center [703, 193] width 52 height 114
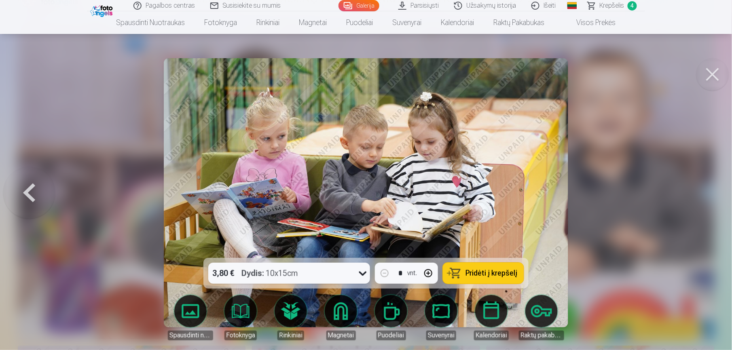
click at [34, 196] on button at bounding box center [29, 193] width 52 height 114
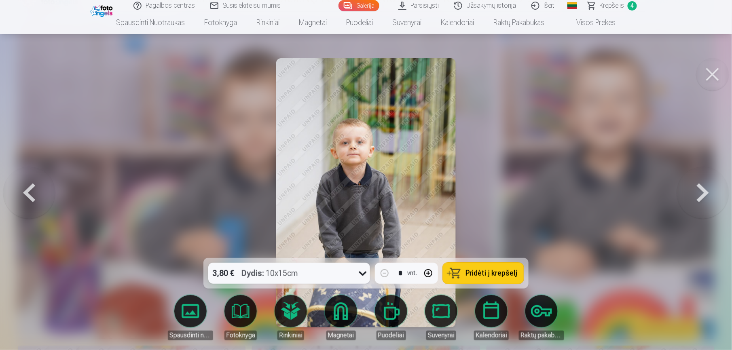
click at [34, 196] on button at bounding box center [29, 193] width 52 height 114
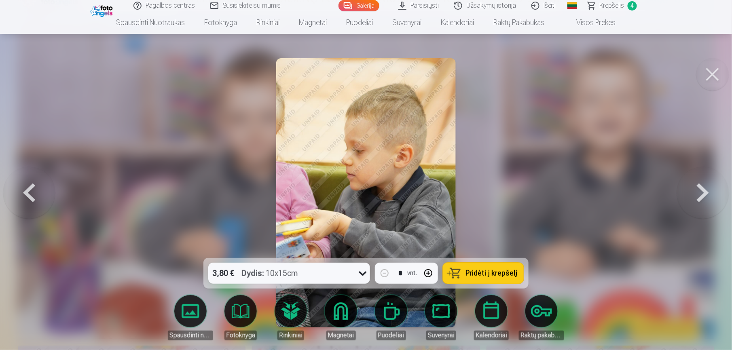
click at [34, 196] on button at bounding box center [29, 193] width 52 height 114
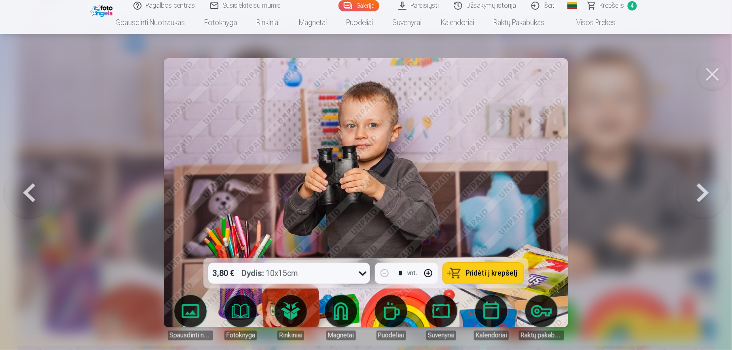
click at [34, 196] on button at bounding box center [29, 193] width 52 height 114
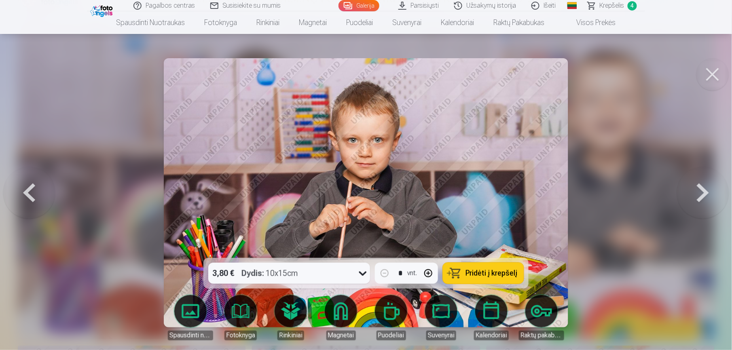
click at [34, 196] on button at bounding box center [29, 193] width 52 height 114
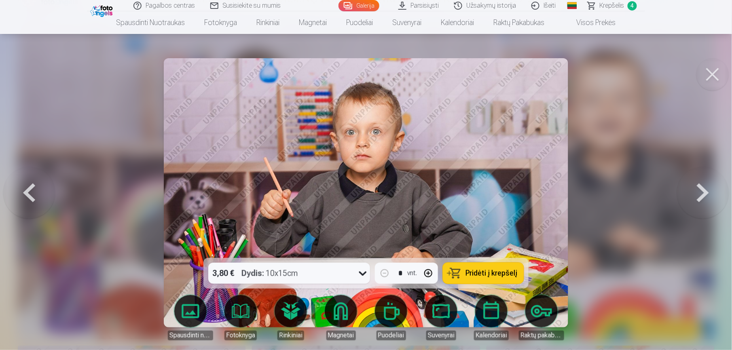
click at [34, 196] on button at bounding box center [29, 193] width 52 height 114
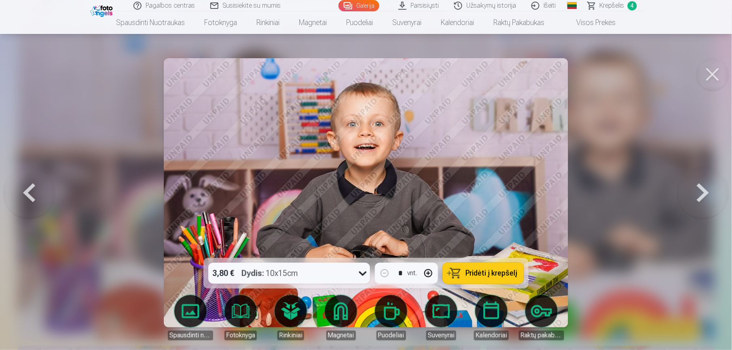
click at [34, 196] on button at bounding box center [29, 193] width 52 height 114
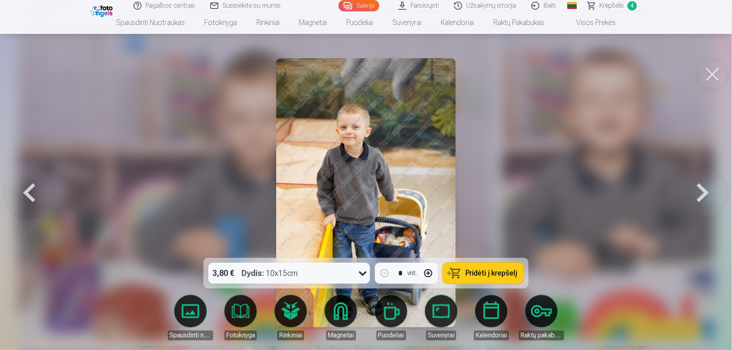
click at [34, 196] on button at bounding box center [29, 193] width 52 height 114
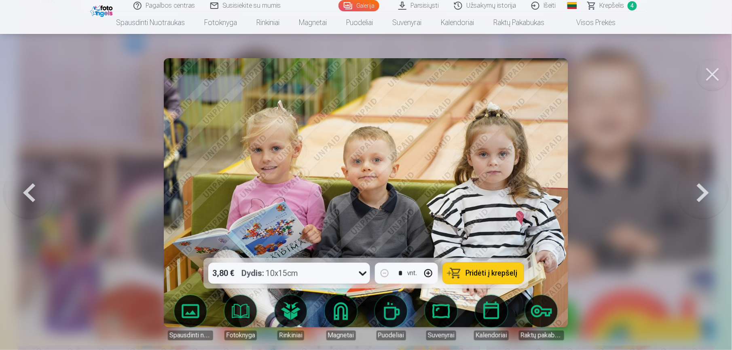
click at [487, 262] on span "Pridėti į krepšelį" at bounding box center [491, 273] width 52 height 7
click at [546, 71] on button at bounding box center [712, 74] width 32 height 32
click at [546, 71] on img at bounding box center [608, 180] width 212 height 318
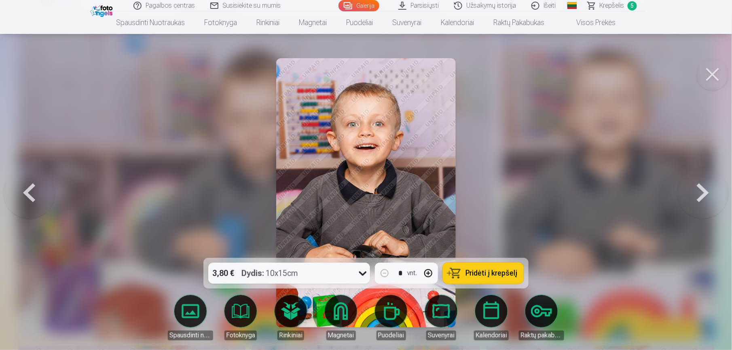
click at [546, 68] on button at bounding box center [712, 74] width 32 height 32
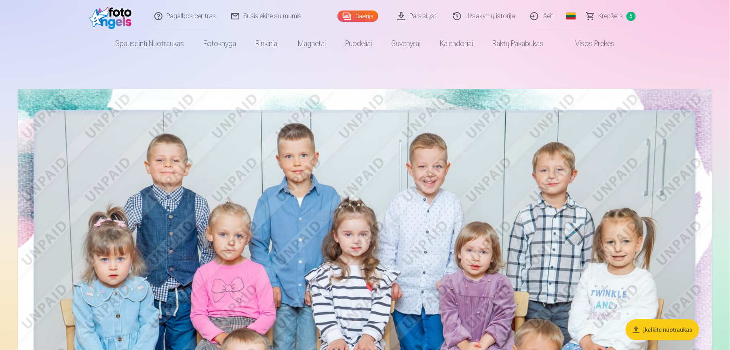
click at [546, 15] on span "Krepšelis" at bounding box center [611, 16] width 25 height 10
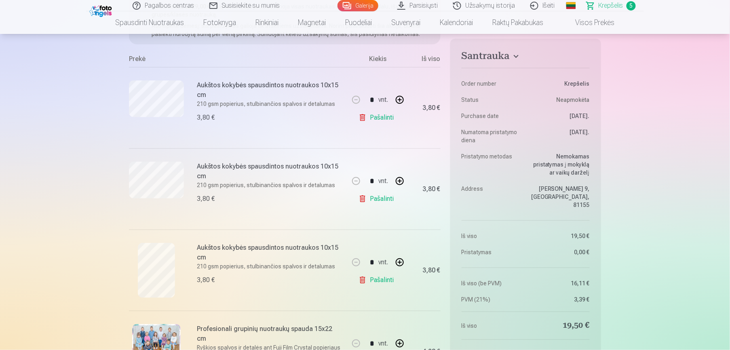
scroll to position [108, 0]
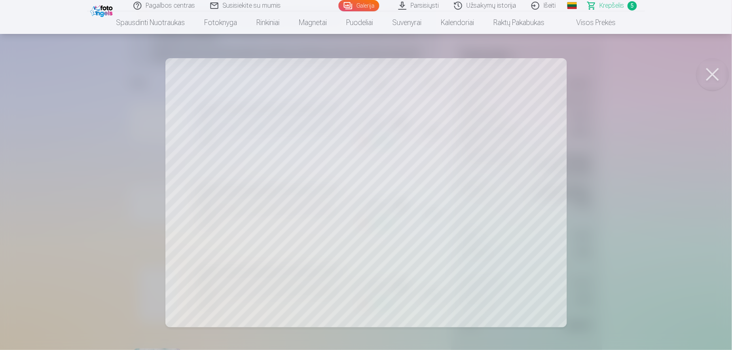
click at [546, 80] on button at bounding box center [712, 74] width 32 height 32
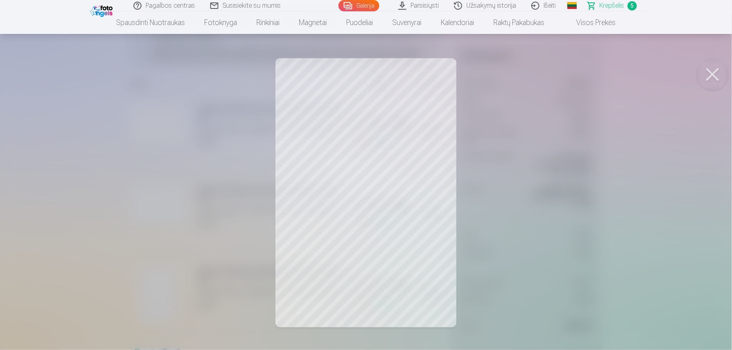
click at [546, 68] on button at bounding box center [712, 74] width 32 height 32
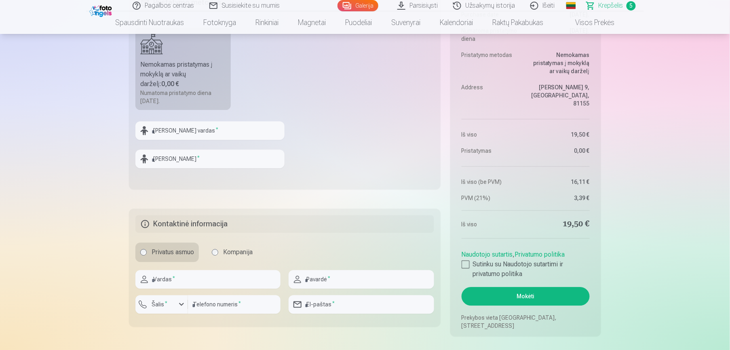
scroll to position [647, 0]
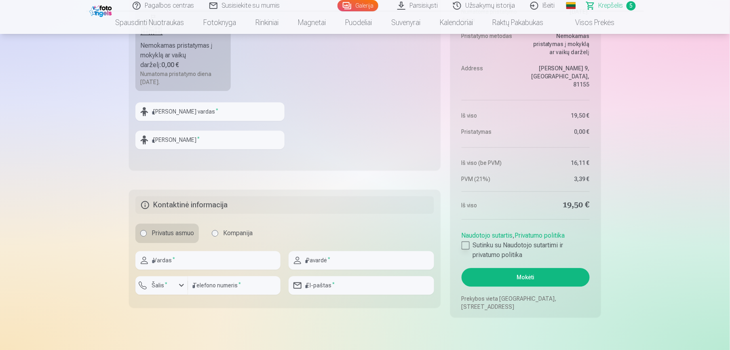
click at [470, 243] on label "Sutinku su Naudotojo sutartimi ir privatumo politika" at bounding box center [526, 249] width 128 height 19
click at [264, 118] on input "text" at bounding box center [209, 111] width 149 height 19
type input "*****"
type input "*******"
click at [182, 255] on input "text" at bounding box center [207, 260] width 145 height 19
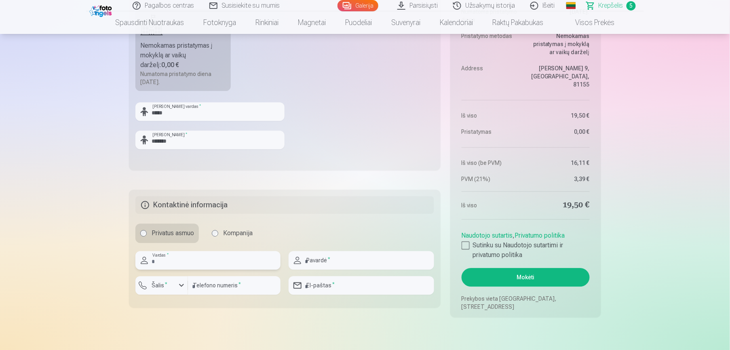
type input "******"
type input "********"
type input "*********"
type input "**********"
click at [243, 262] on input "*********" at bounding box center [234, 285] width 93 height 19
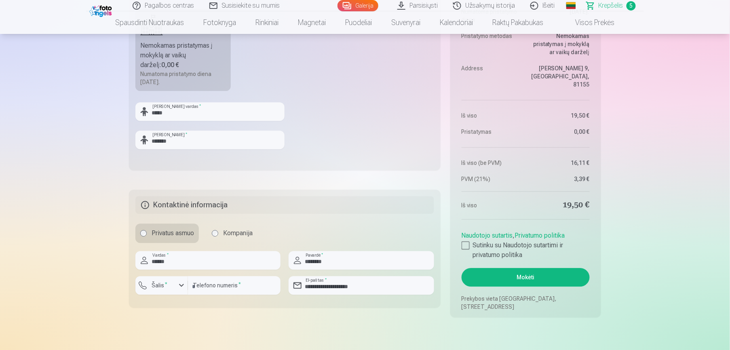
click at [546, 262] on button "Mokėti" at bounding box center [526, 277] width 128 height 19
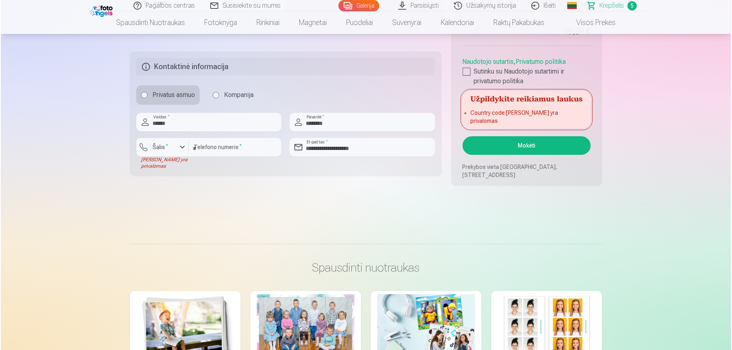
scroll to position [808, 0]
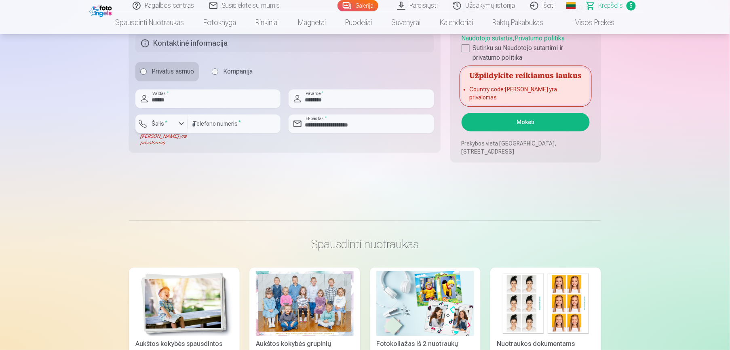
click at [173, 124] on div "button" at bounding box center [164, 125] width 24 height 8
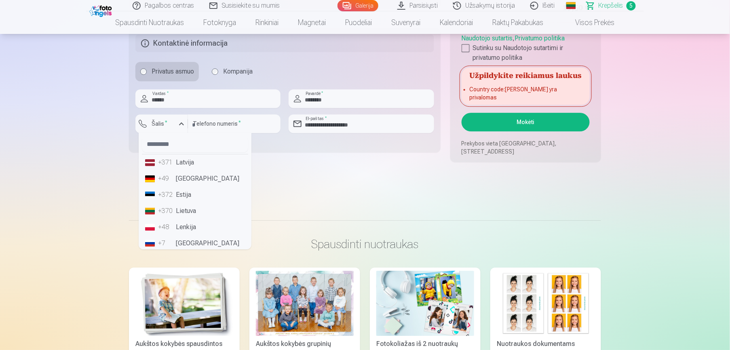
click at [186, 217] on li "+370 Lietuva" at bounding box center [195, 211] width 106 height 16
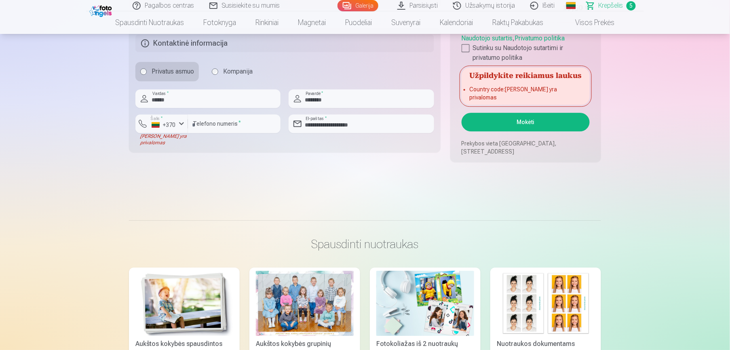
click at [546, 127] on button "Mokėti" at bounding box center [526, 122] width 128 height 19
